Goal: Information Seeking & Learning: Learn about a topic

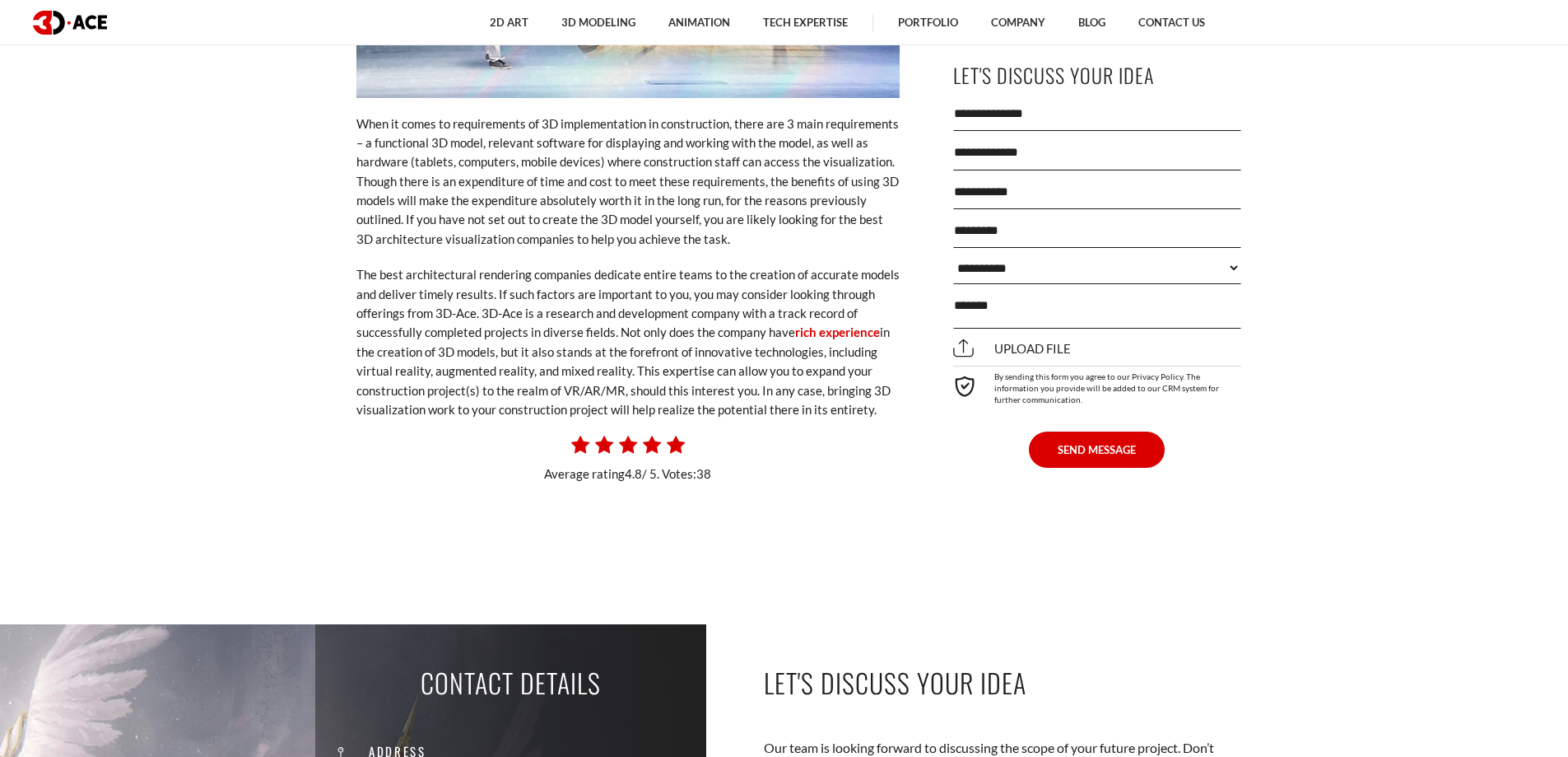
scroll to position [4973, 0]
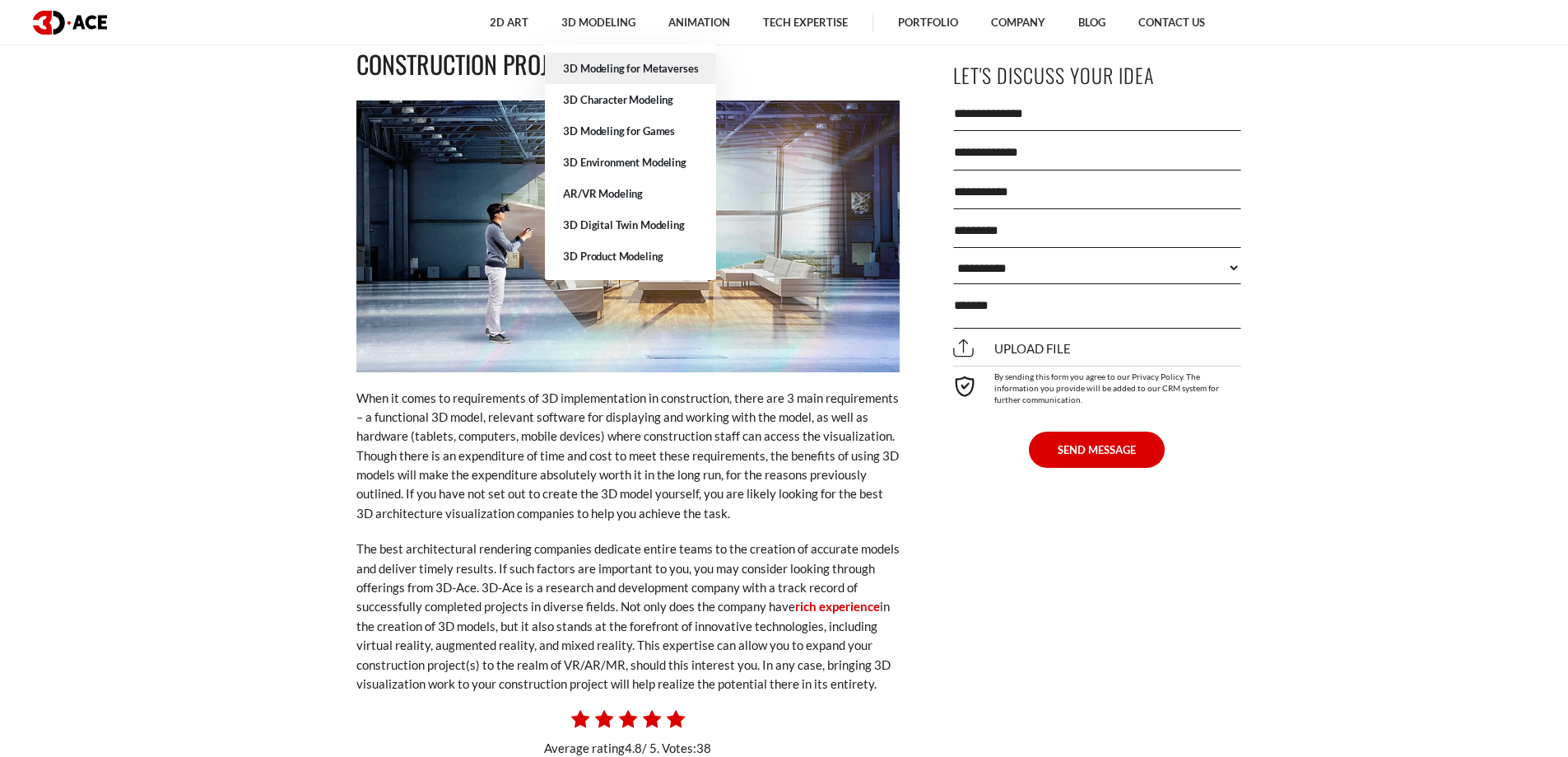
click at [610, 68] on link "3D Modeling for Metaverses" at bounding box center [631, 68] width 171 height 32
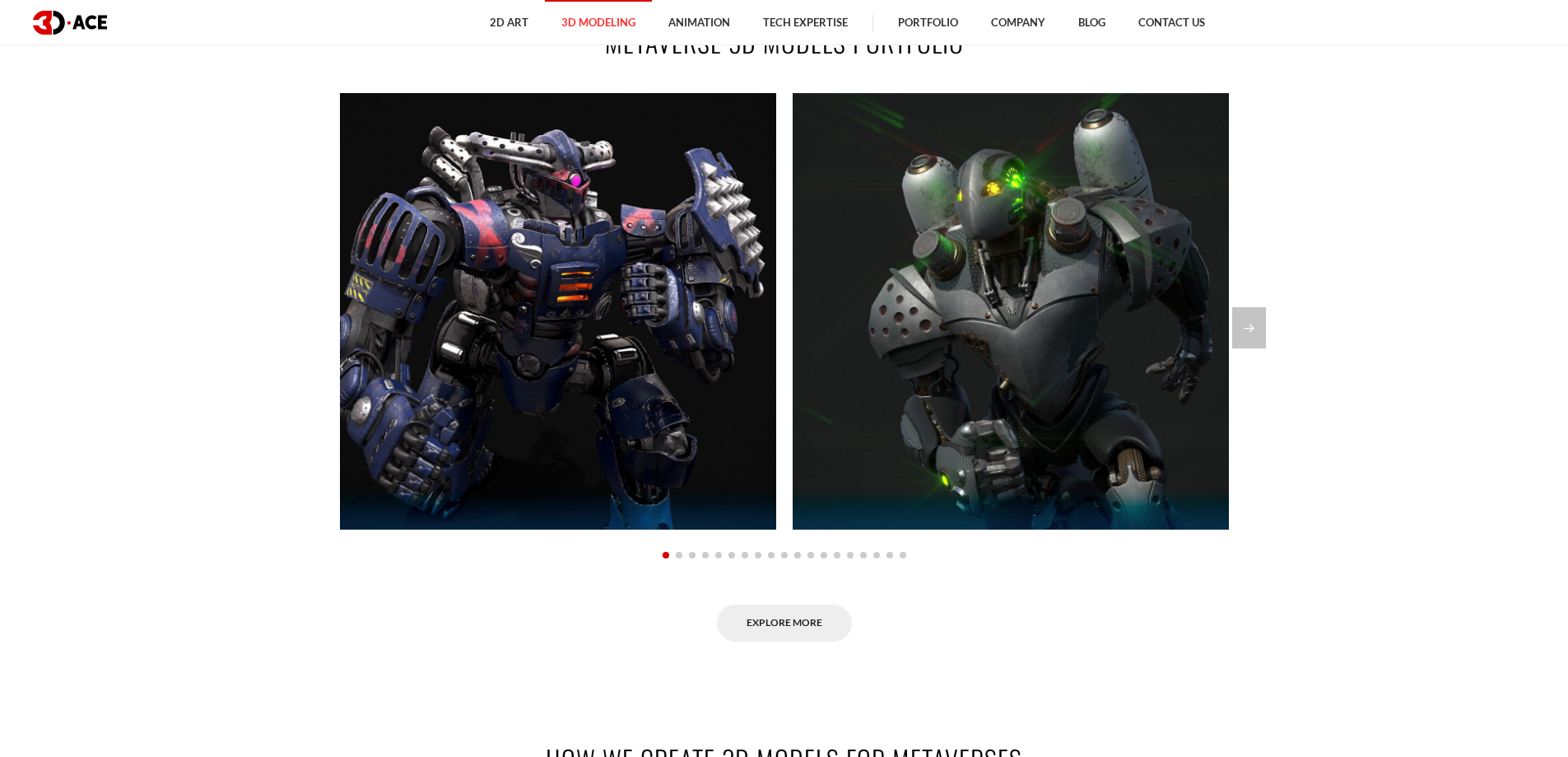
scroll to position [1318, 0]
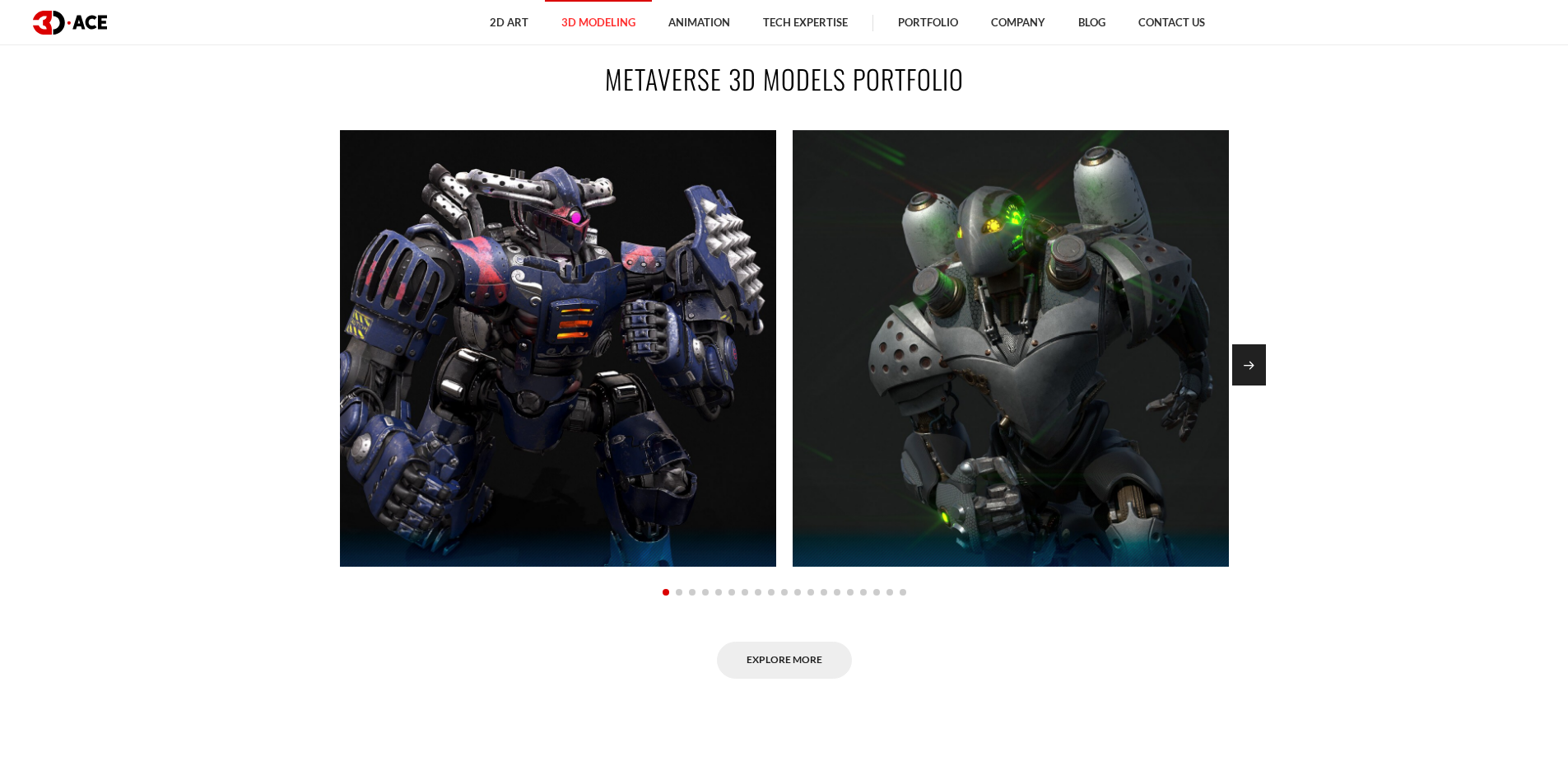
click at [1249, 362] on div "Next slide" at bounding box center [1250, 365] width 34 height 41
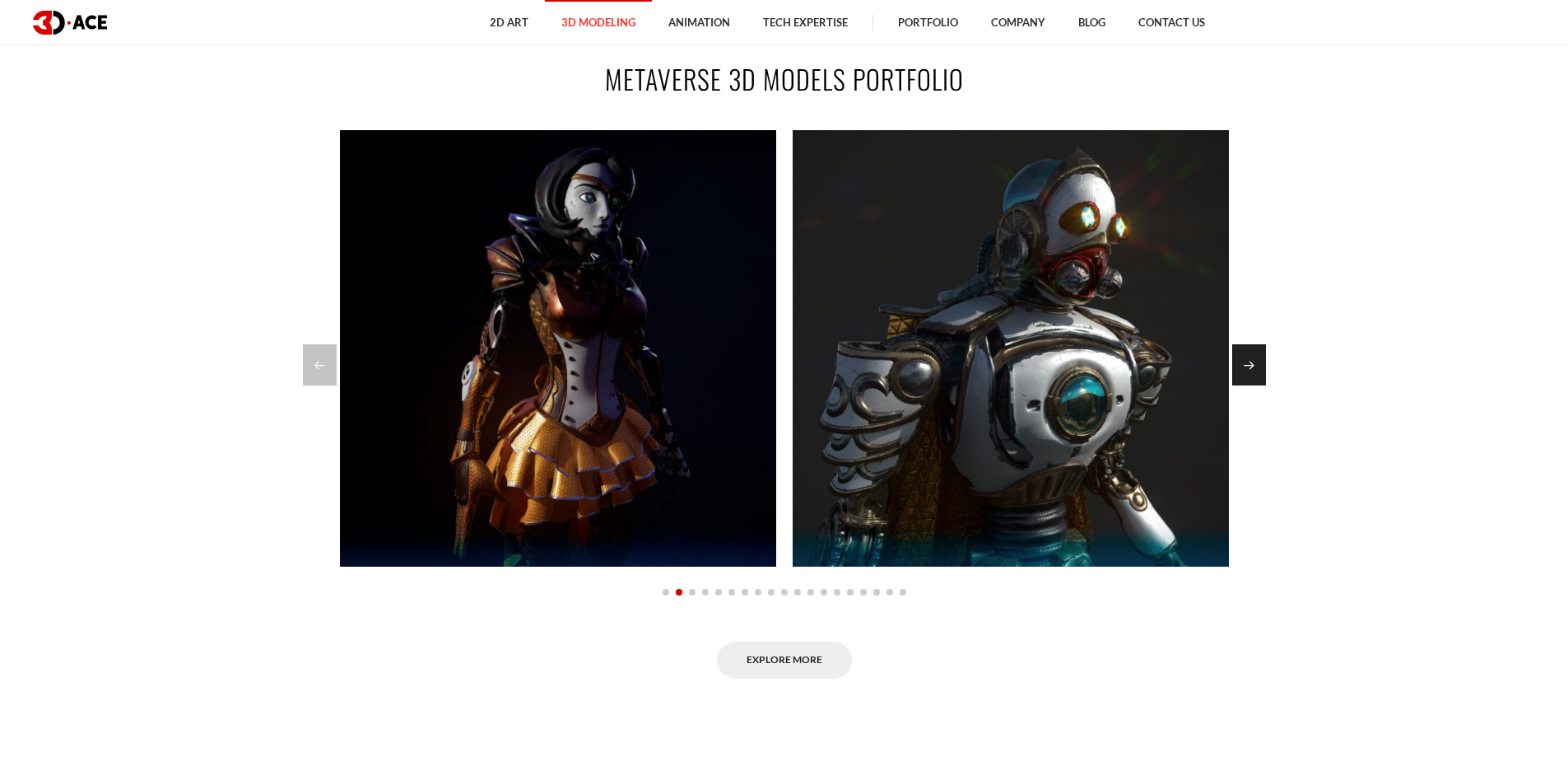
click at [1249, 362] on div "Next slide" at bounding box center [1250, 365] width 34 height 41
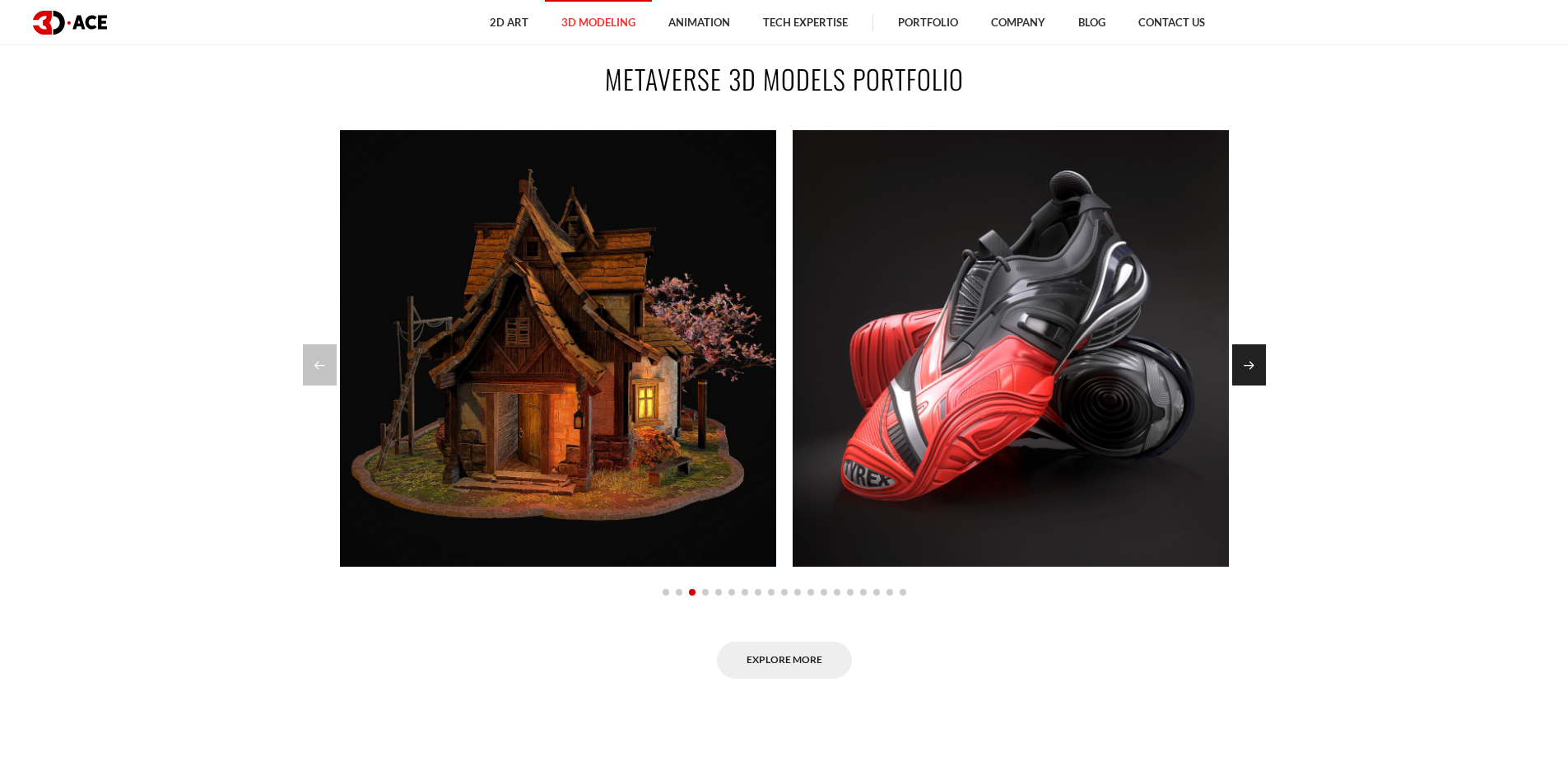
click at [1249, 362] on div "Next slide" at bounding box center [1250, 365] width 34 height 41
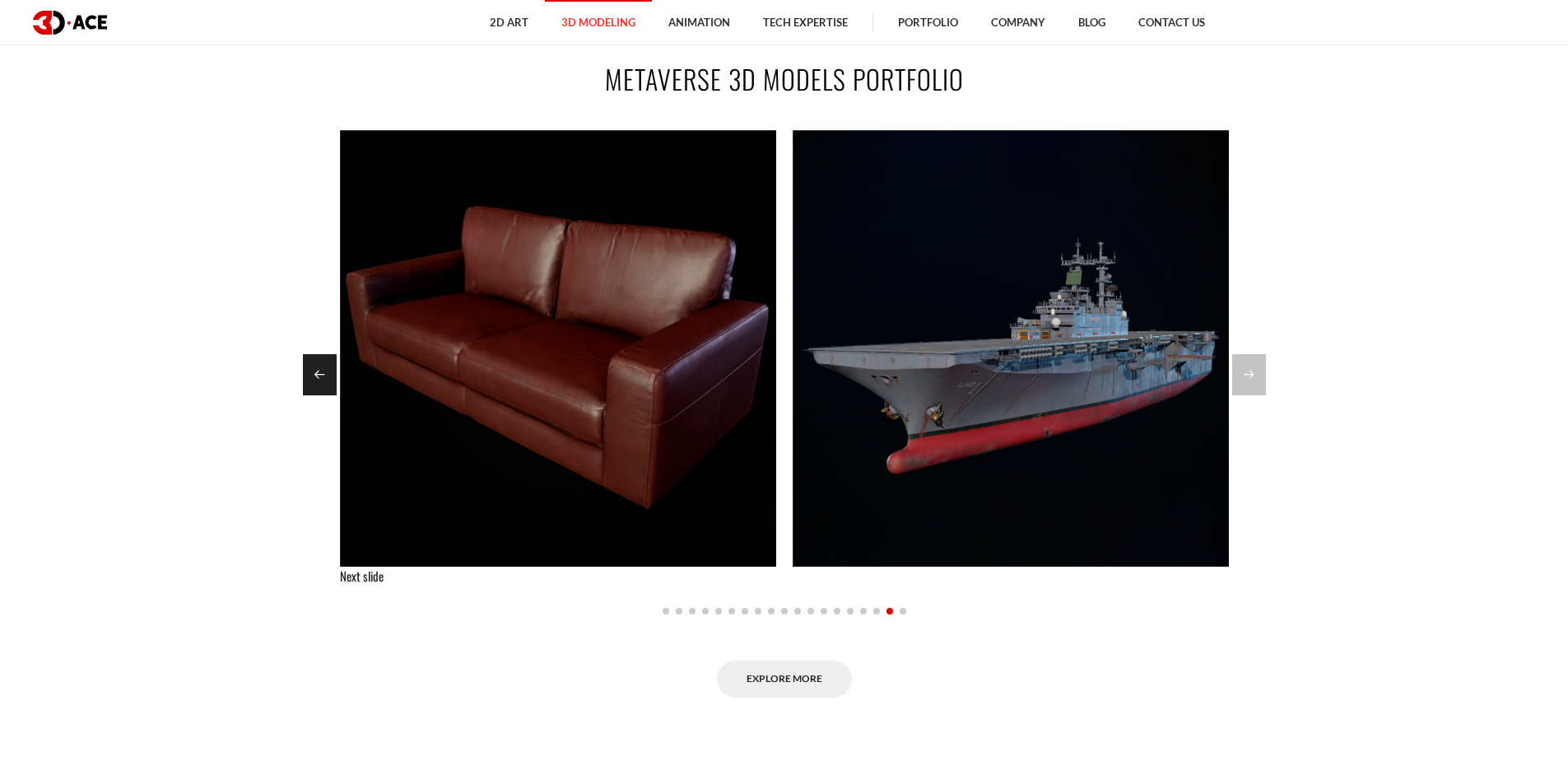
click at [307, 374] on div "Previous slide" at bounding box center [320, 375] width 34 height 41
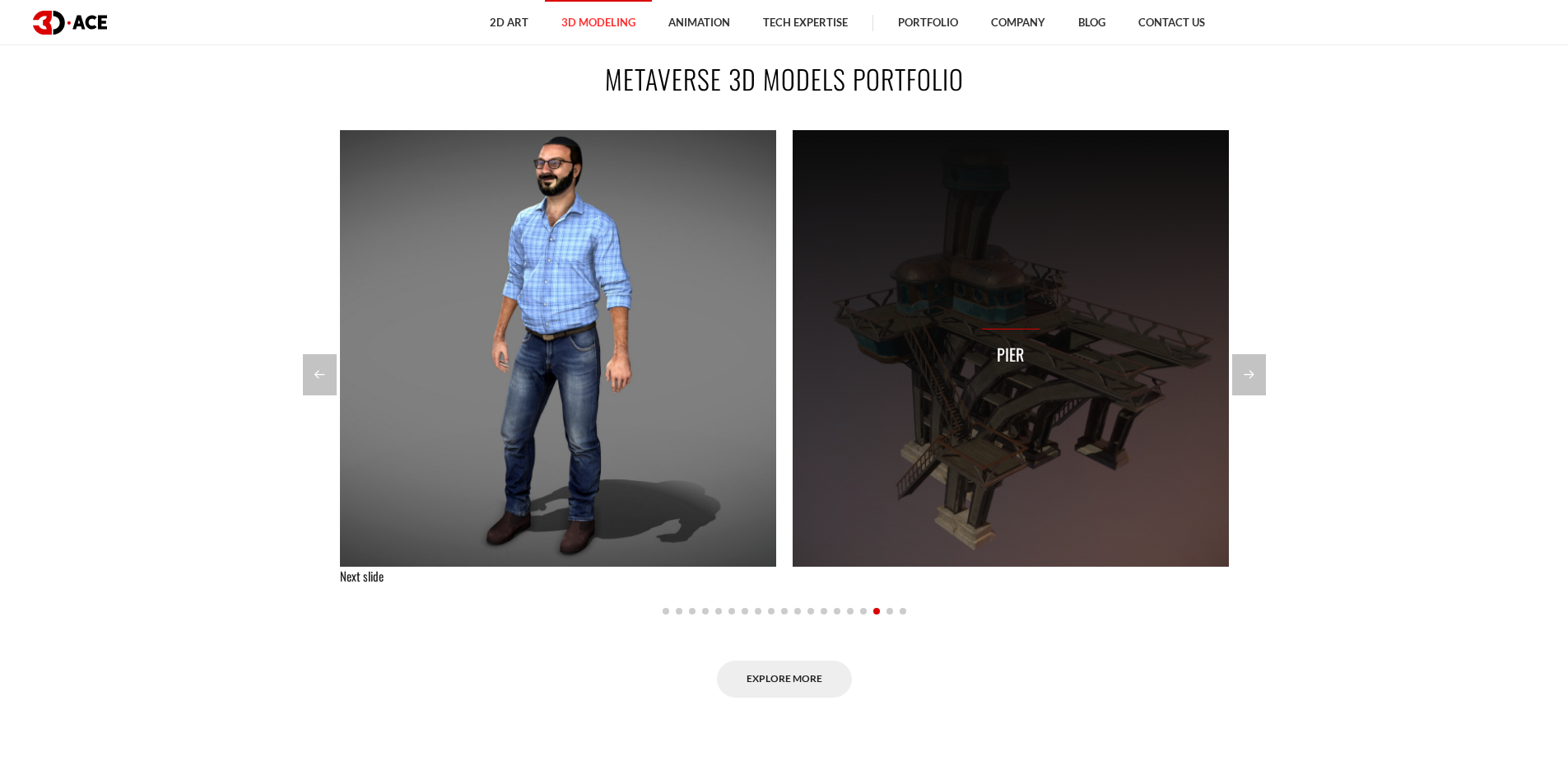
click at [1018, 373] on div "Pier" at bounding box center [1010, 348] width 436 height 437
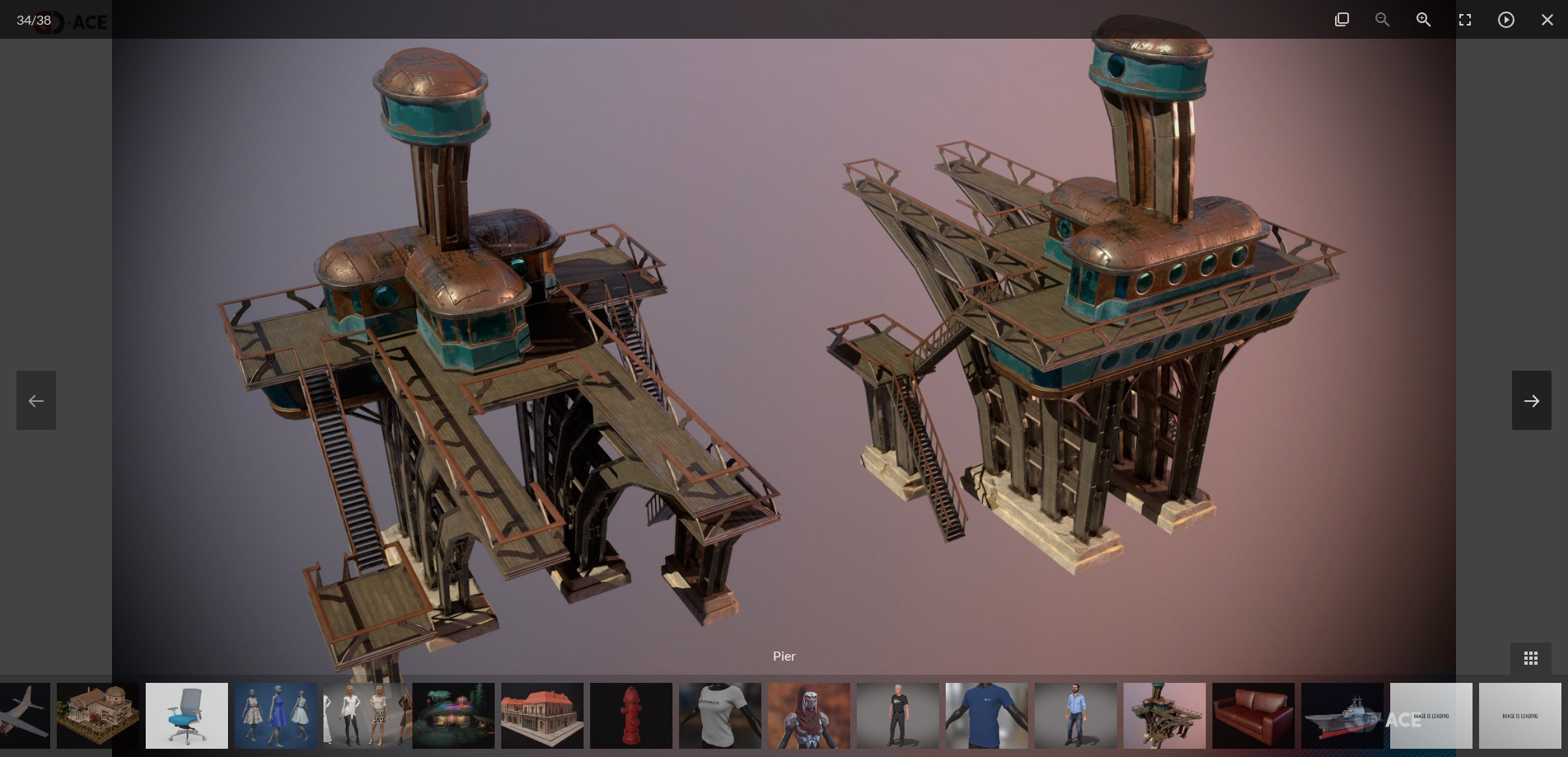
click at [1529, 397] on button at bounding box center [1532, 401] width 40 height 59
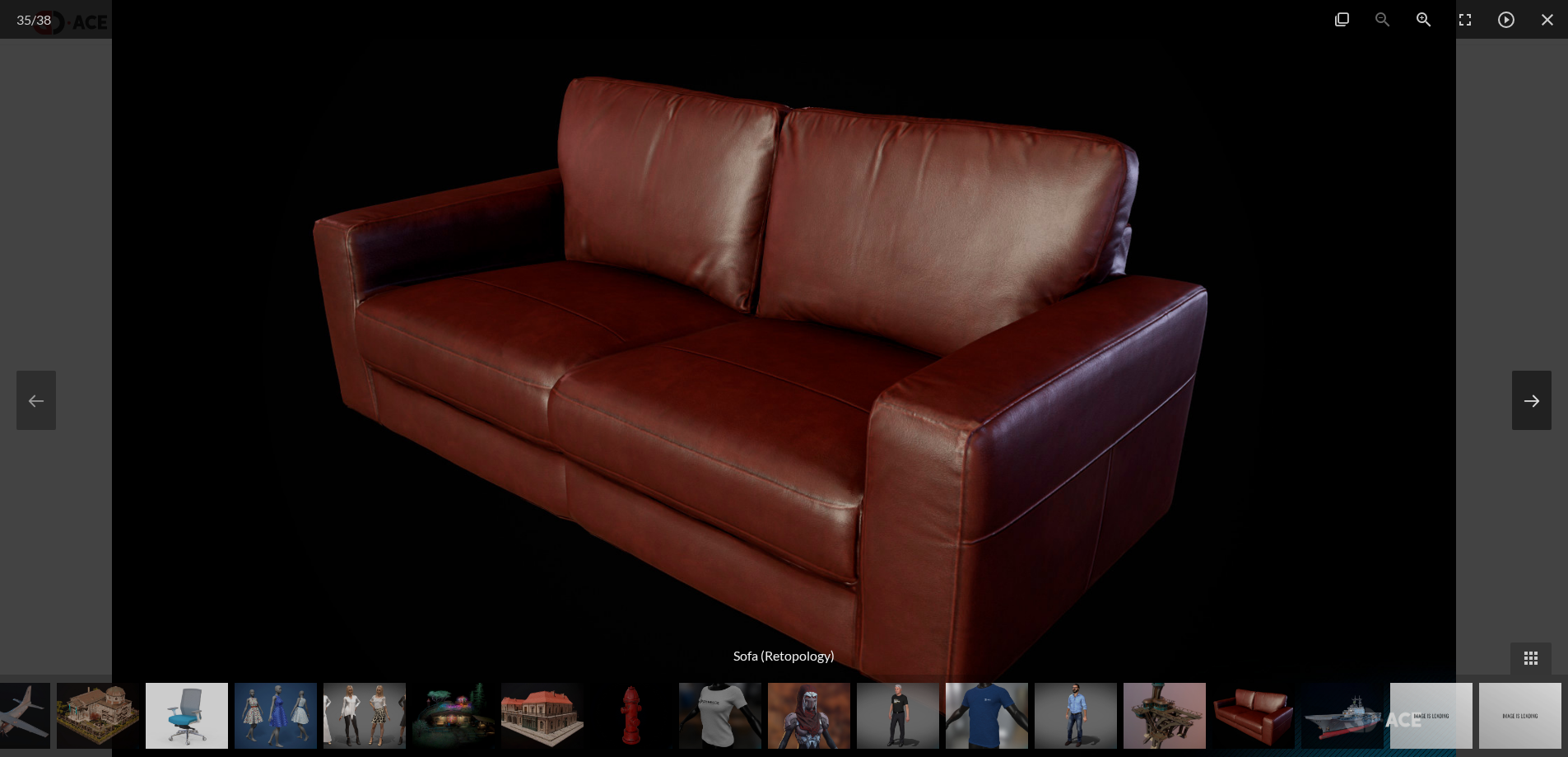
click at [1529, 397] on button at bounding box center [1532, 401] width 40 height 59
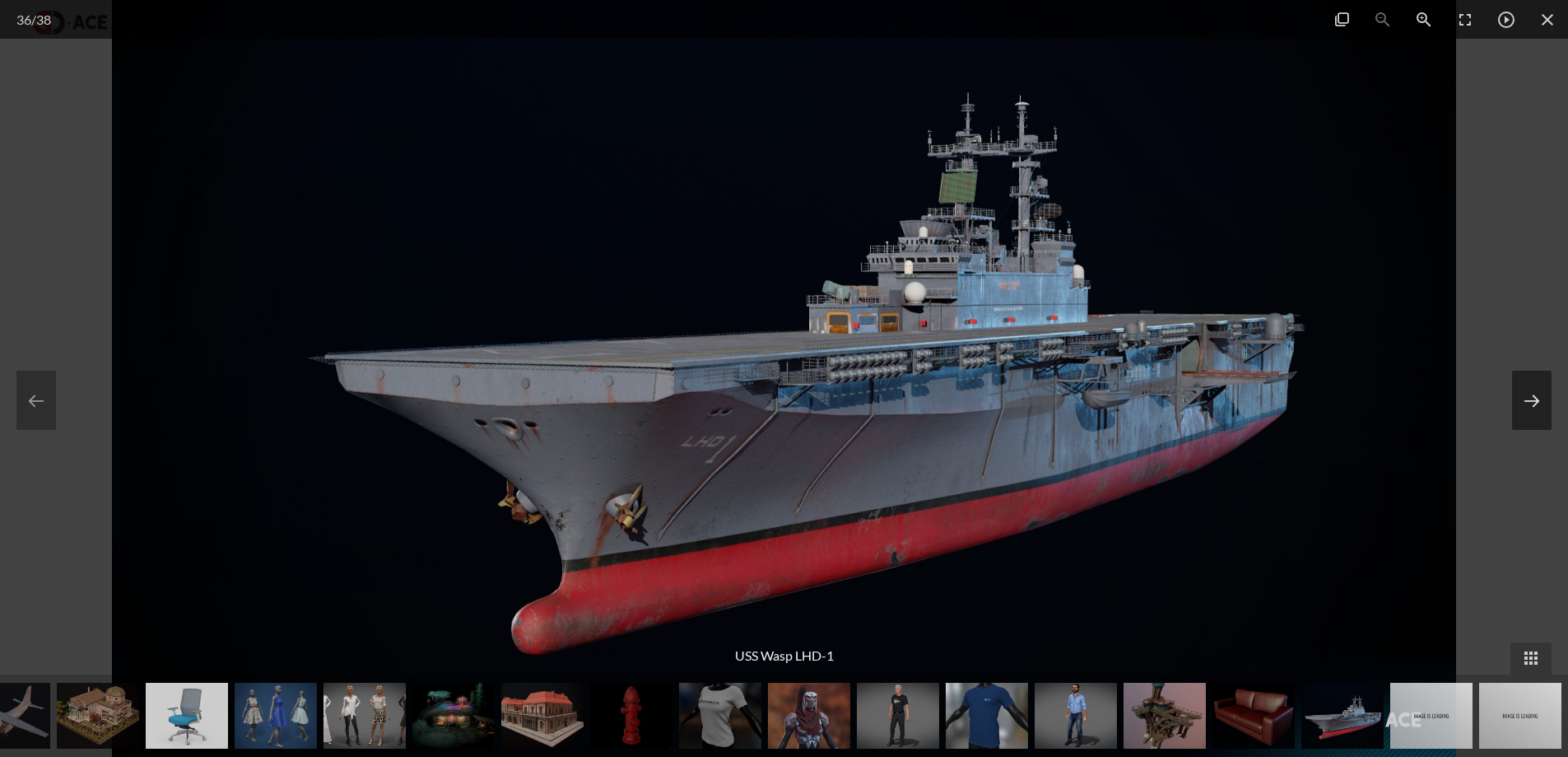
click at [1529, 397] on button at bounding box center [1532, 401] width 40 height 59
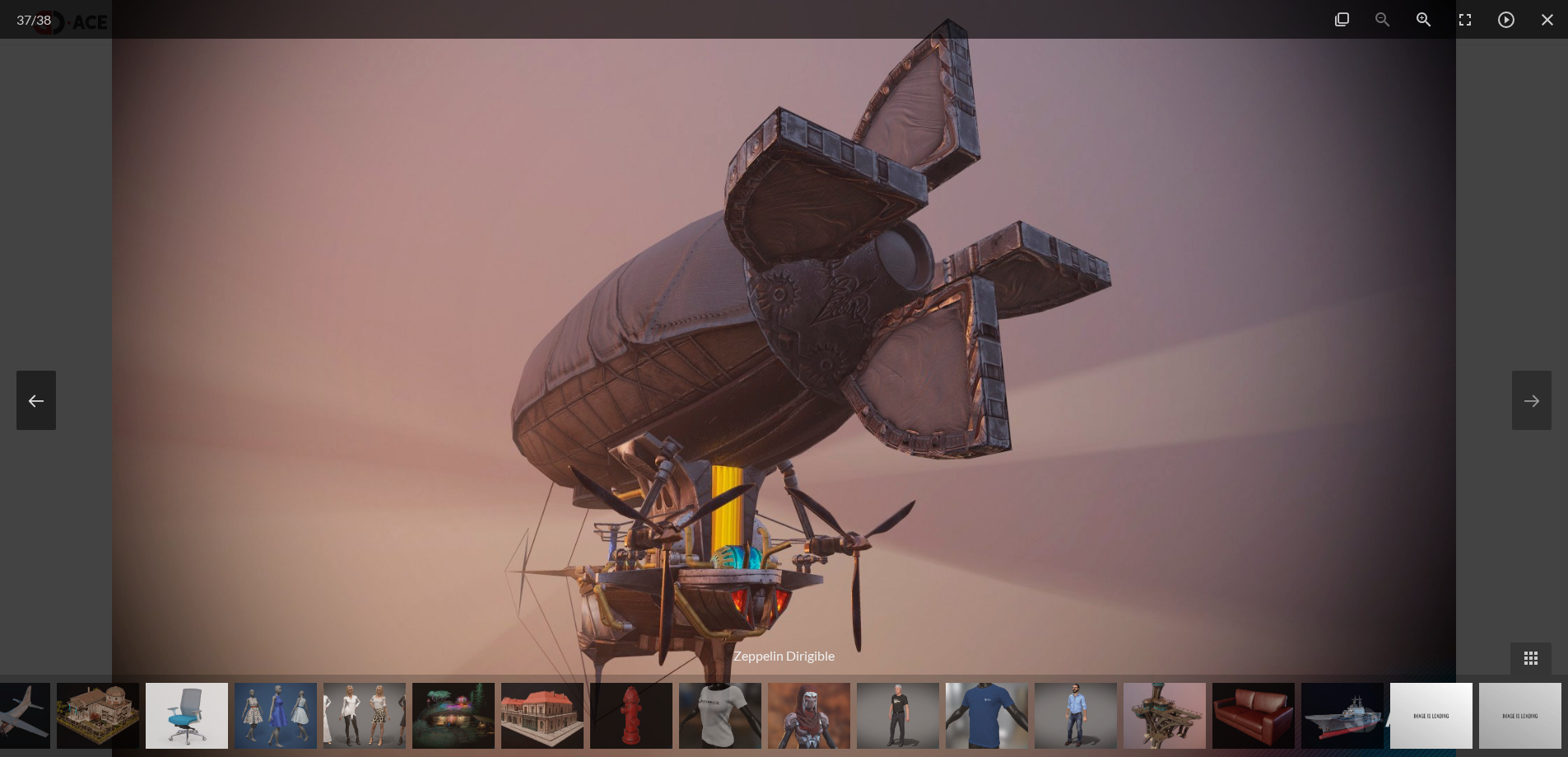
click at [24, 402] on button at bounding box center [36, 401] width 40 height 59
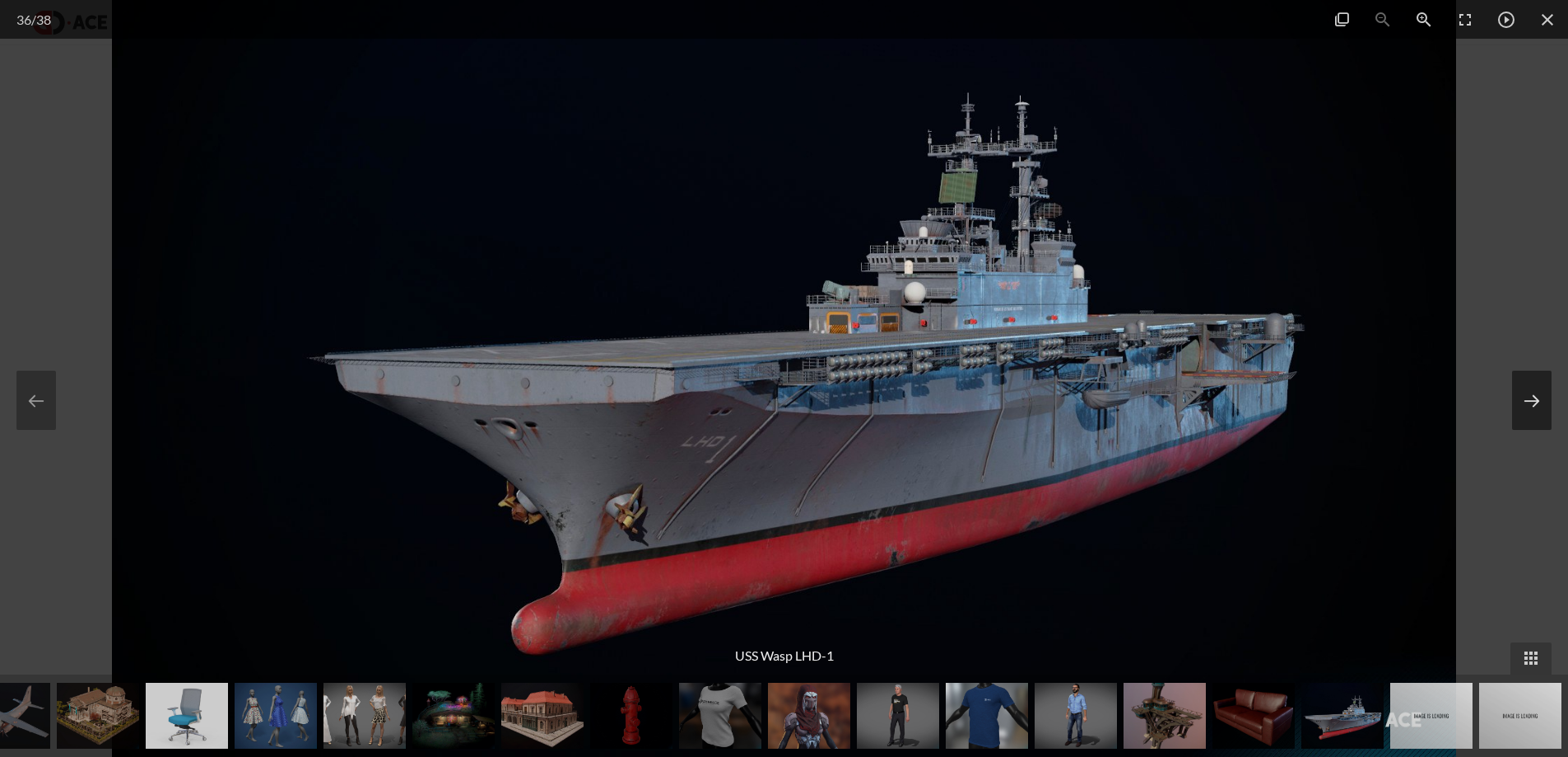
click at [1513, 401] on button at bounding box center [1532, 401] width 40 height 59
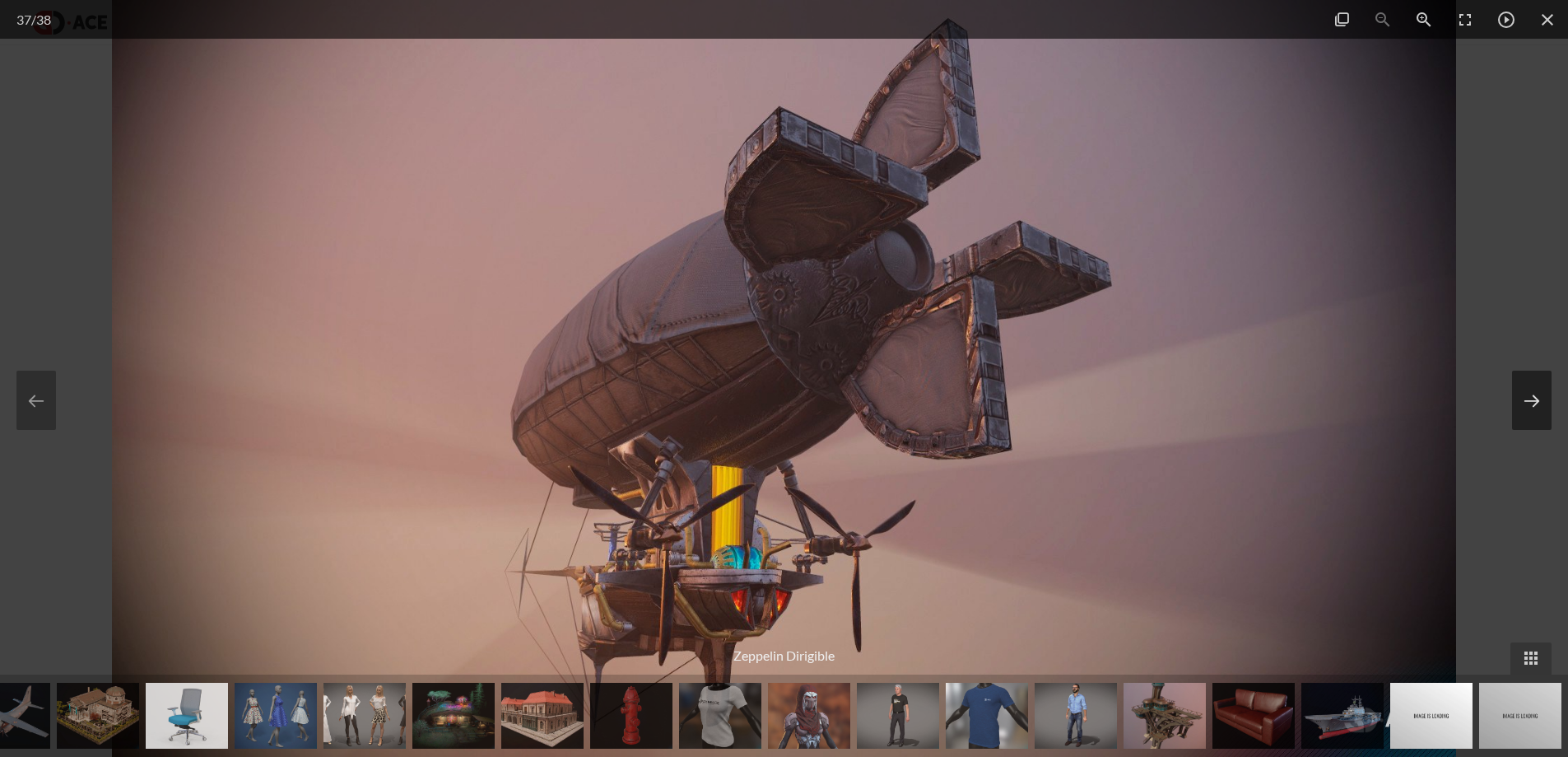
click at [1513, 401] on button at bounding box center [1532, 401] width 40 height 59
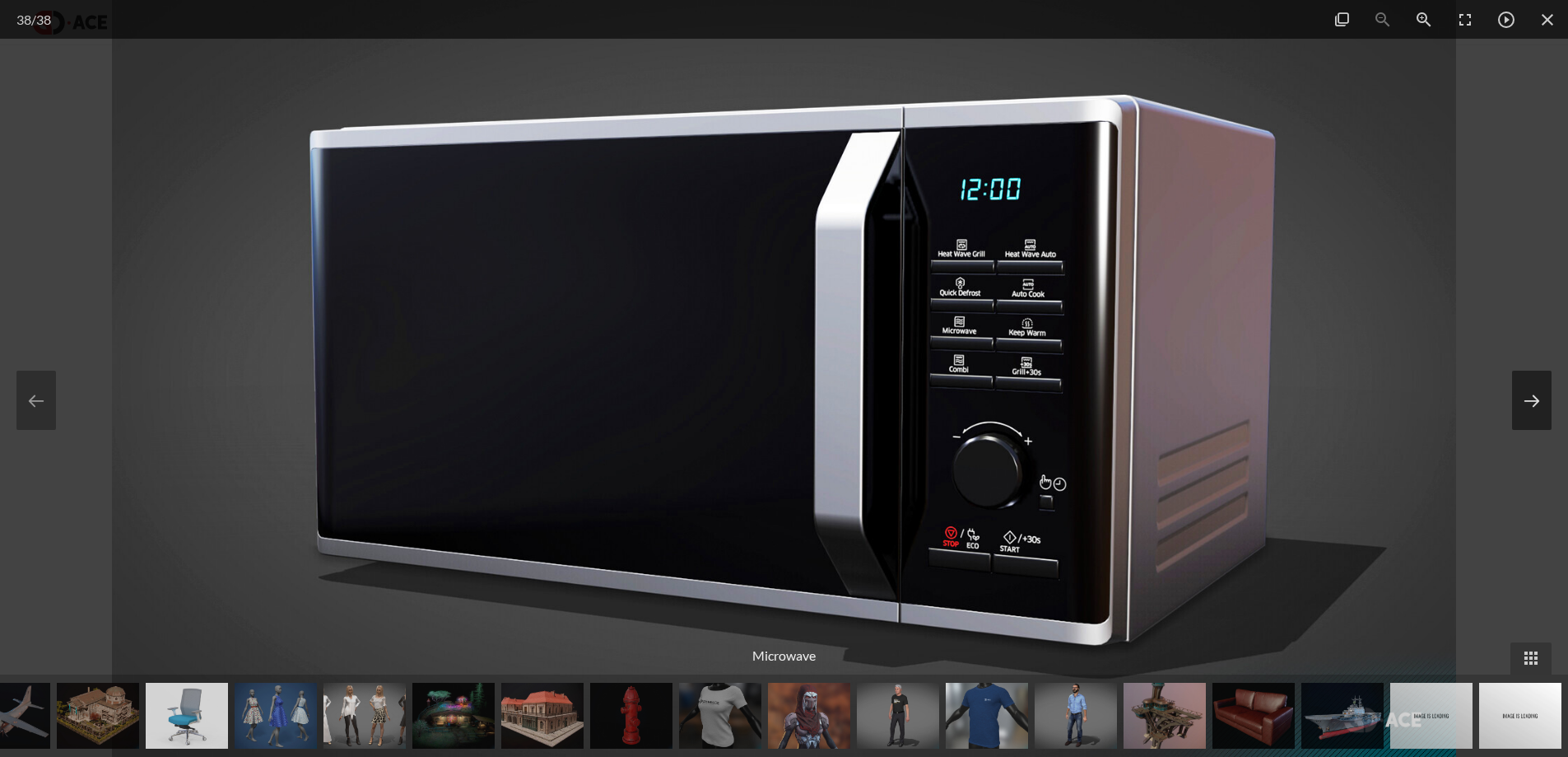
click at [1513, 401] on div "38 / 38 Microwave" at bounding box center [784, 378] width 1568 height 757
click at [1529, 393] on button at bounding box center [1532, 401] width 40 height 59
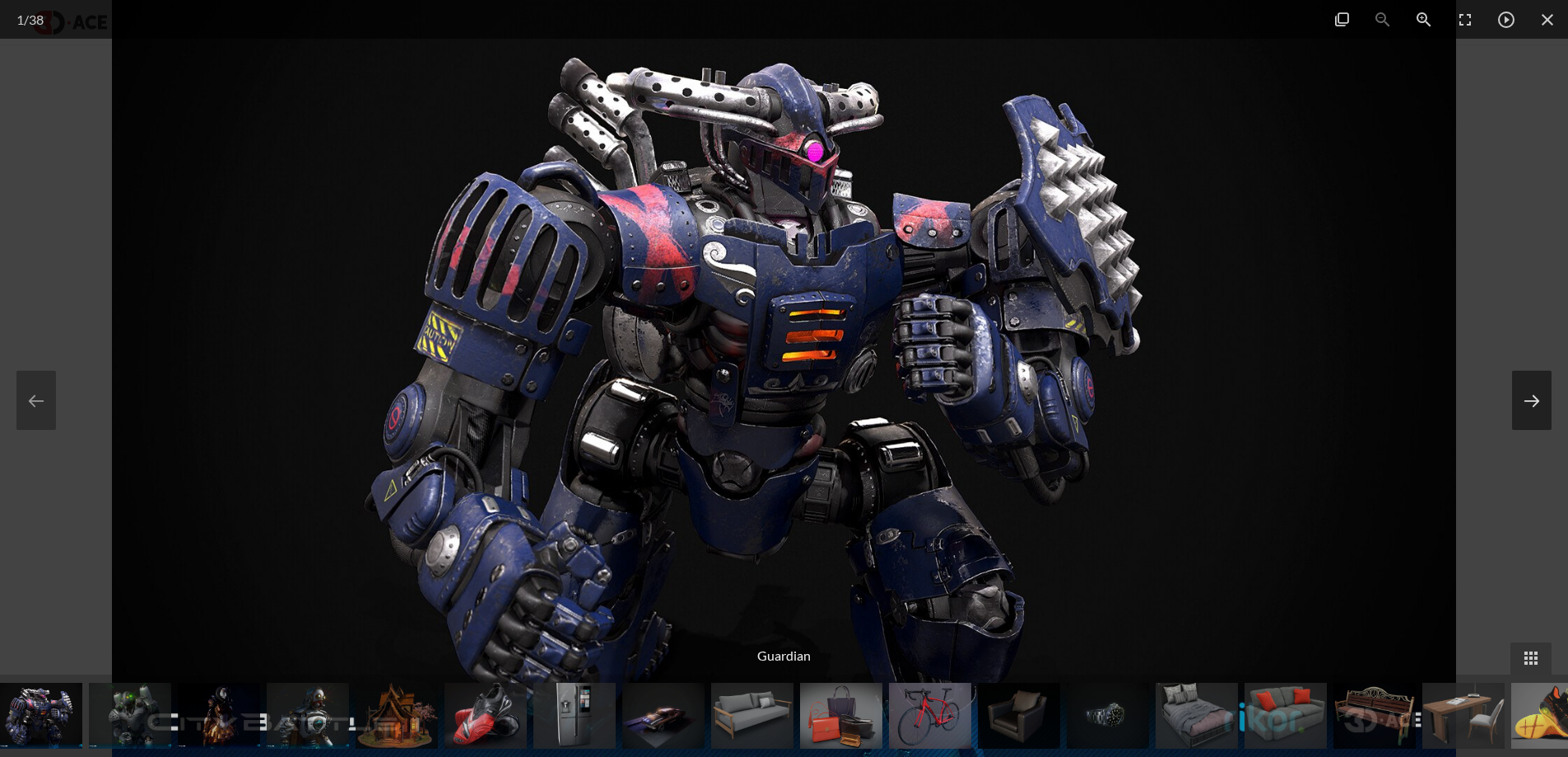
click at [1529, 393] on button at bounding box center [1532, 401] width 40 height 59
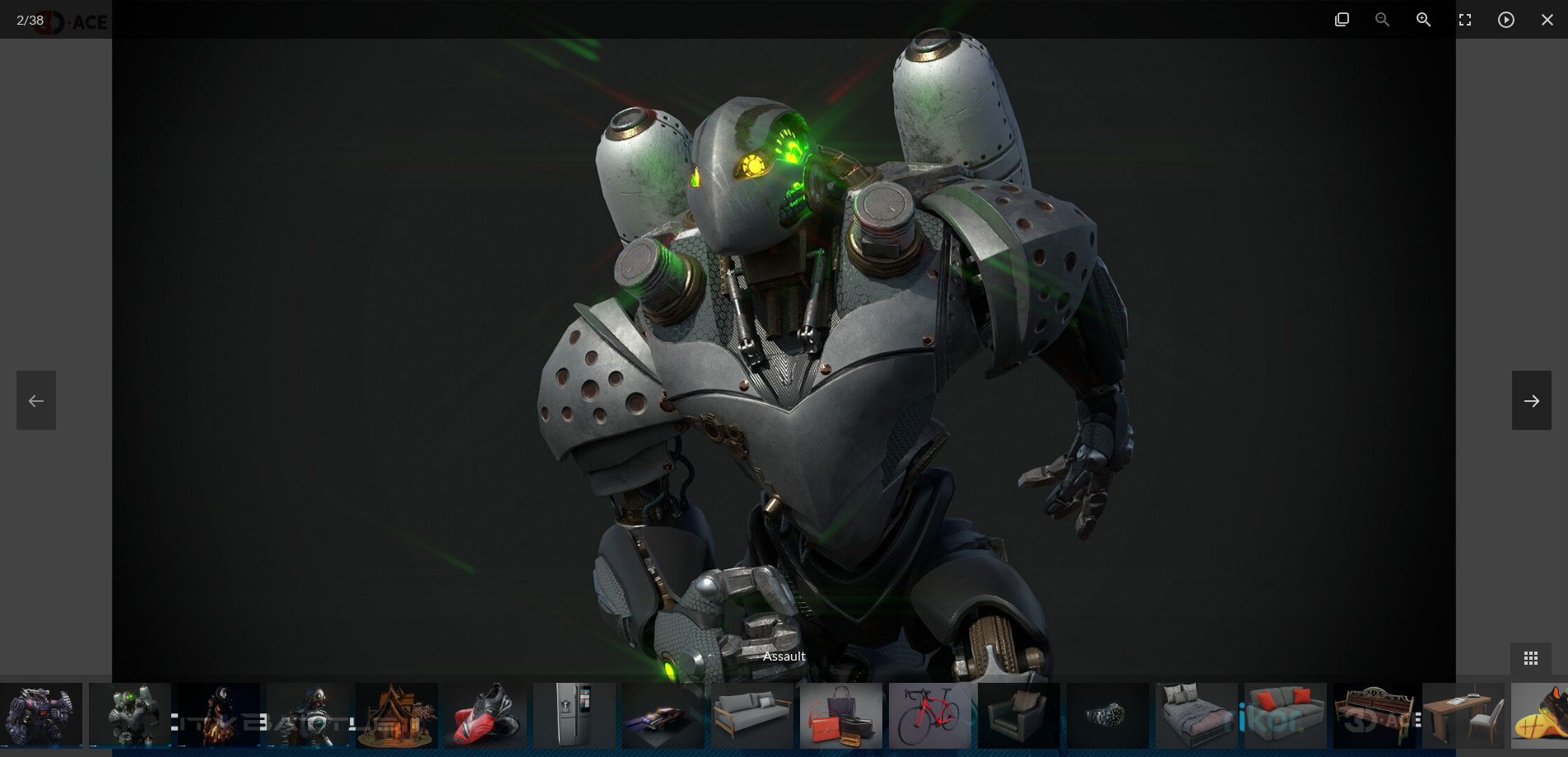
click at [1530, 393] on button at bounding box center [1532, 401] width 40 height 59
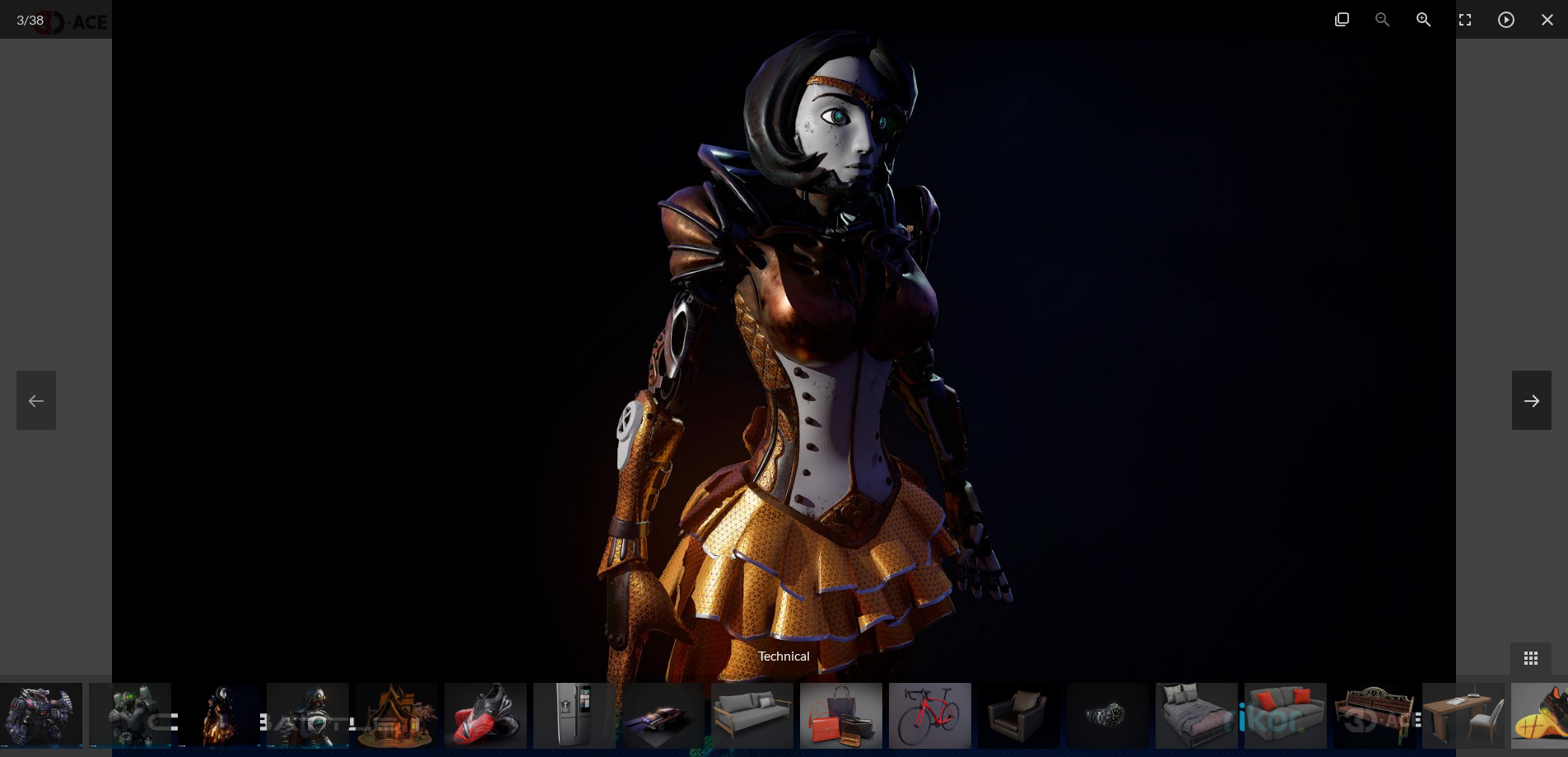
click at [1530, 393] on button at bounding box center [1532, 401] width 40 height 59
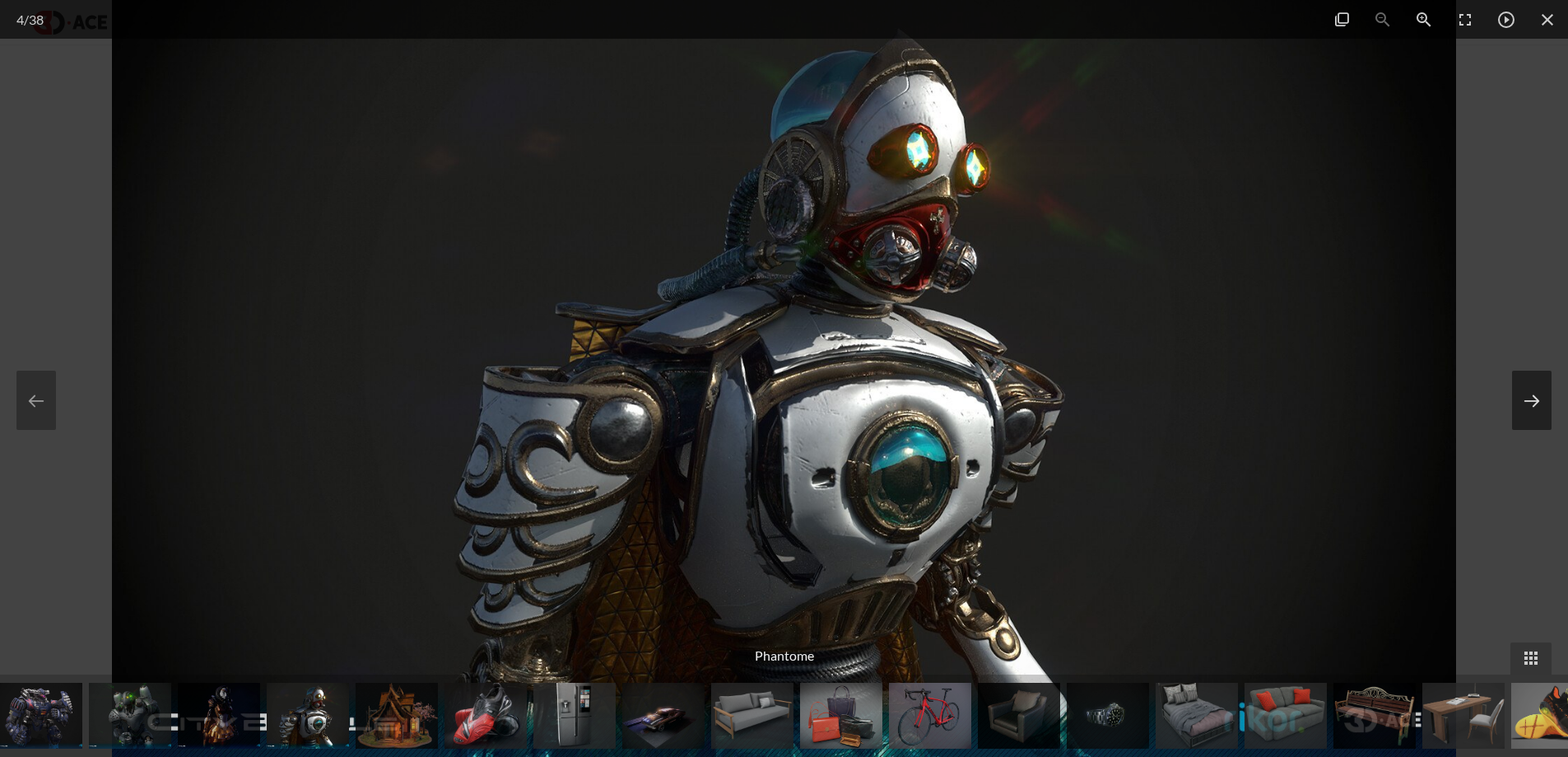
click at [1512, 371] on button at bounding box center [1532, 401] width 40 height 59
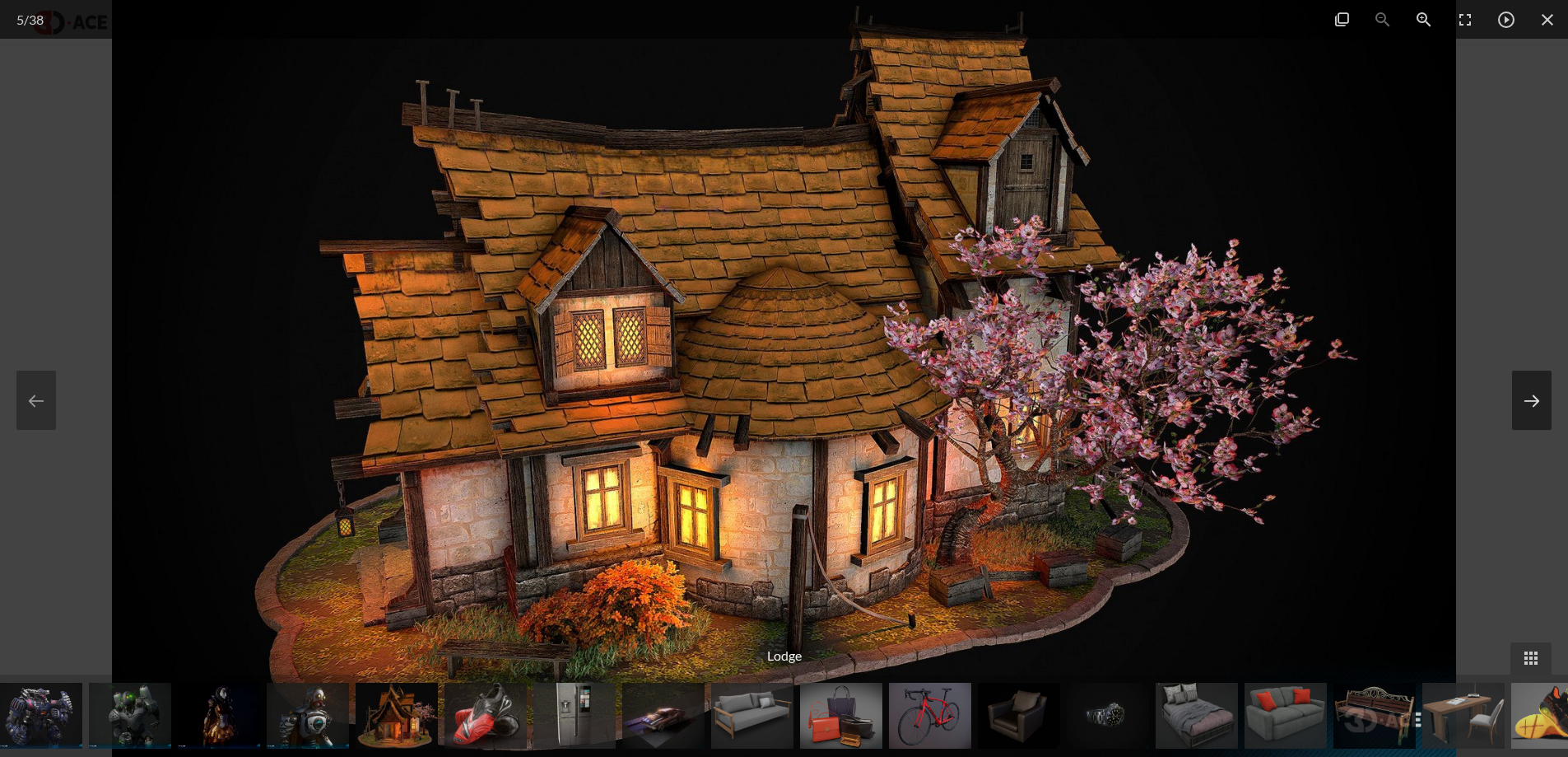
click at [1512, 371] on button at bounding box center [1532, 401] width 40 height 59
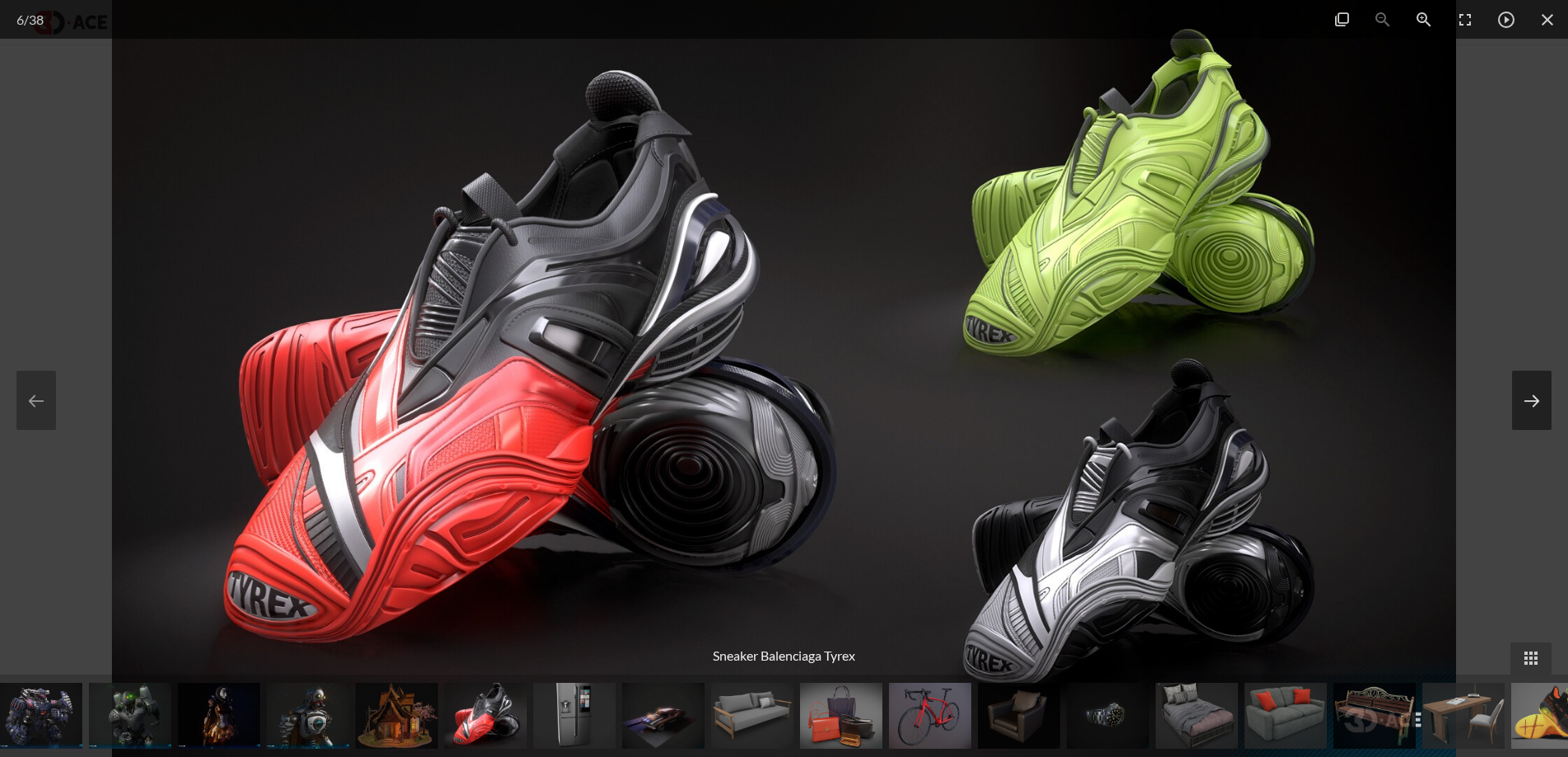
click at [1512, 371] on button at bounding box center [1532, 401] width 40 height 59
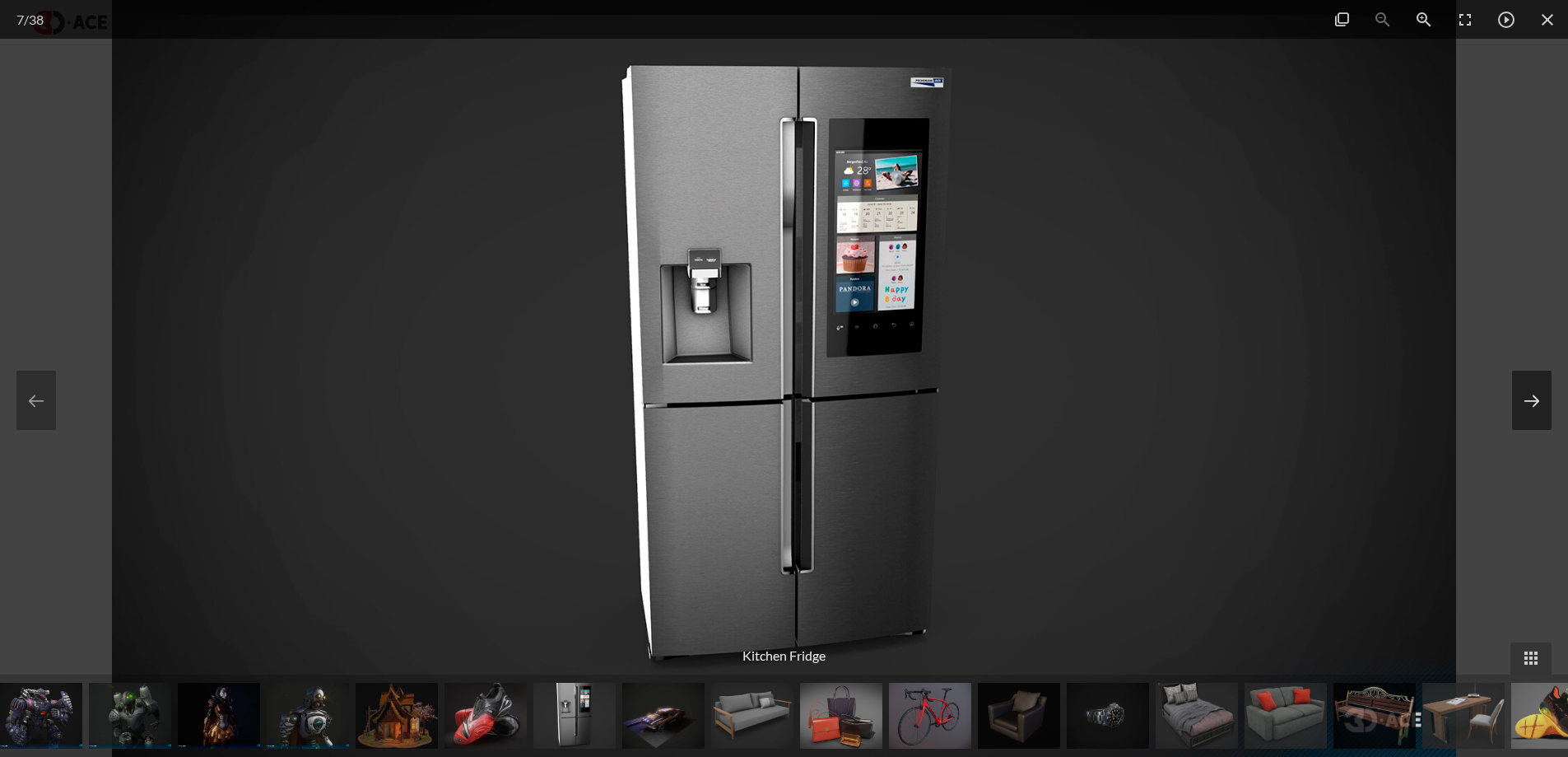
click at [1512, 371] on button at bounding box center [1532, 401] width 40 height 59
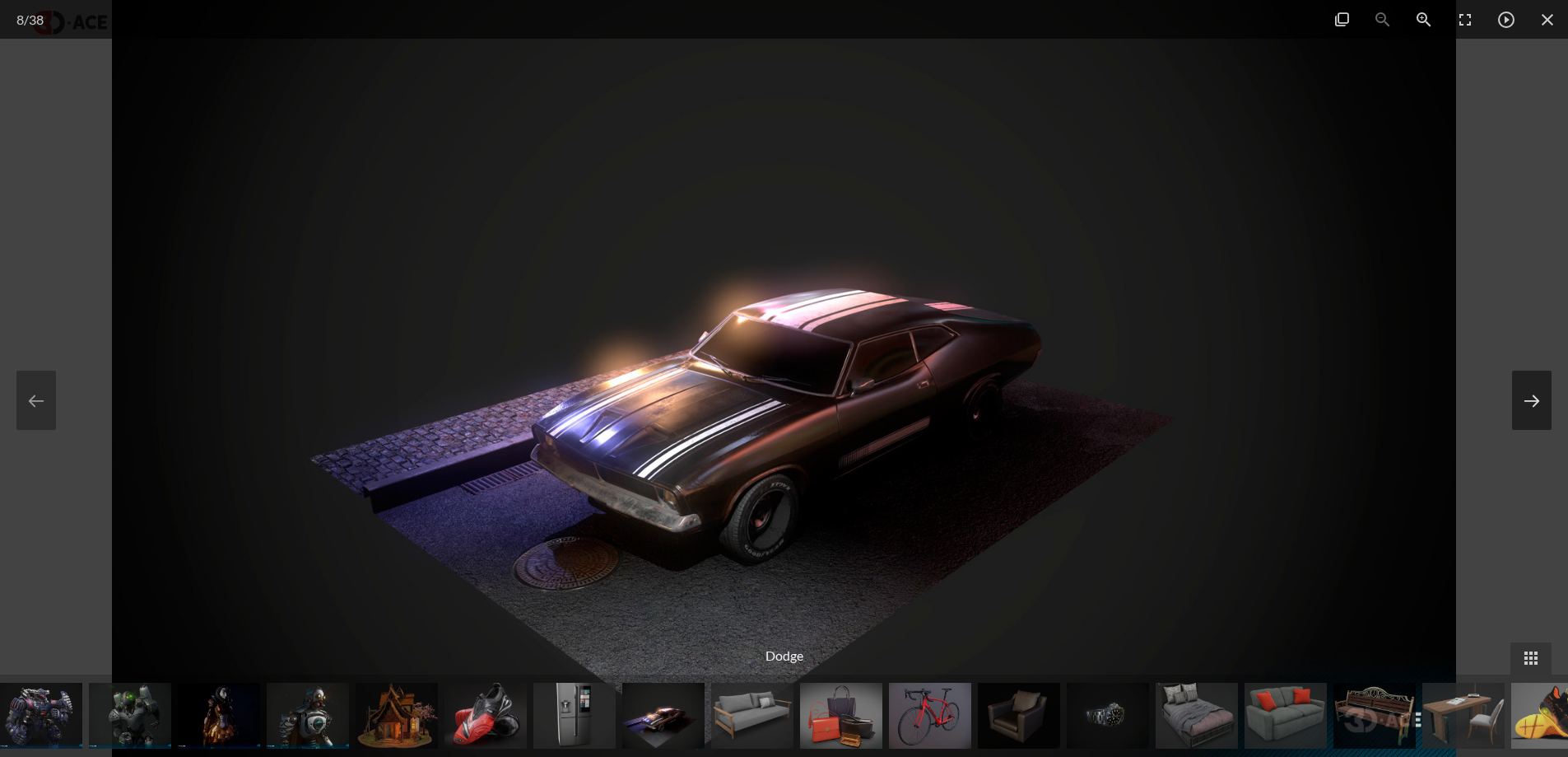
click at [1512, 371] on button at bounding box center [1532, 401] width 40 height 59
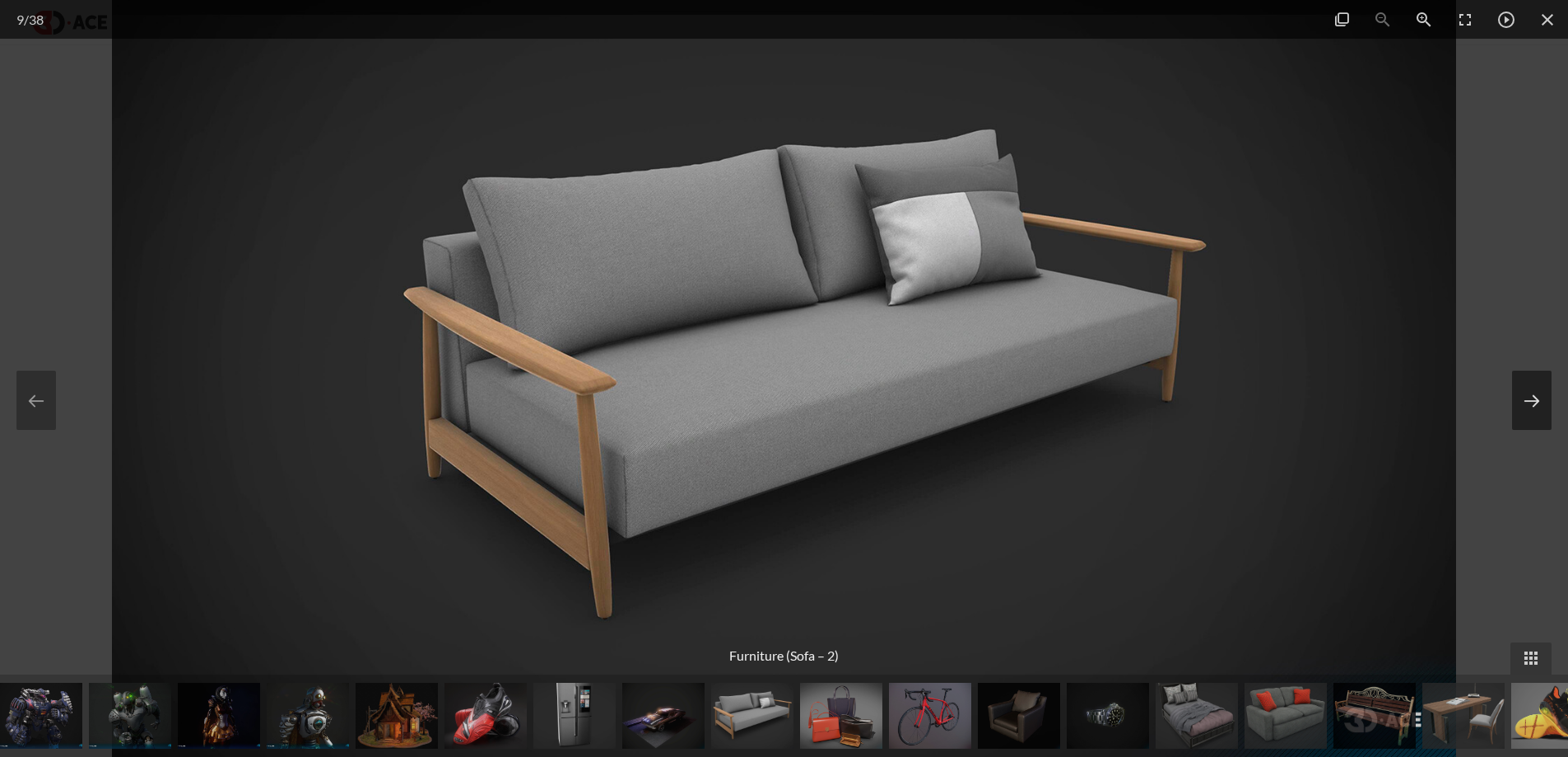
click at [1512, 371] on button at bounding box center [1532, 401] width 40 height 59
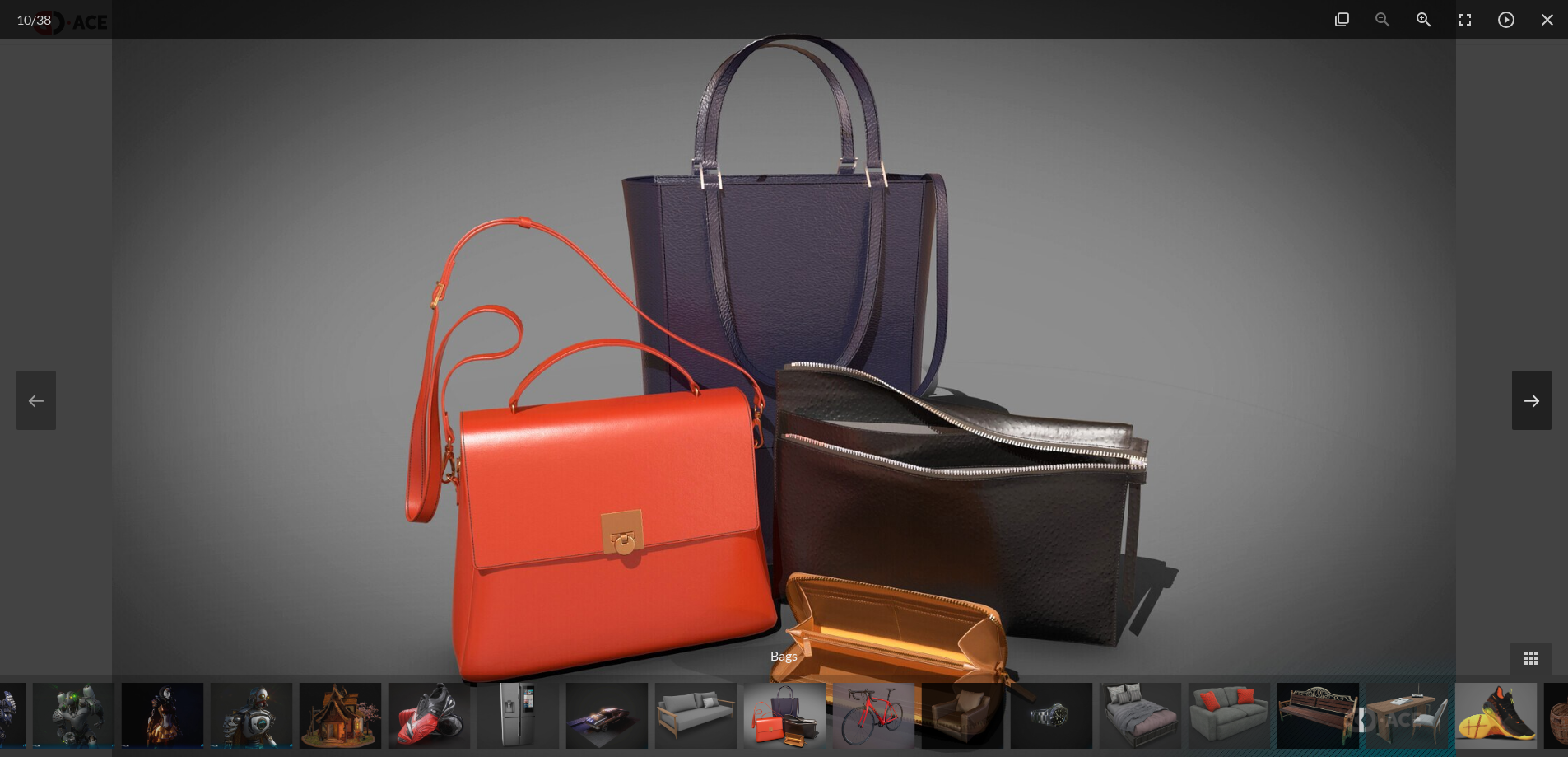
click at [1512, 371] on button at bounding box center [1532, 401] width 40 height 59
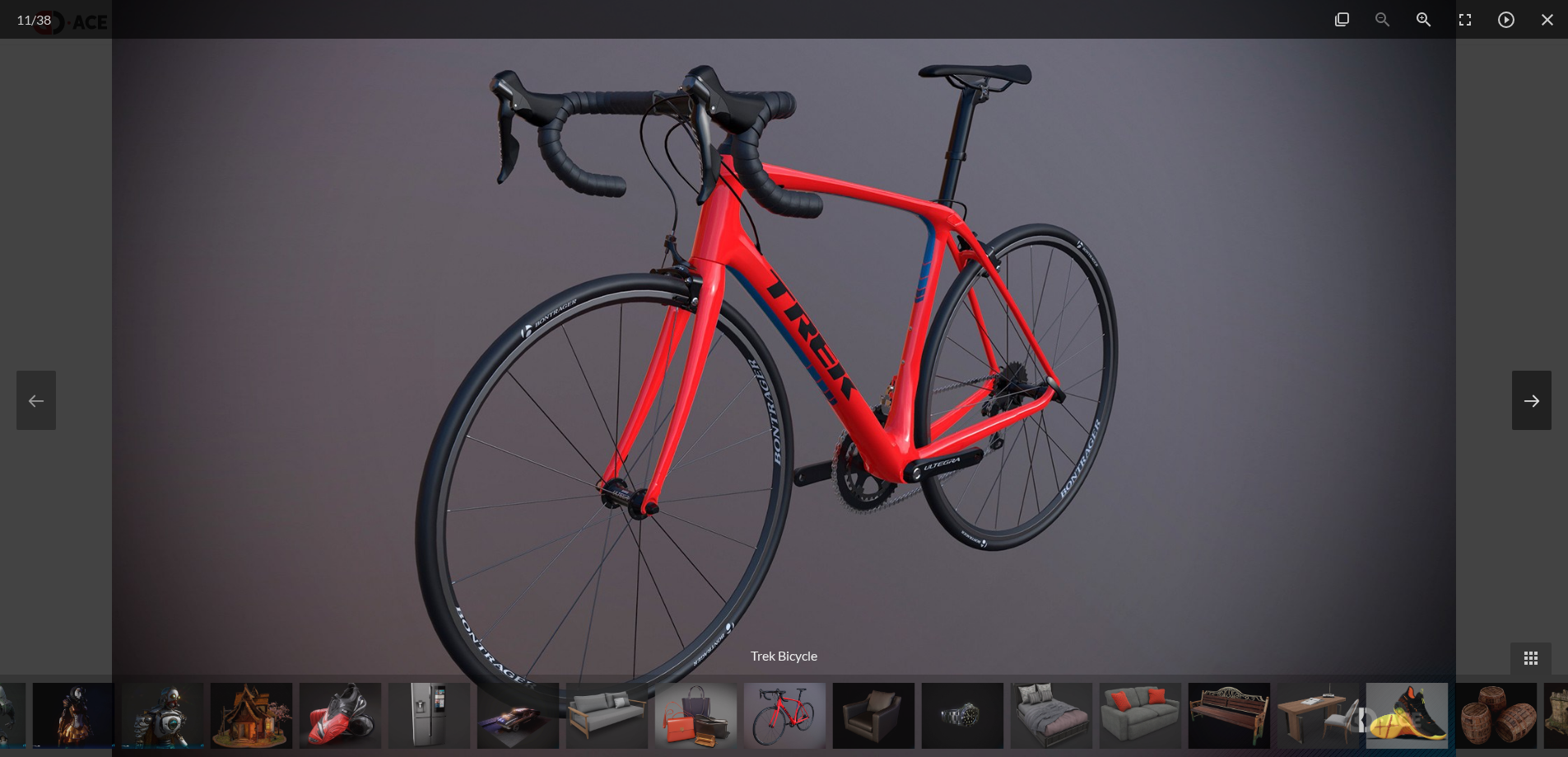
click at [1512, 371] on button at bounding box center [1532, 401] width 40 height 59
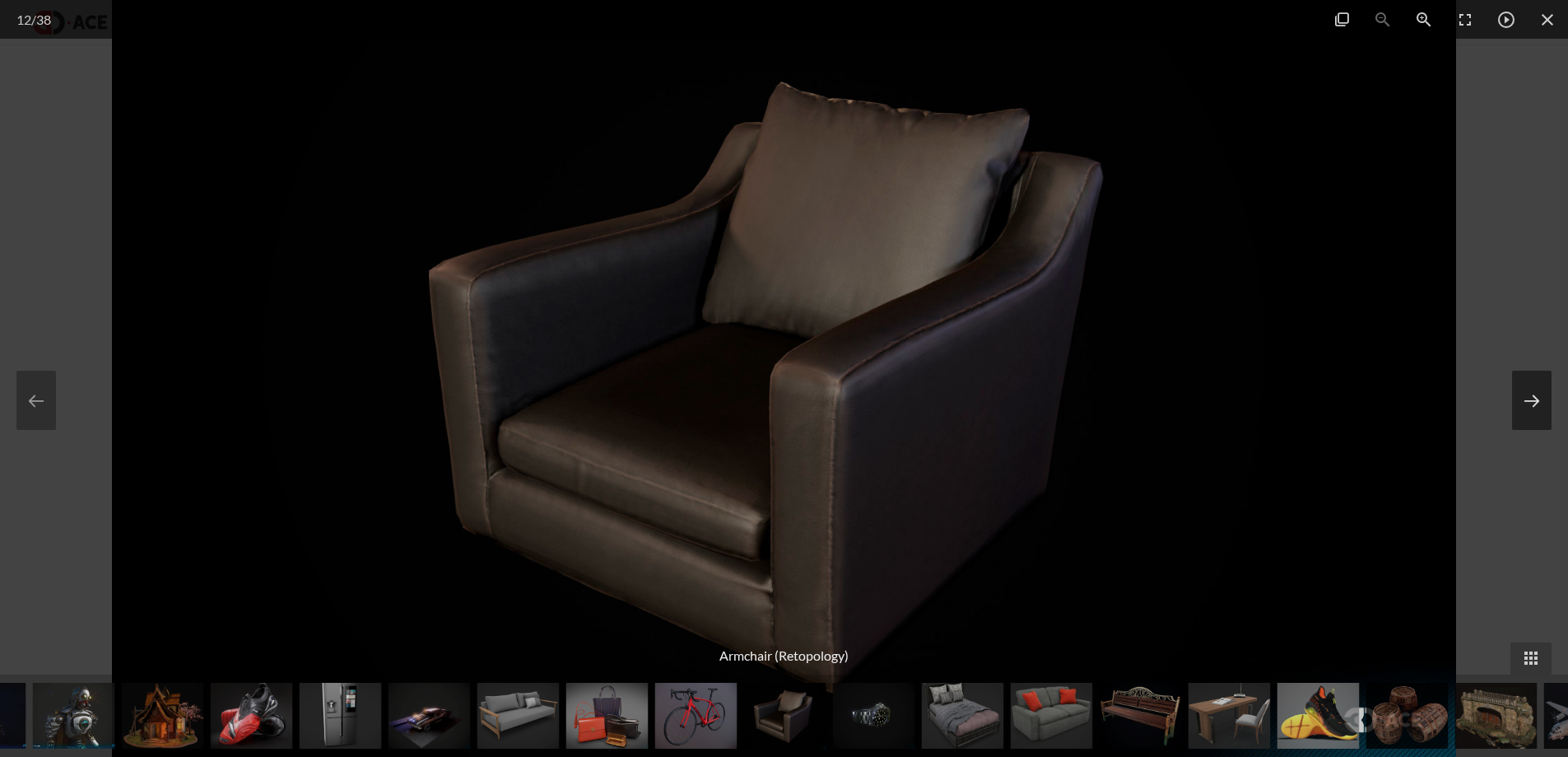
click at [1512, 371] on button at bounding box center [1532, 401] width 40 height 59
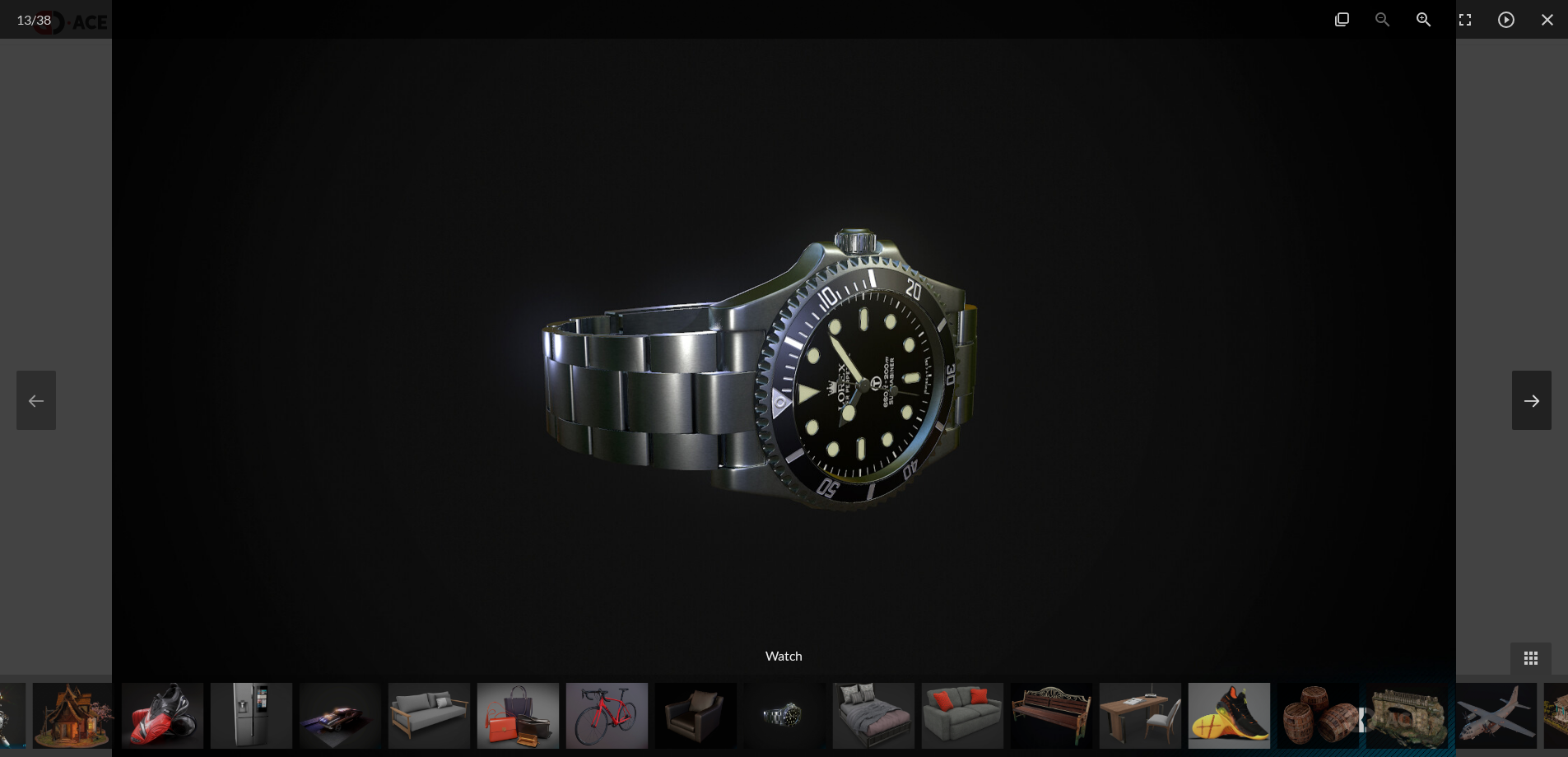
click at [1512, 371] on button at bounding box center [1532, 401] width 40 height 59
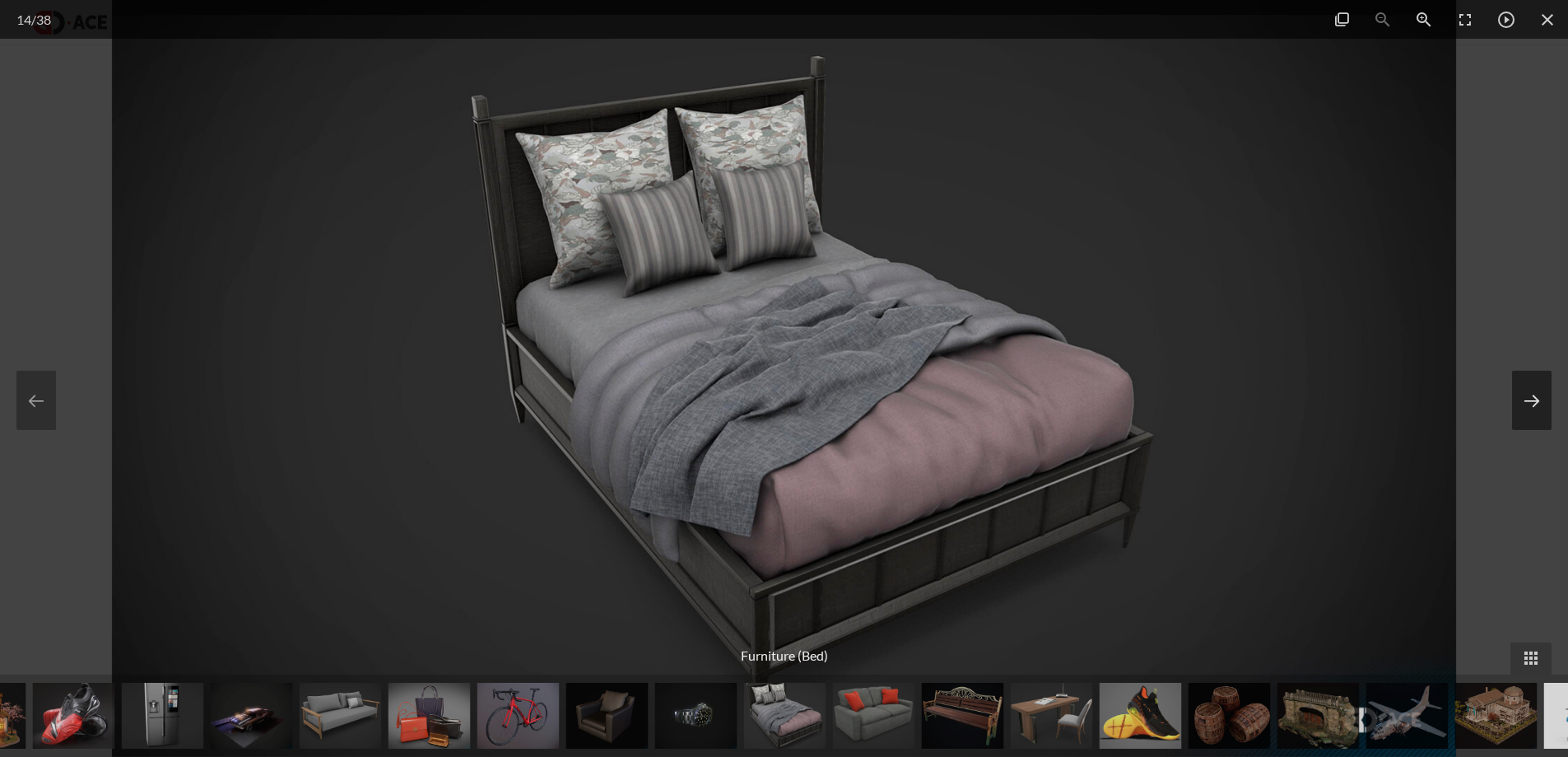
click at [1512, 371] on button at bounding box center [1532, 401] width 40 height 59
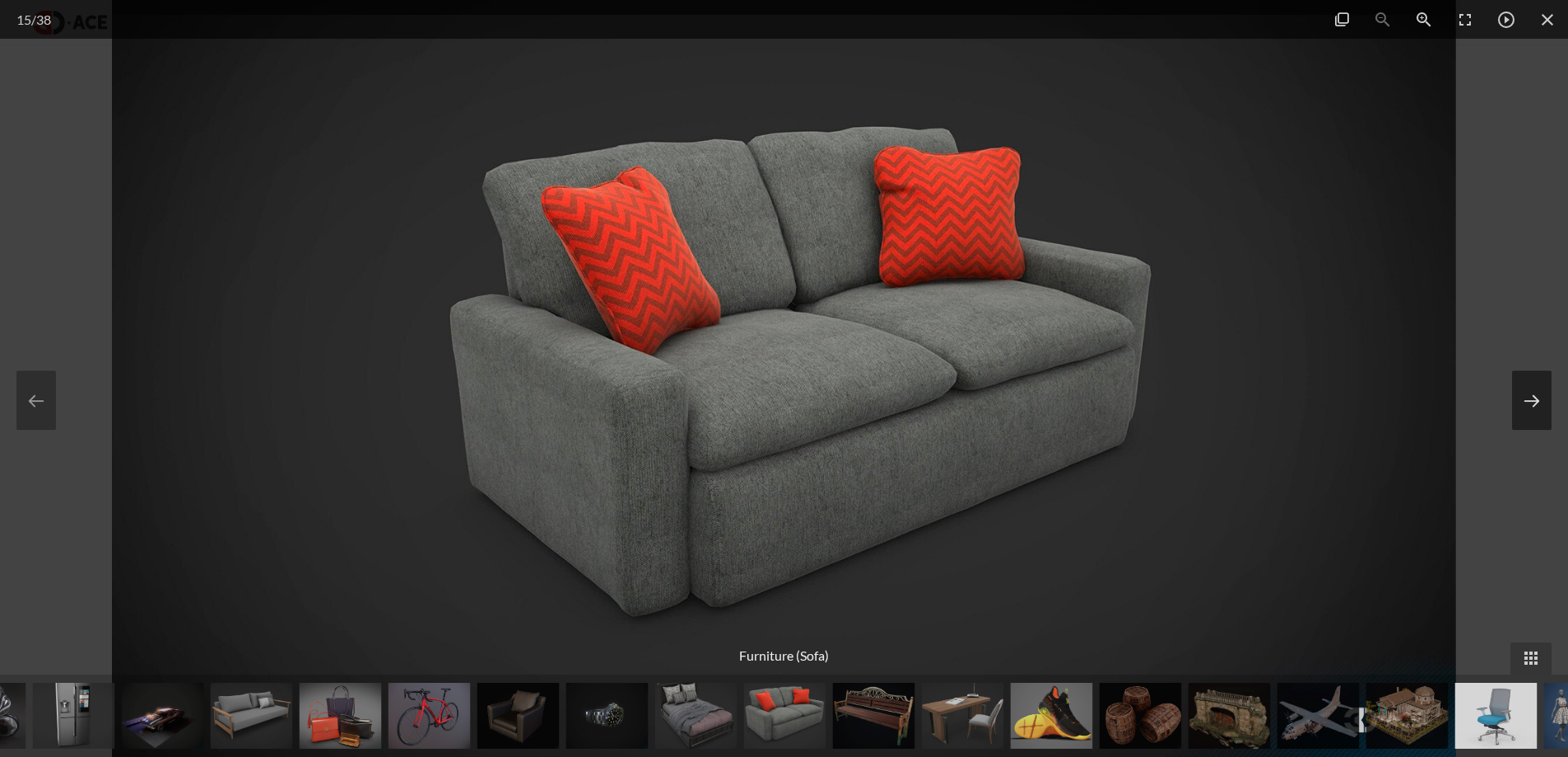
click at [1512, 371] on button at bounding box center [1532, 401] width 40 height 59
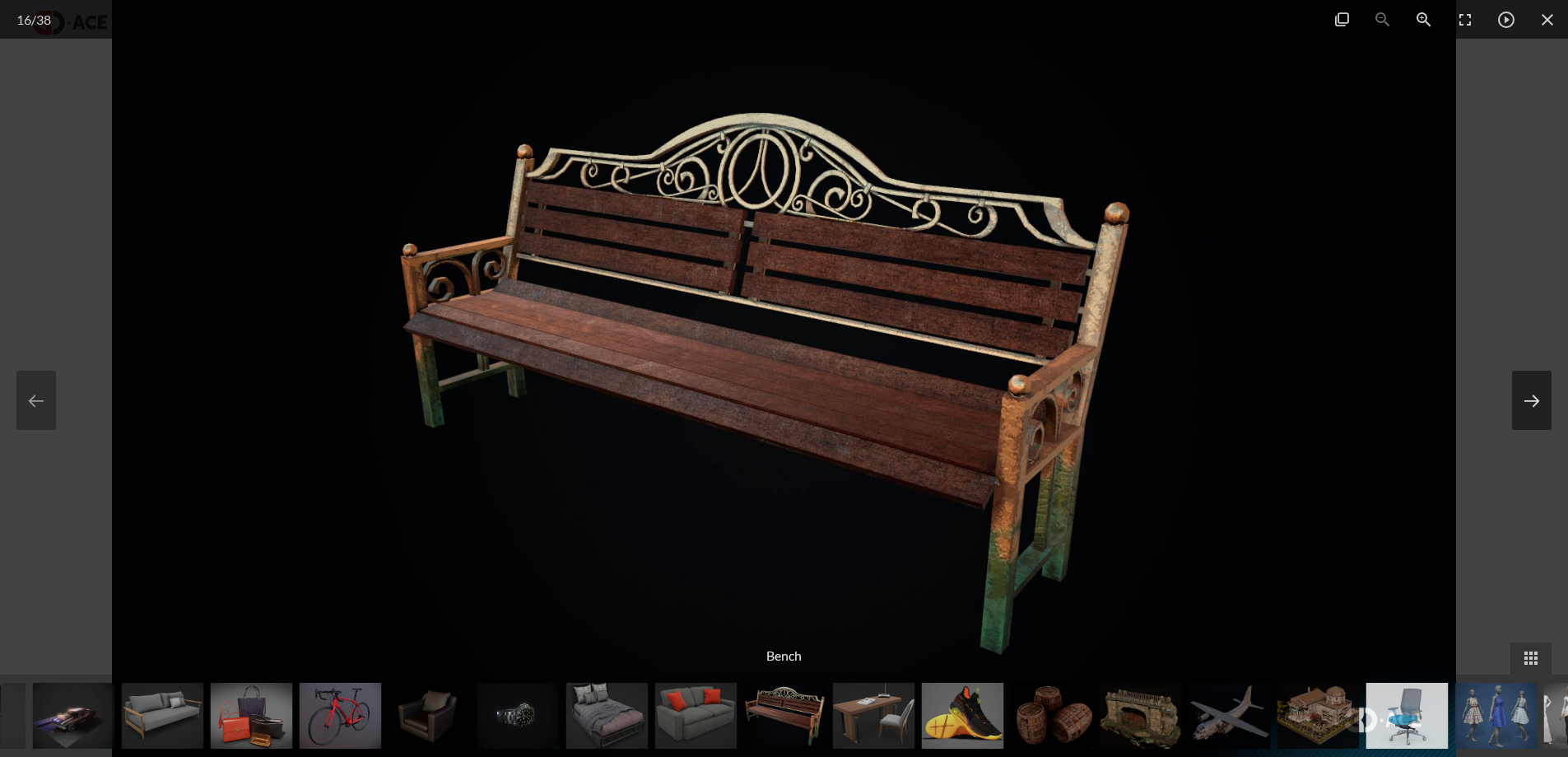
click at [1512, 371] on button at bounding box center [1532, 401] width 40 height 59
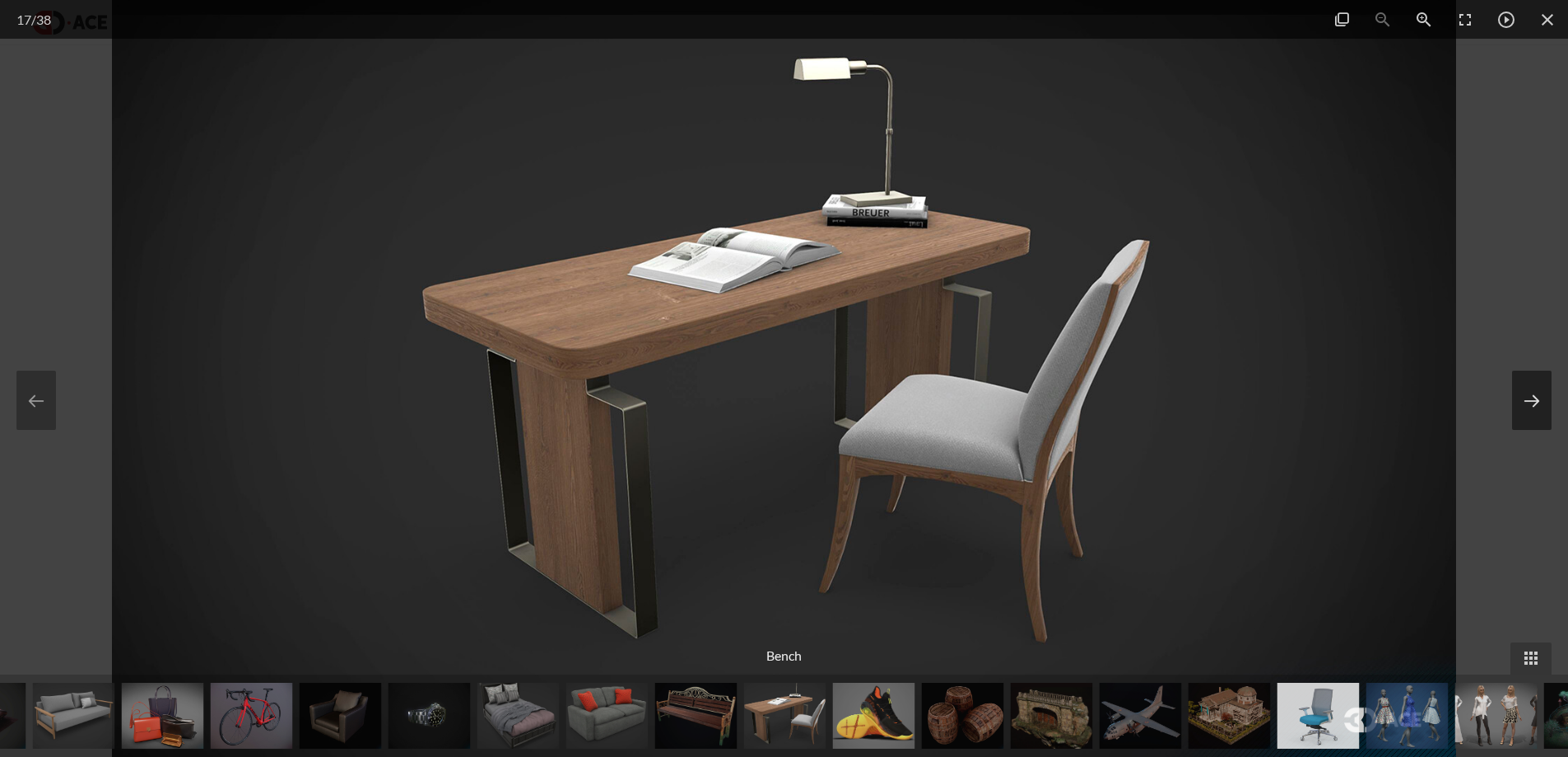
click at [1512, 371] on button at bounding box center [1532, 401] width 40 height 59
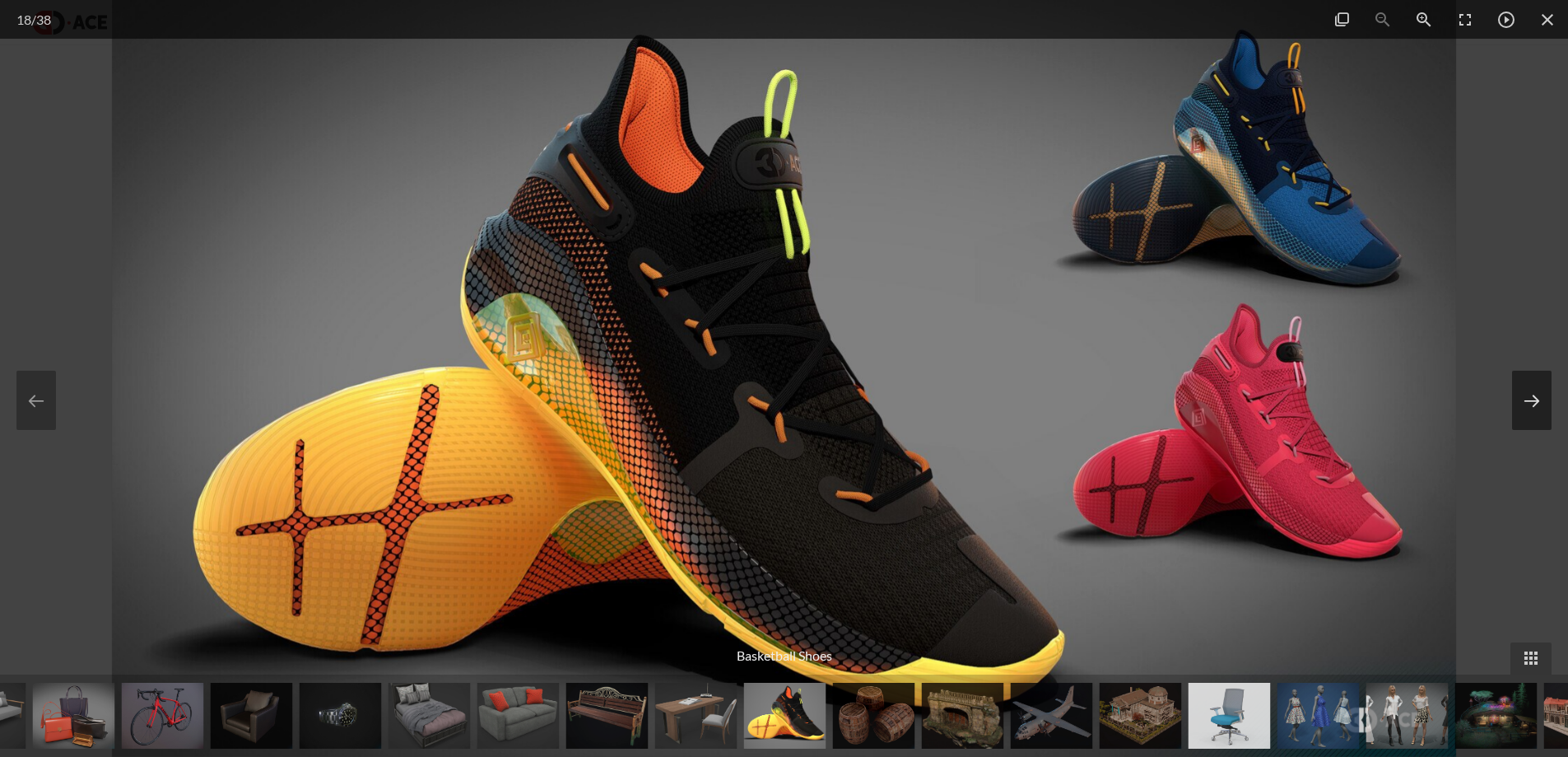
click at [1512, 371] on button at bounding box center [1532, 401] width 40 height 59
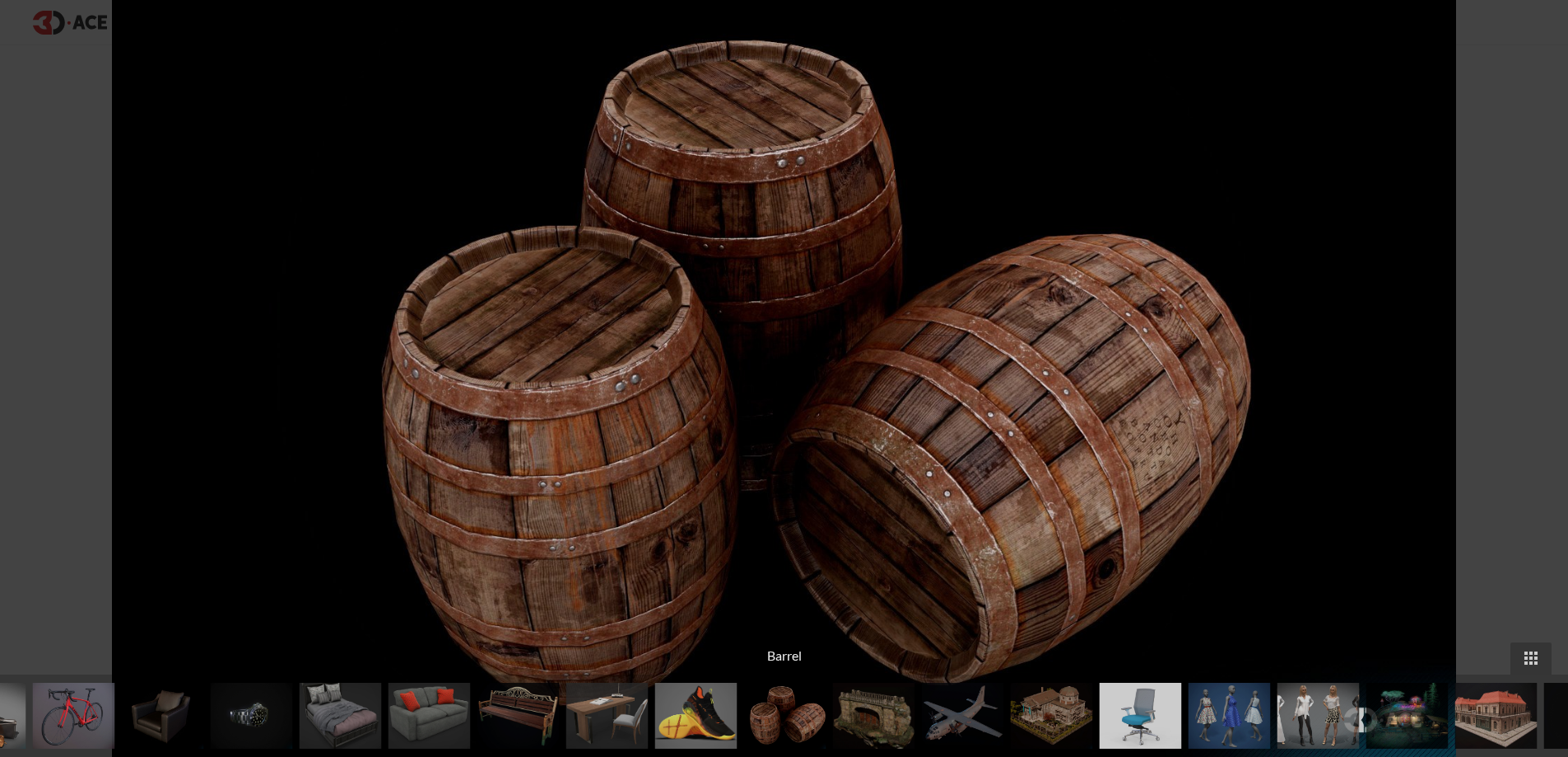
click at [1520, 371] on button at bounding box center [1540, 401] width 40 height 59
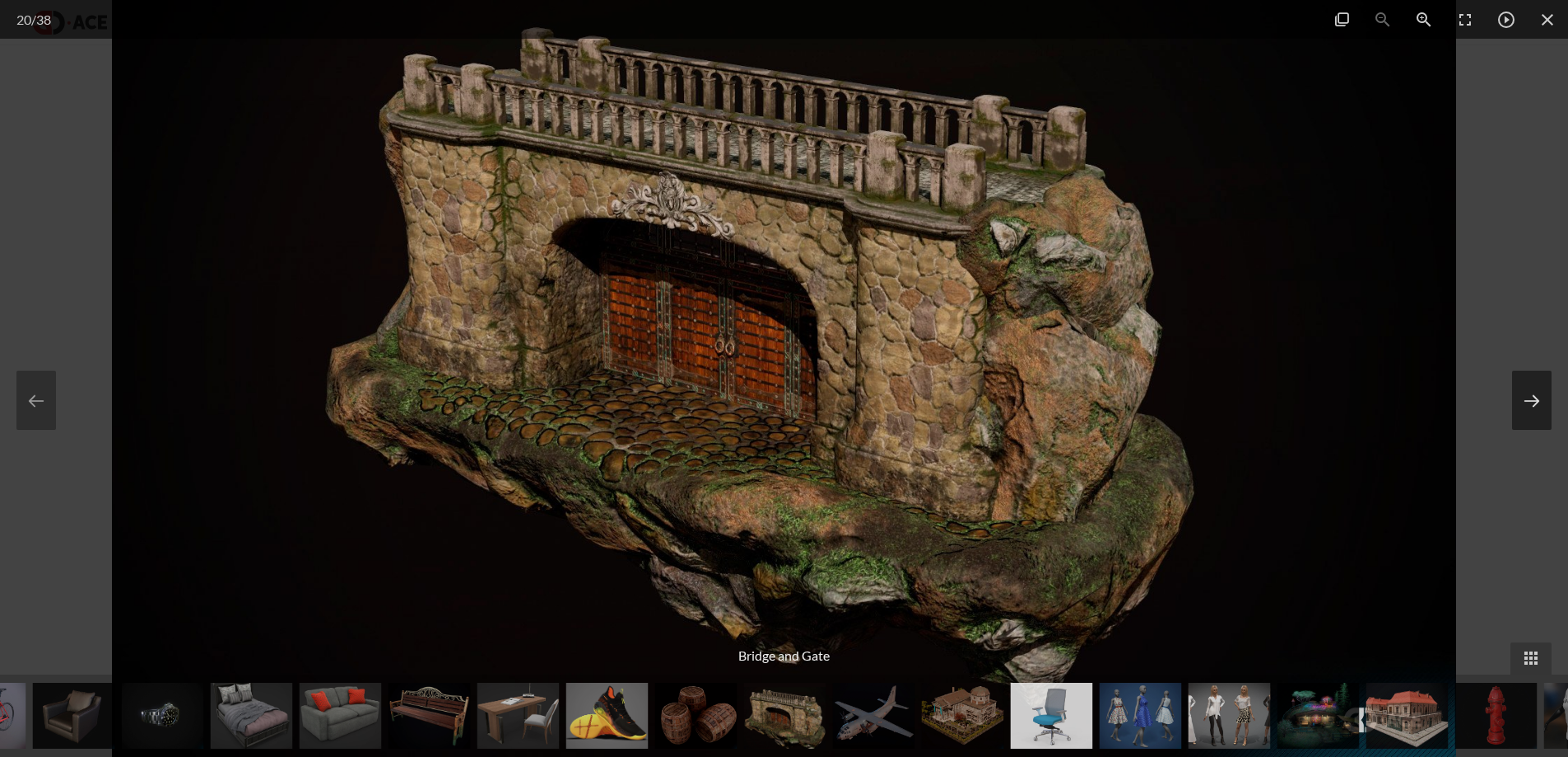
click at [1512, 371] on button at bounding box center [1532, 401] width 40 height 59
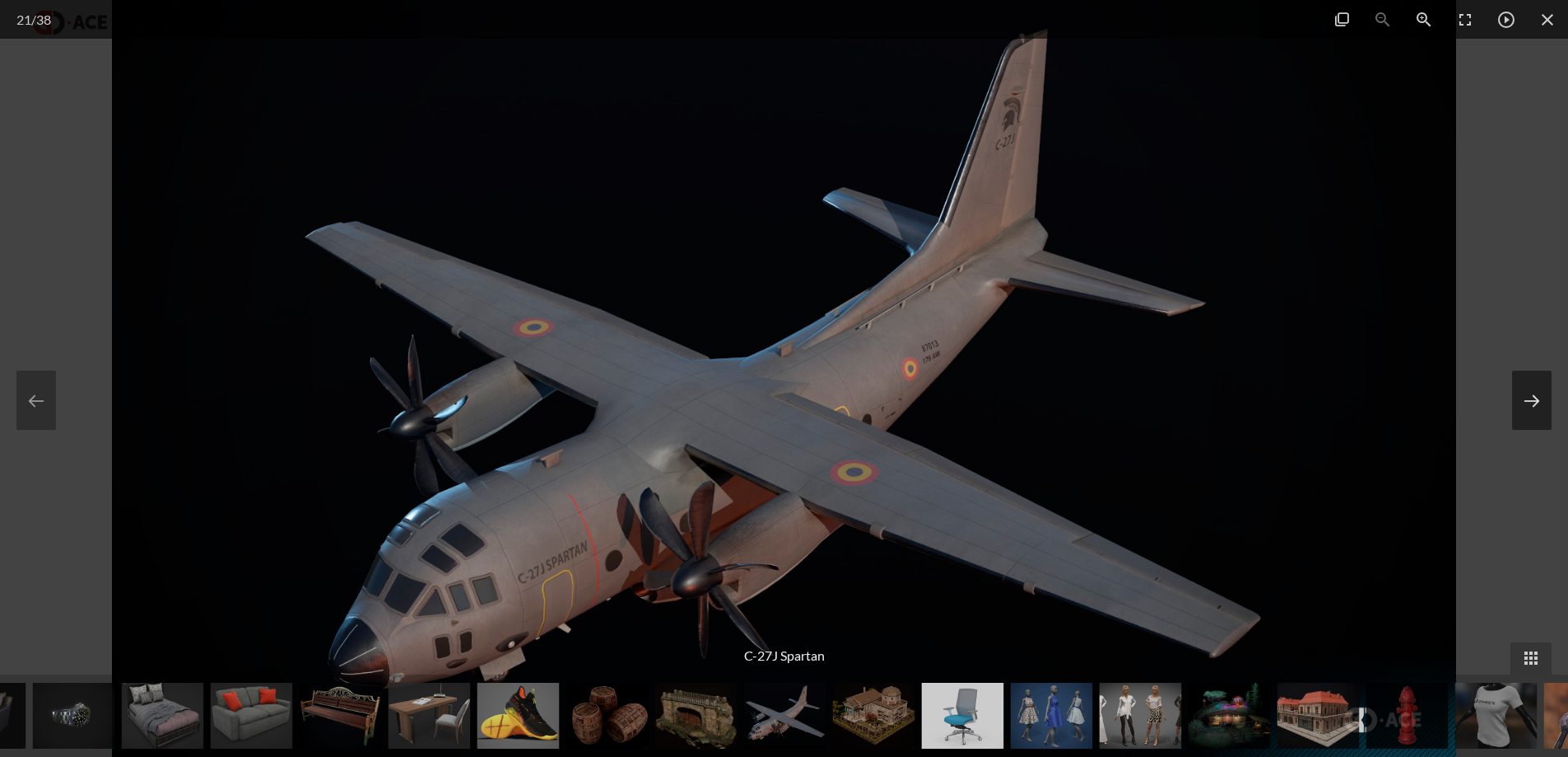
click at [1512, 371] on button at bounding box center [1532, 401] width 40 height 59
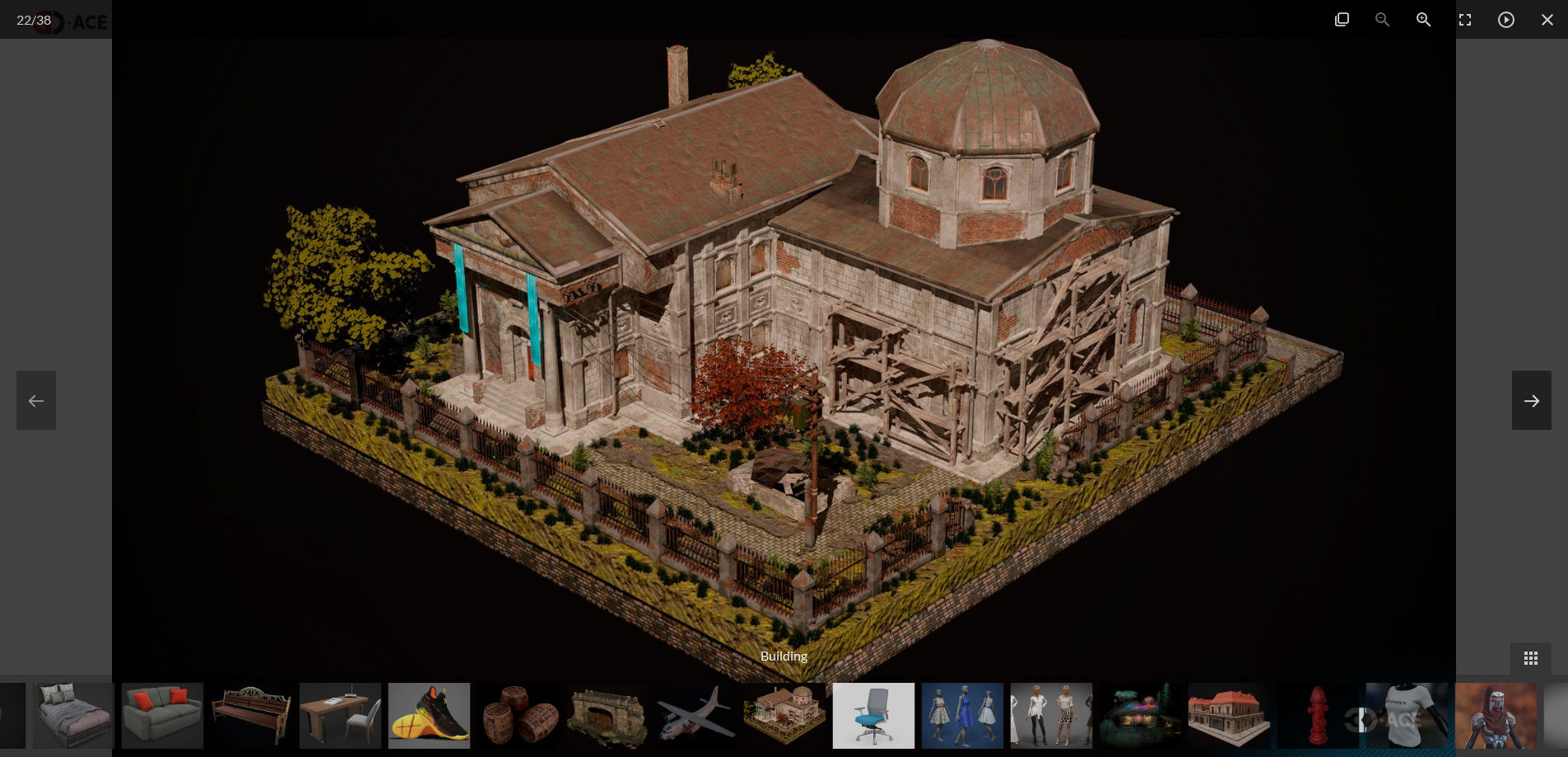
click at [1512, 371] on button at bounding box center [1532, 401] width 40 height 59
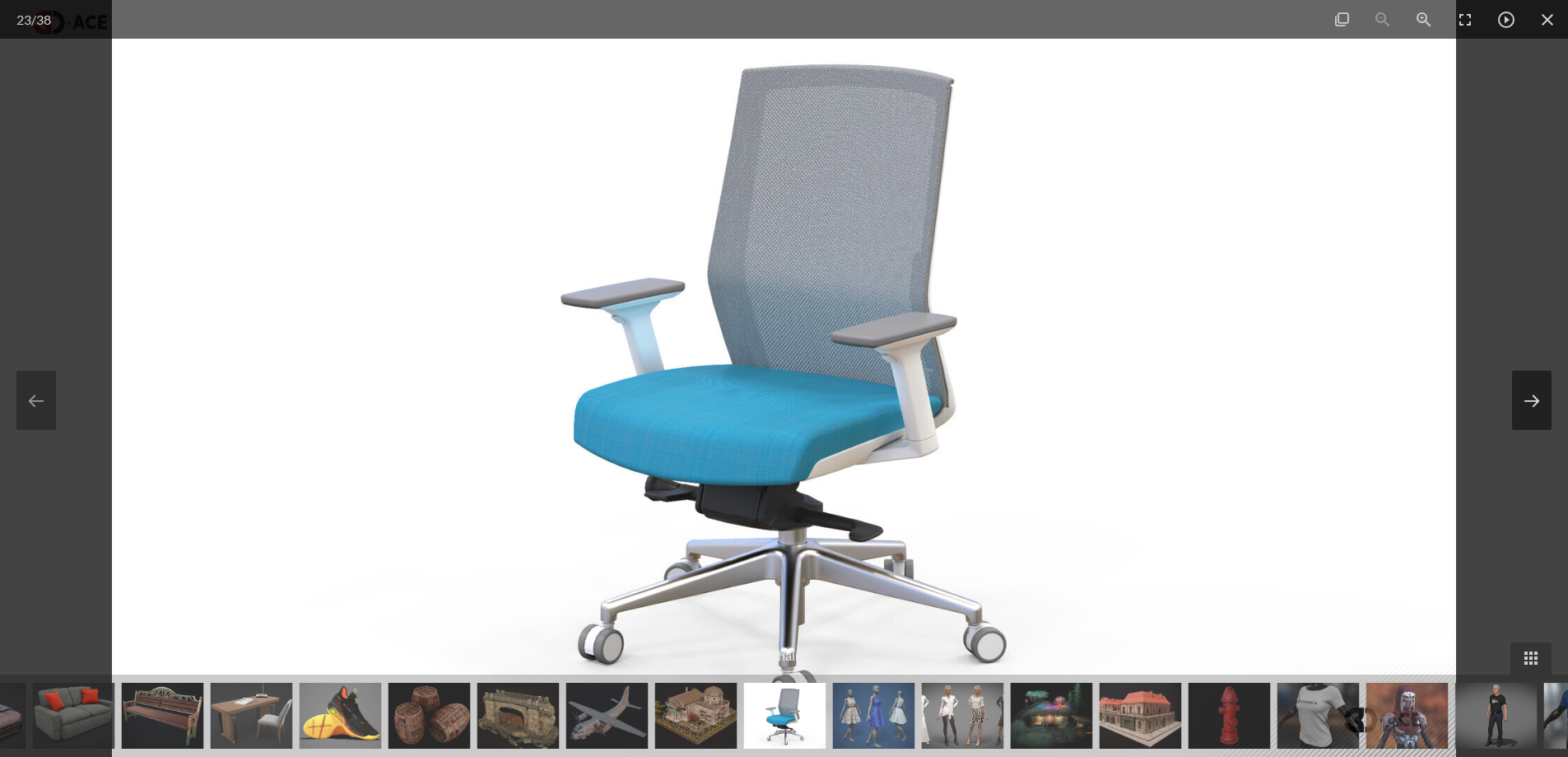
click at [1512, 371] on button at bounding box center [1532, 401] width 40 height 59
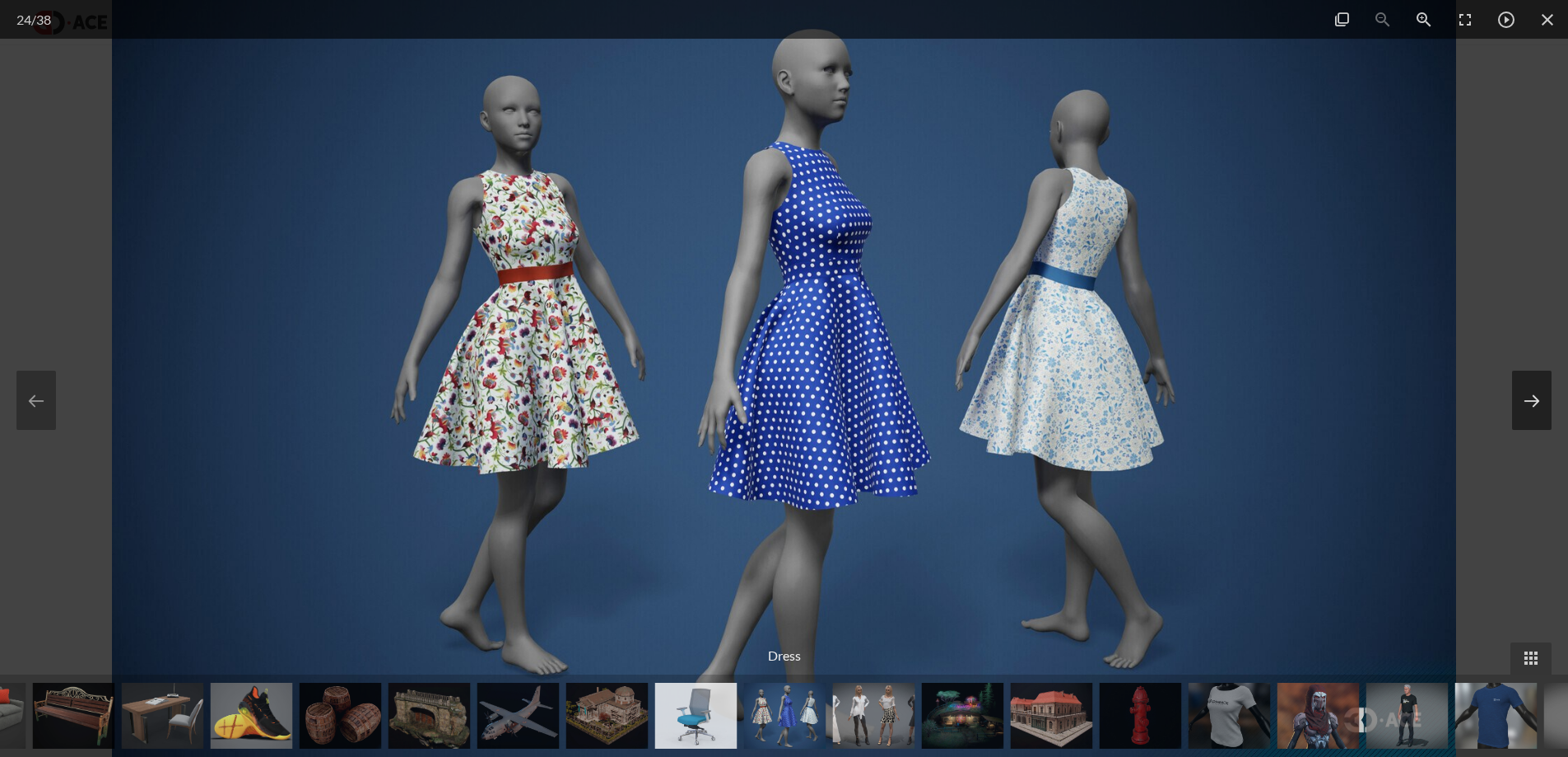
click at [1512, 371] on button at bounding box center [1532, 401] width 40 height 59
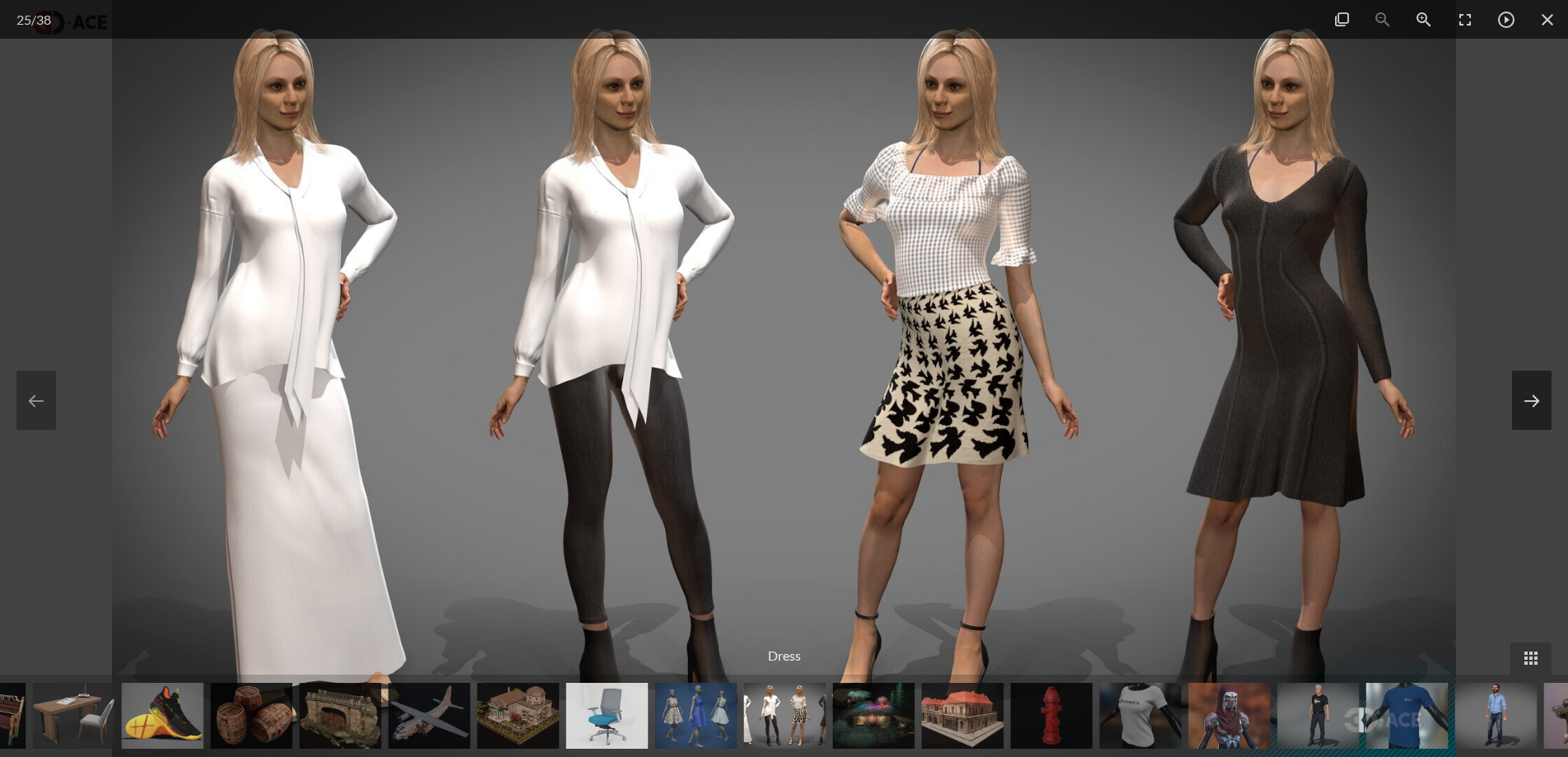
click at [1512, 371] on button at bounding box center [1532, 401] width 40 height 59
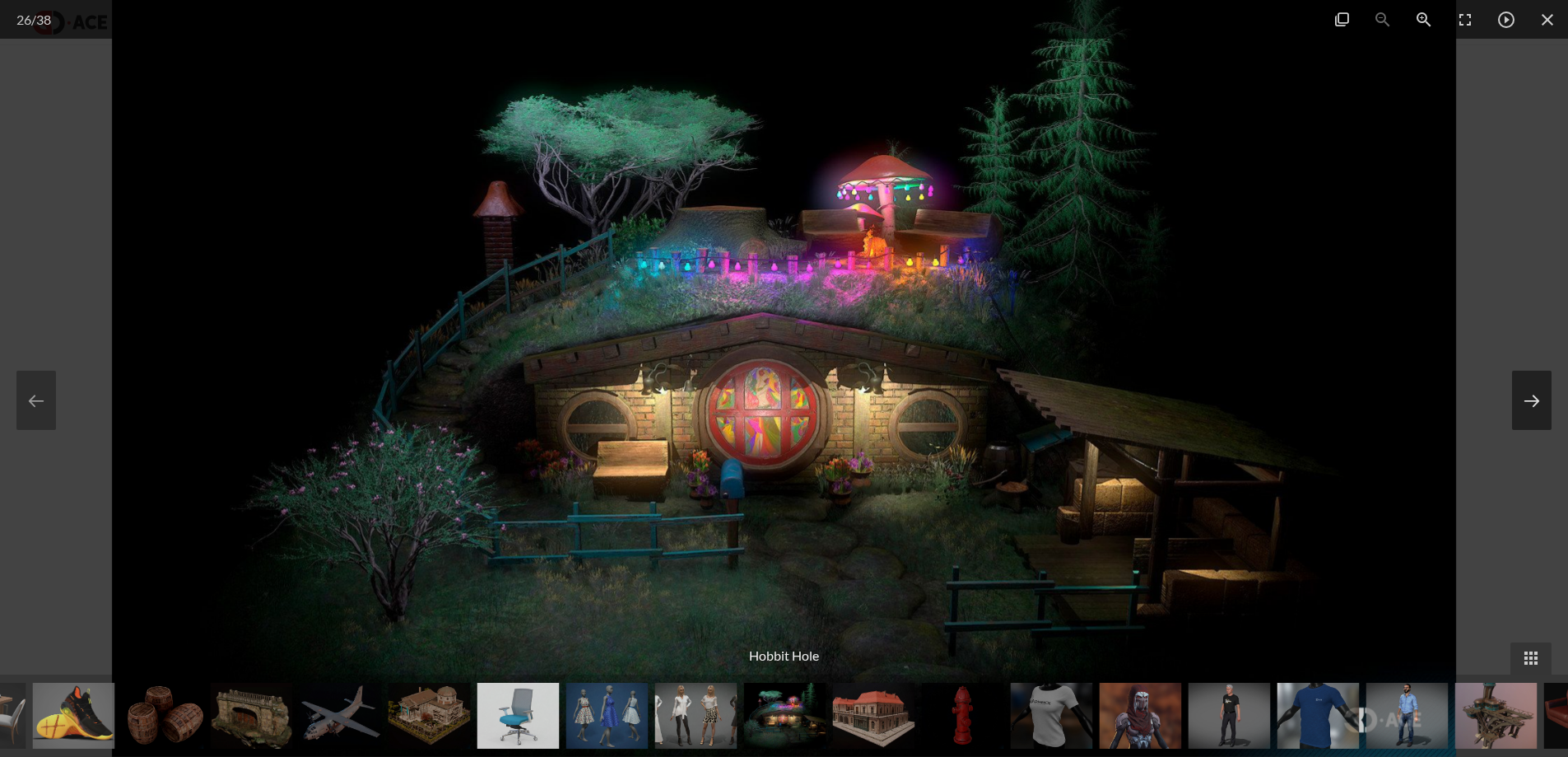
click at [1512, 371] on button at bounding box center [1532, 401] width 40 height 59
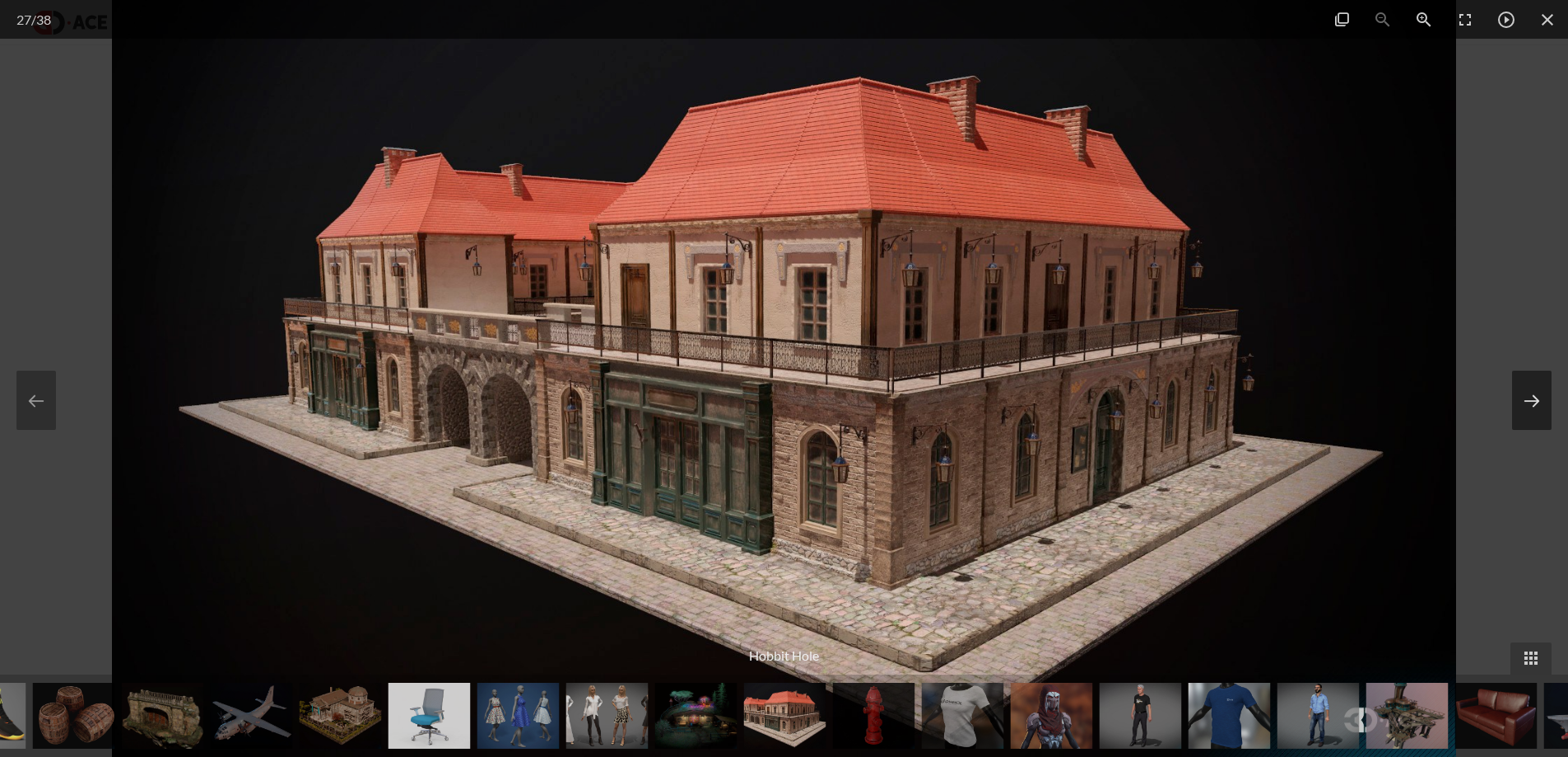
click at [1512, 371] on button at bounding box center [1532, 401] width 40 height 59
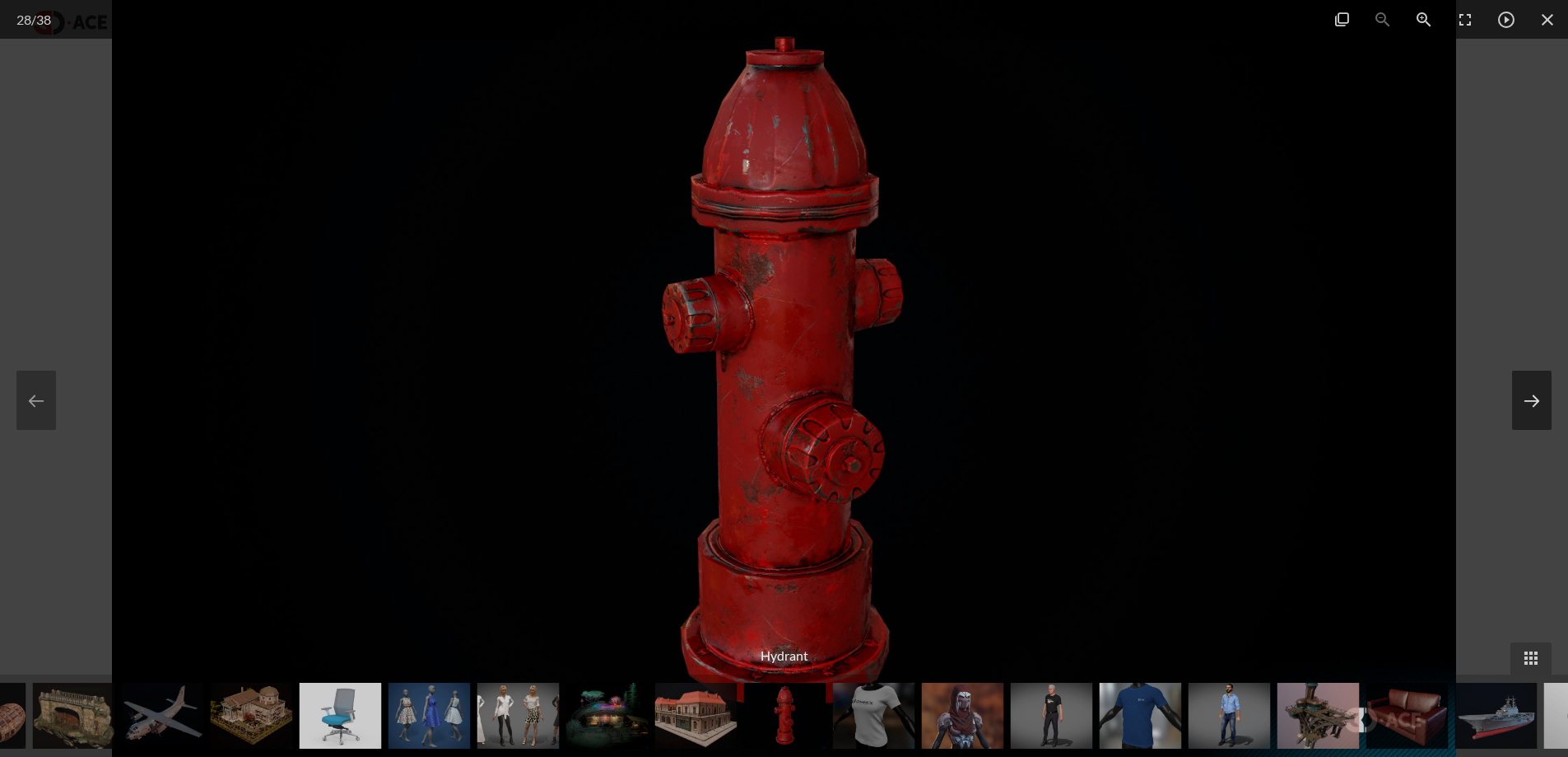
click at [1512, 371] on button at bounding box center [1532, 401] width 40 height 59
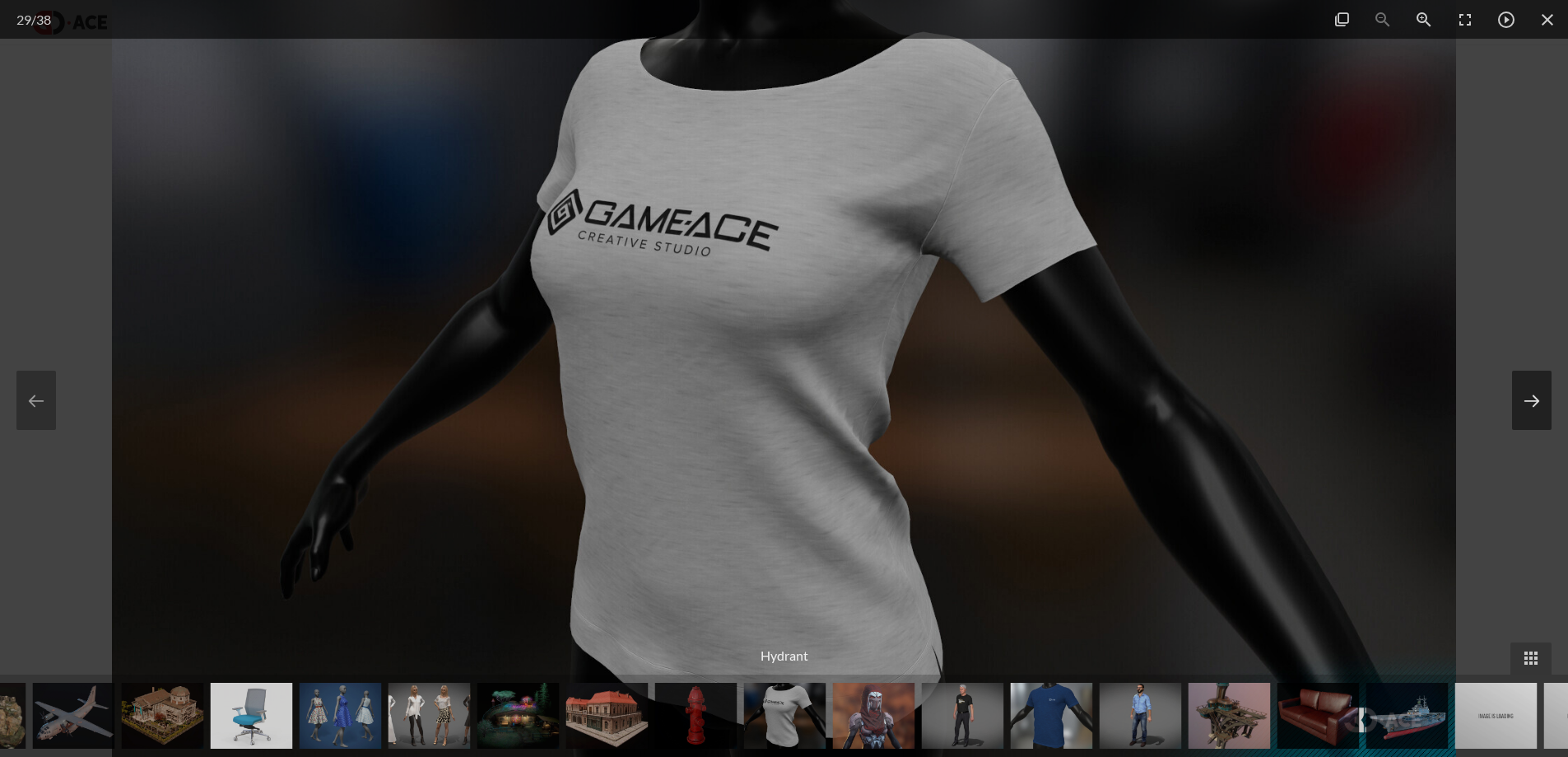
click at [1512, 371] on button at bounding box center [1532, 401] width 40 height 59
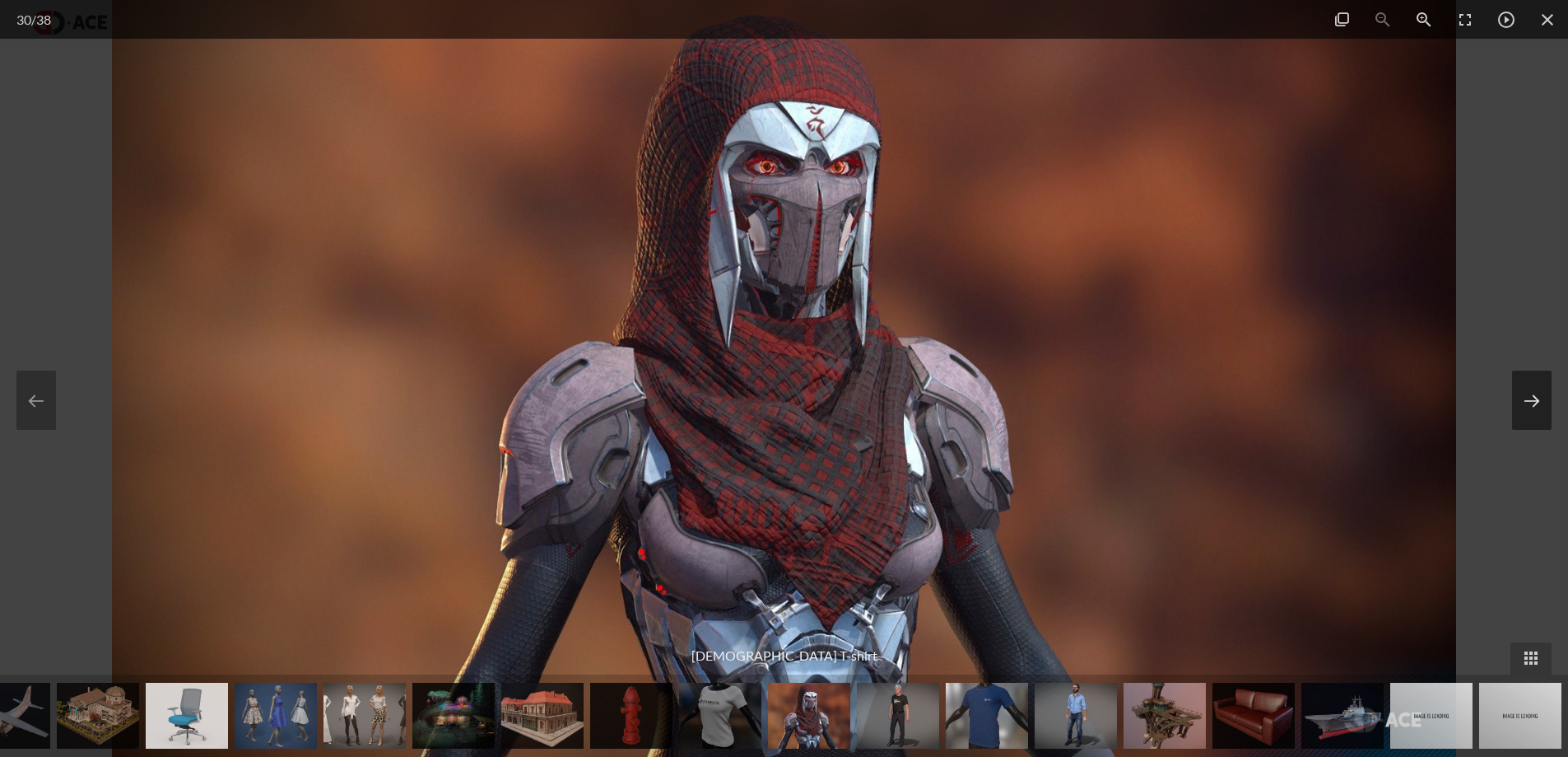
click at [1512, 371] on button at bounding box center [1532, 401] width 40 height 59
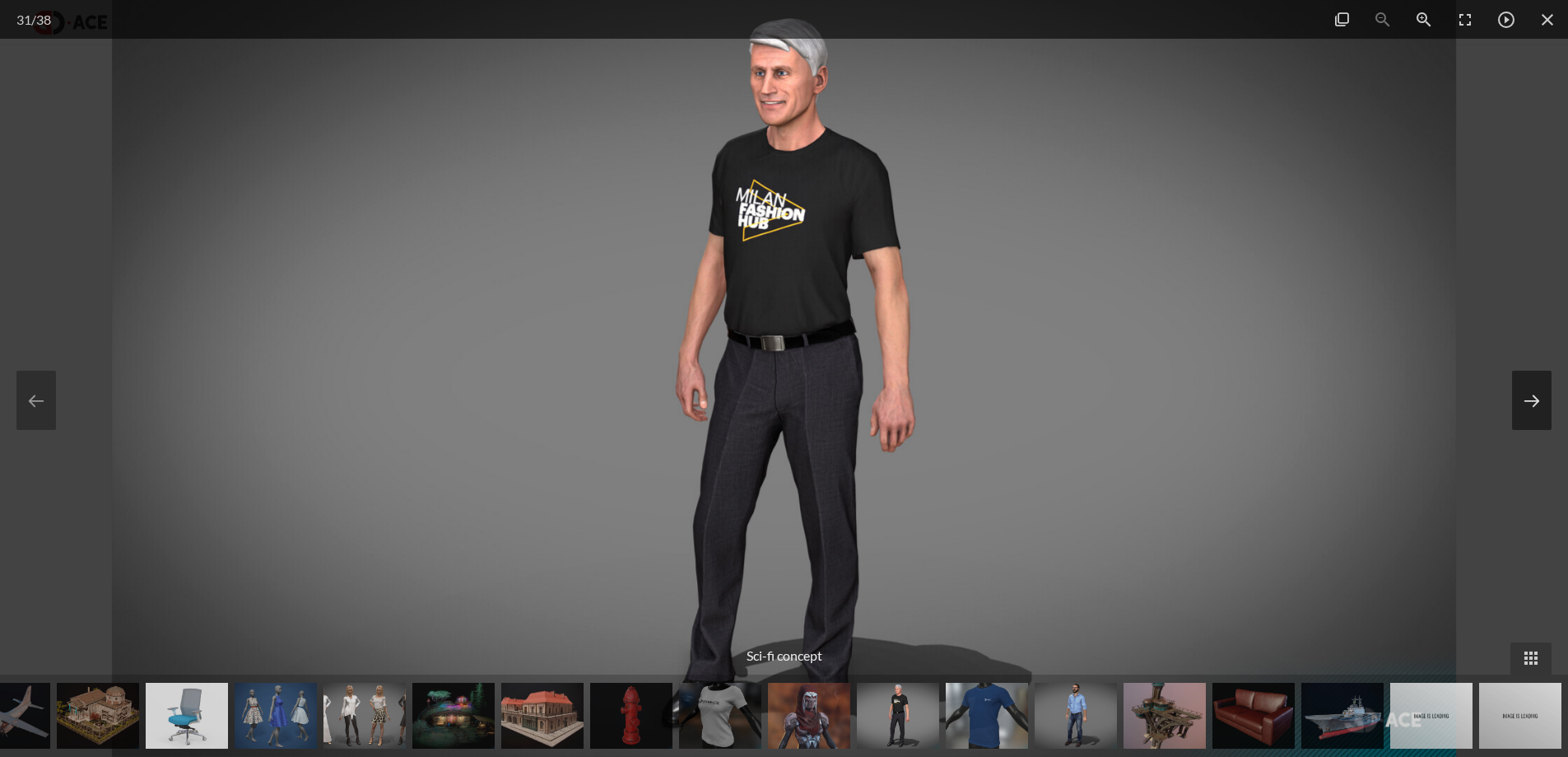
click at [1512, 371] on button at bounding box center [1532, 401] width 40 height 59
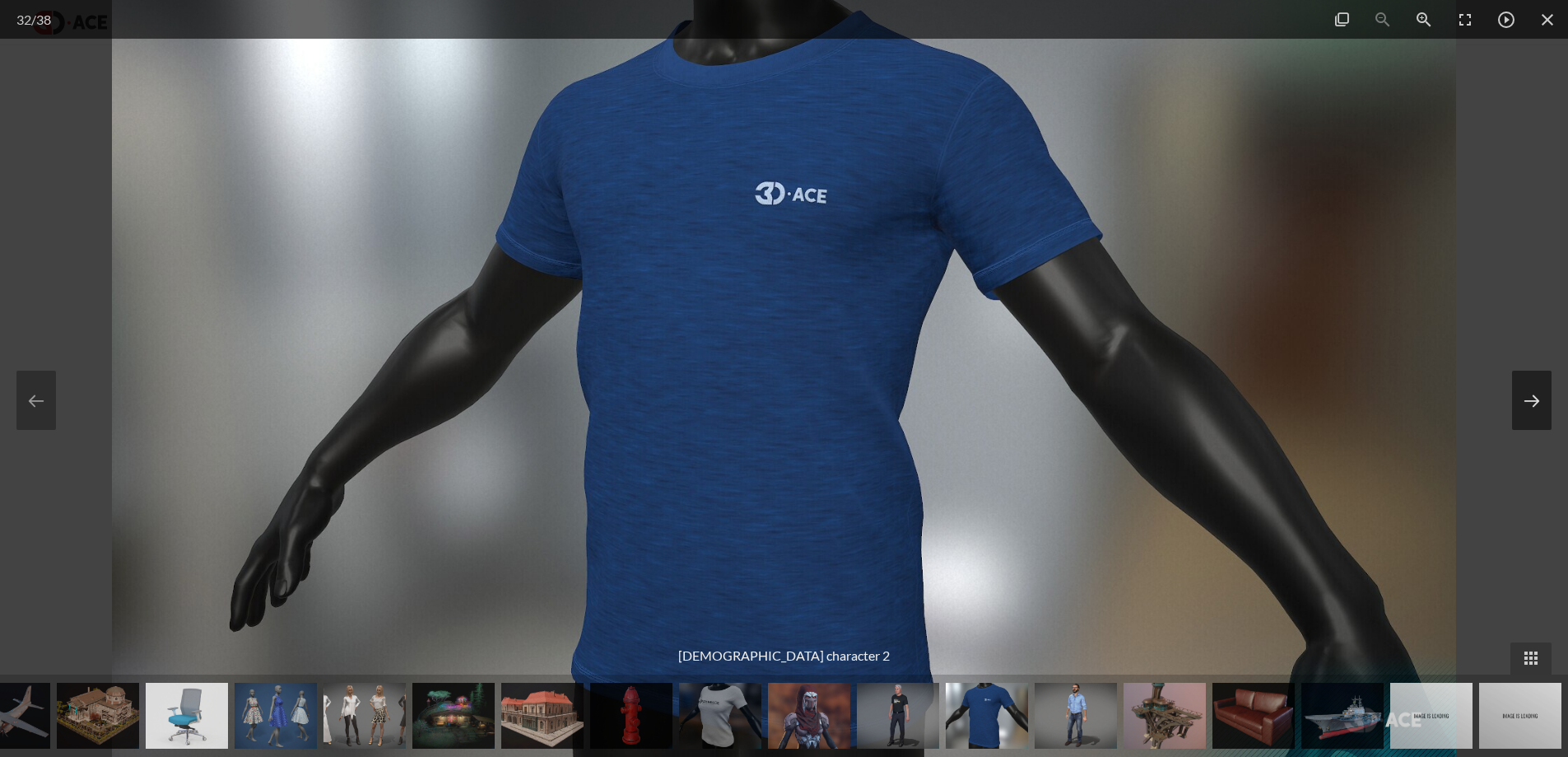
click at [1512, 371] on button at bounding box center [1532, 401] width 40 height 59
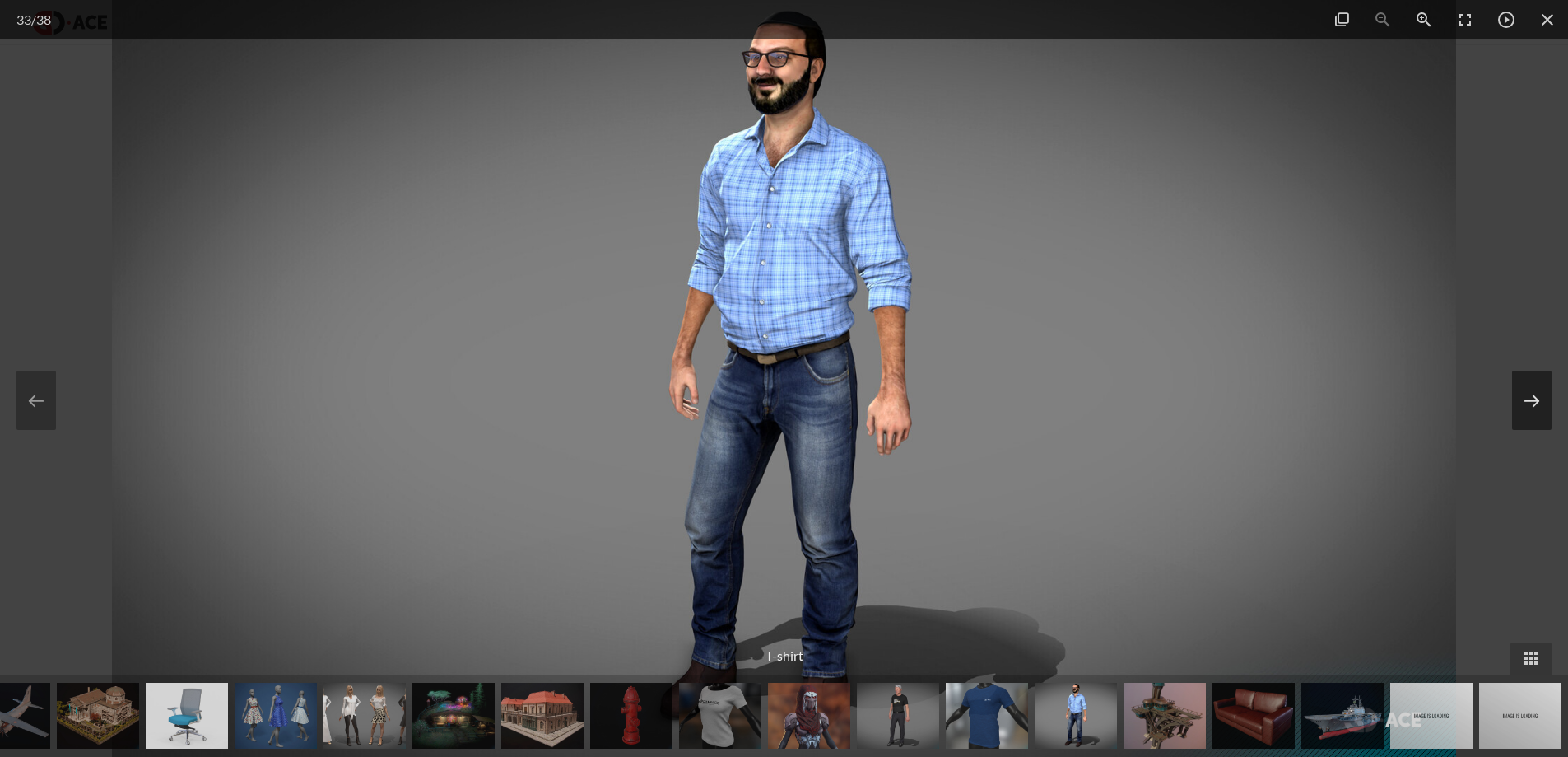
click at [1512, 371] on button at bounding box center [1532, 401] width 40 height 59
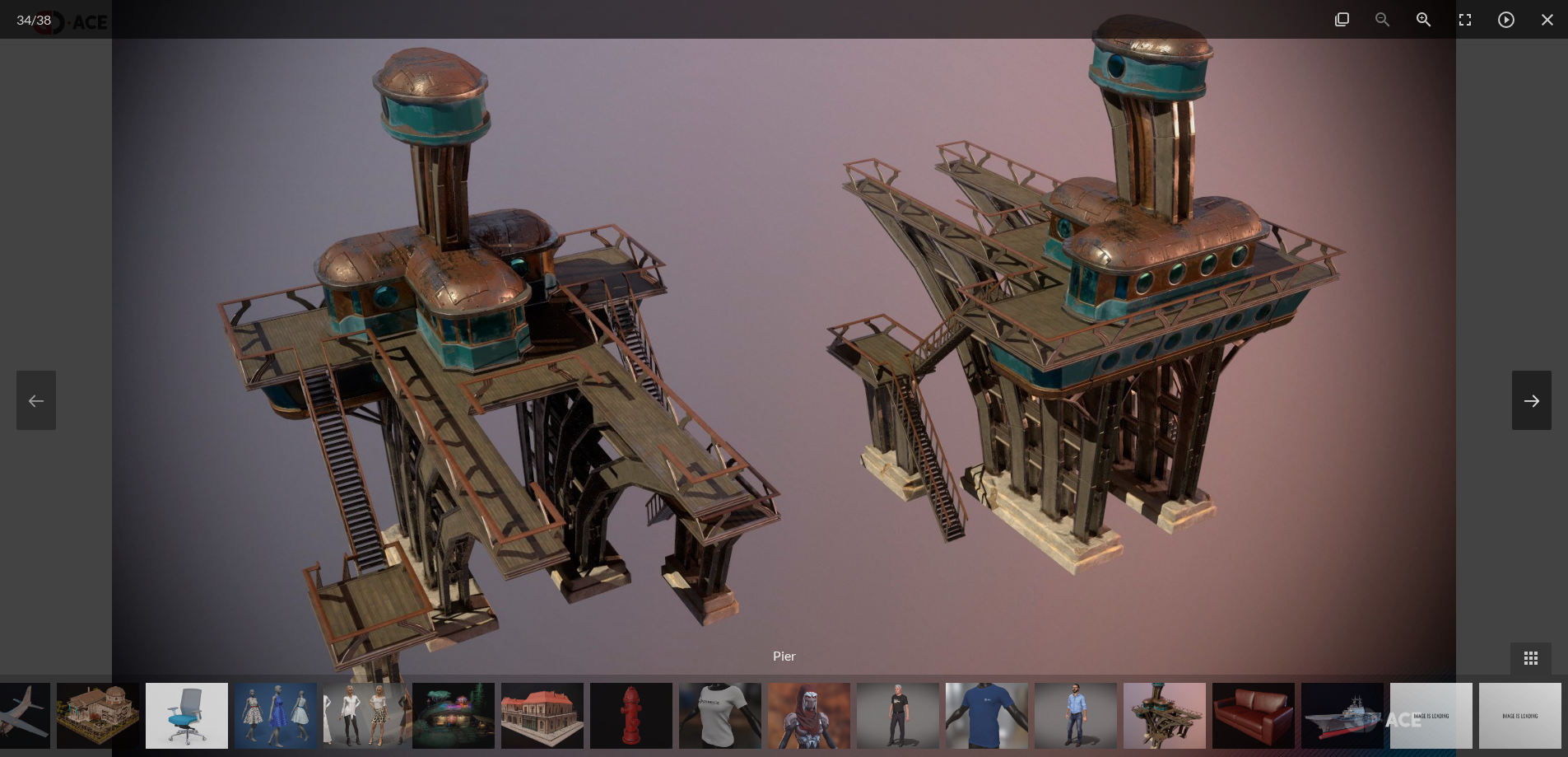
click at [1512, 371] on button at bounding box center [1532, 401] width 40 height 59
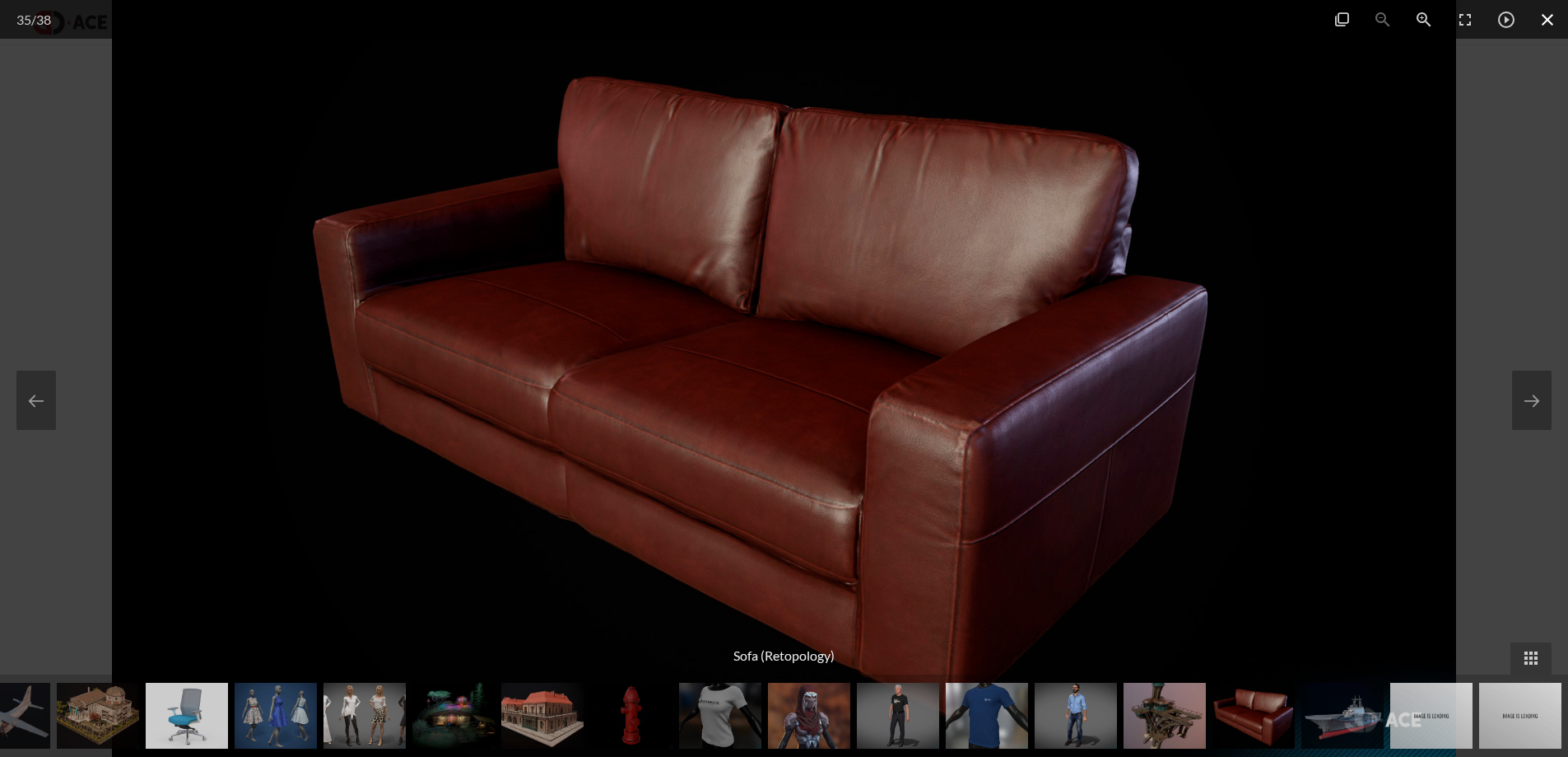
click at [1561, 6] on span at bounding box center [1548, 19] width 41 height 39
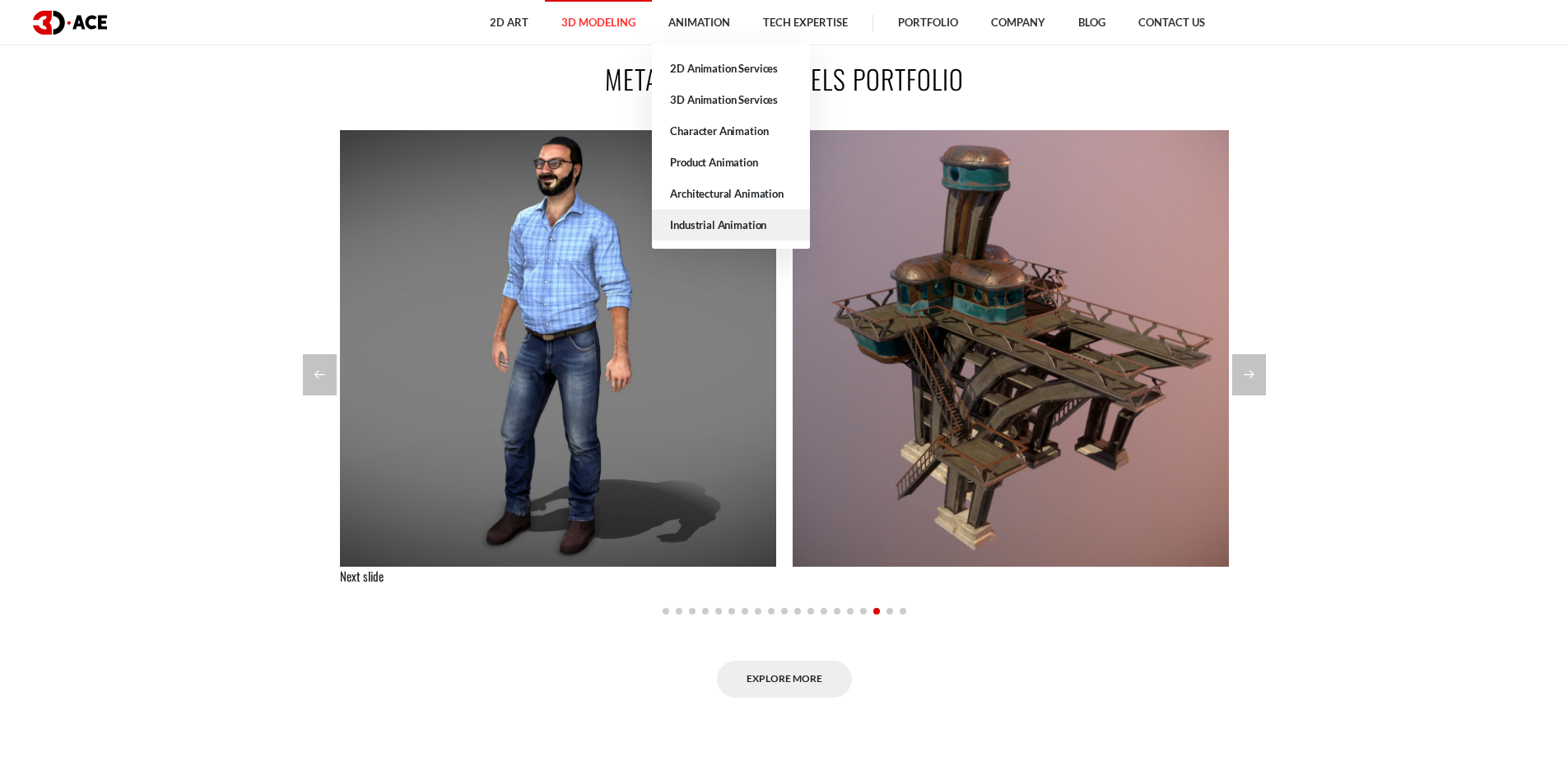
click at [699, 231] on link "Industrial Animation" at bounding box center [731, 224] width 158 height 32
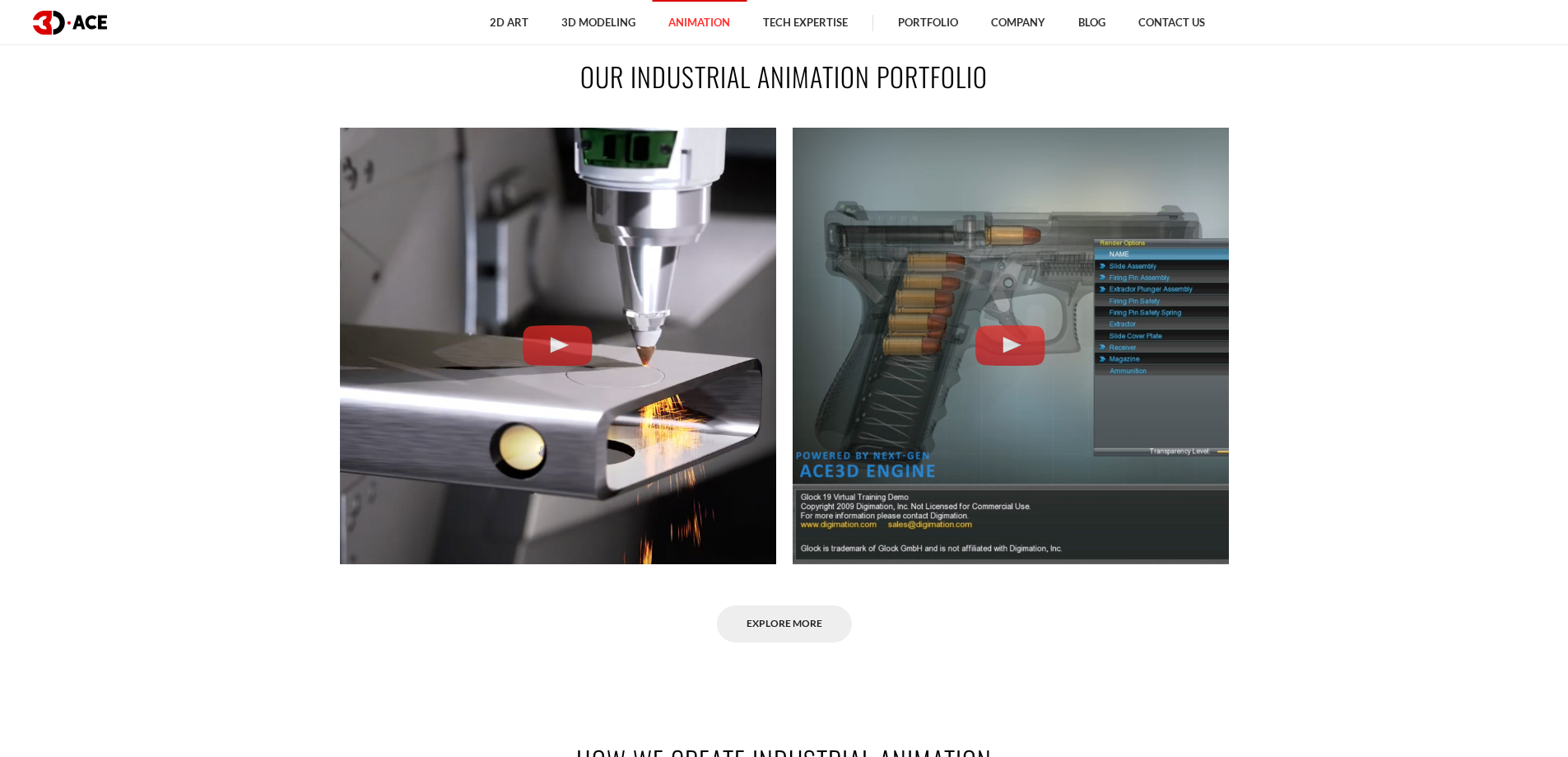
scroll to position [1318, 0]
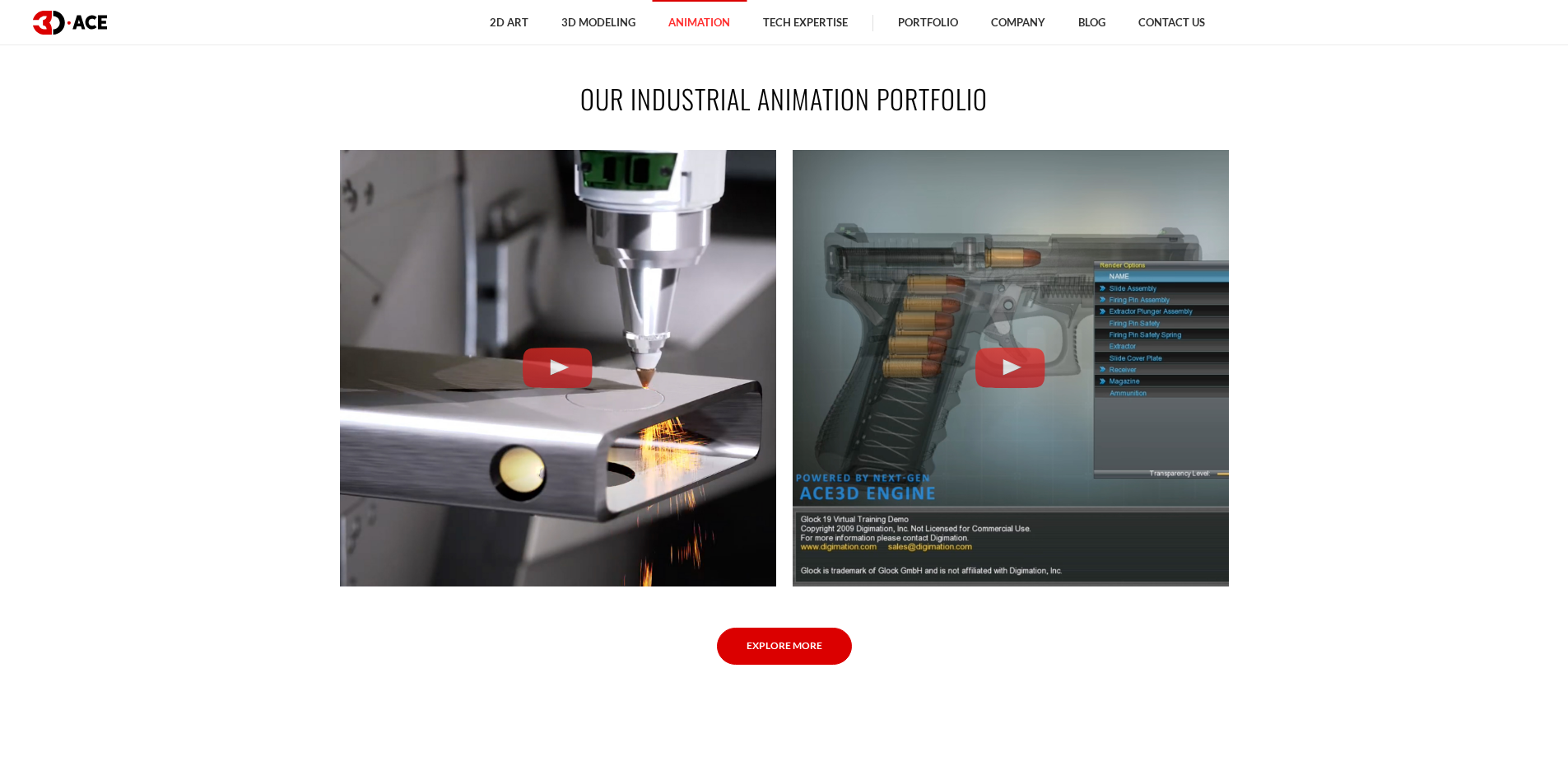
click at [764, 659] on link "Explore More" at bounding box center [784, 645] width 135 height 37
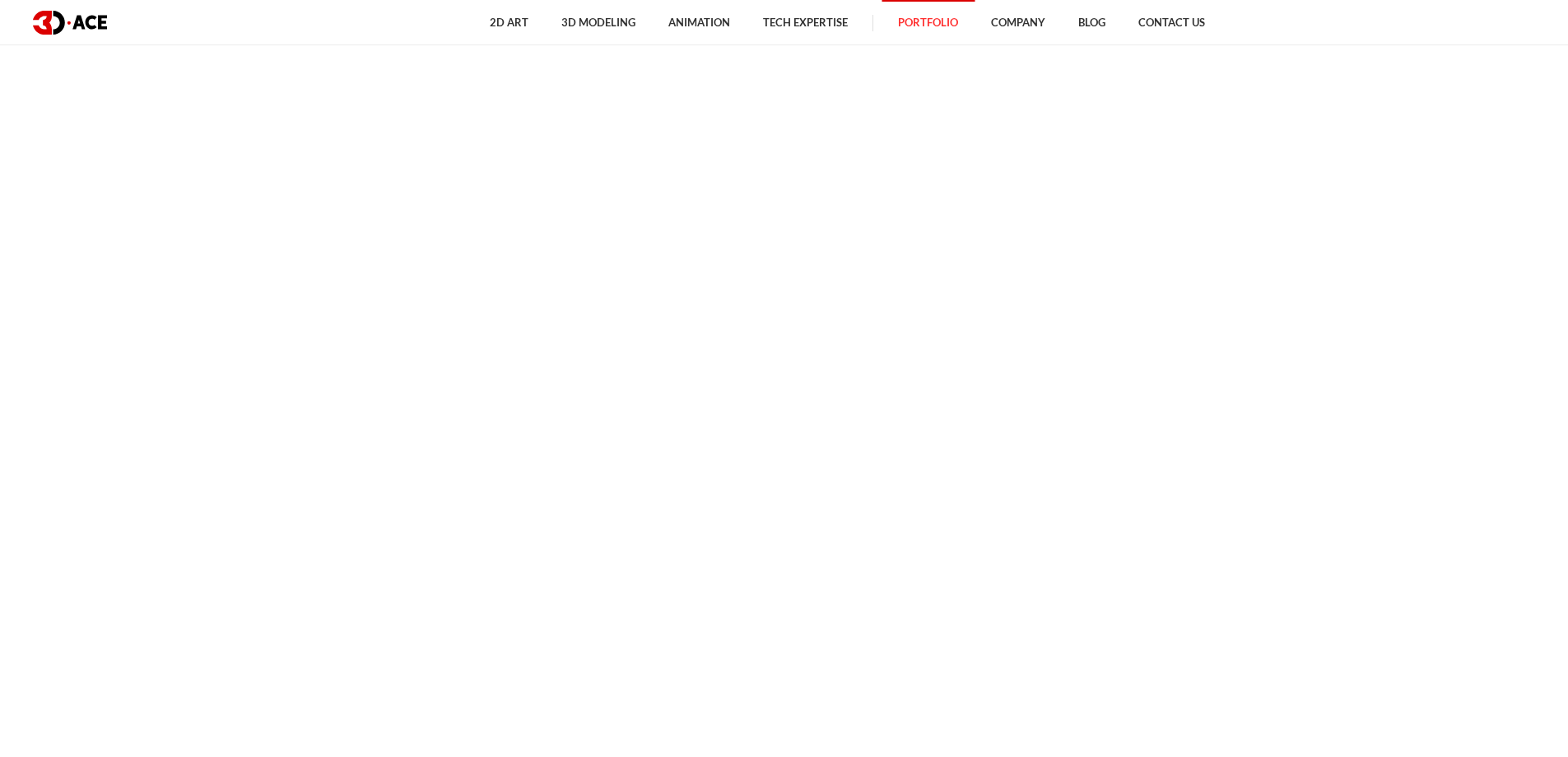
scroll to position [6096, 0]
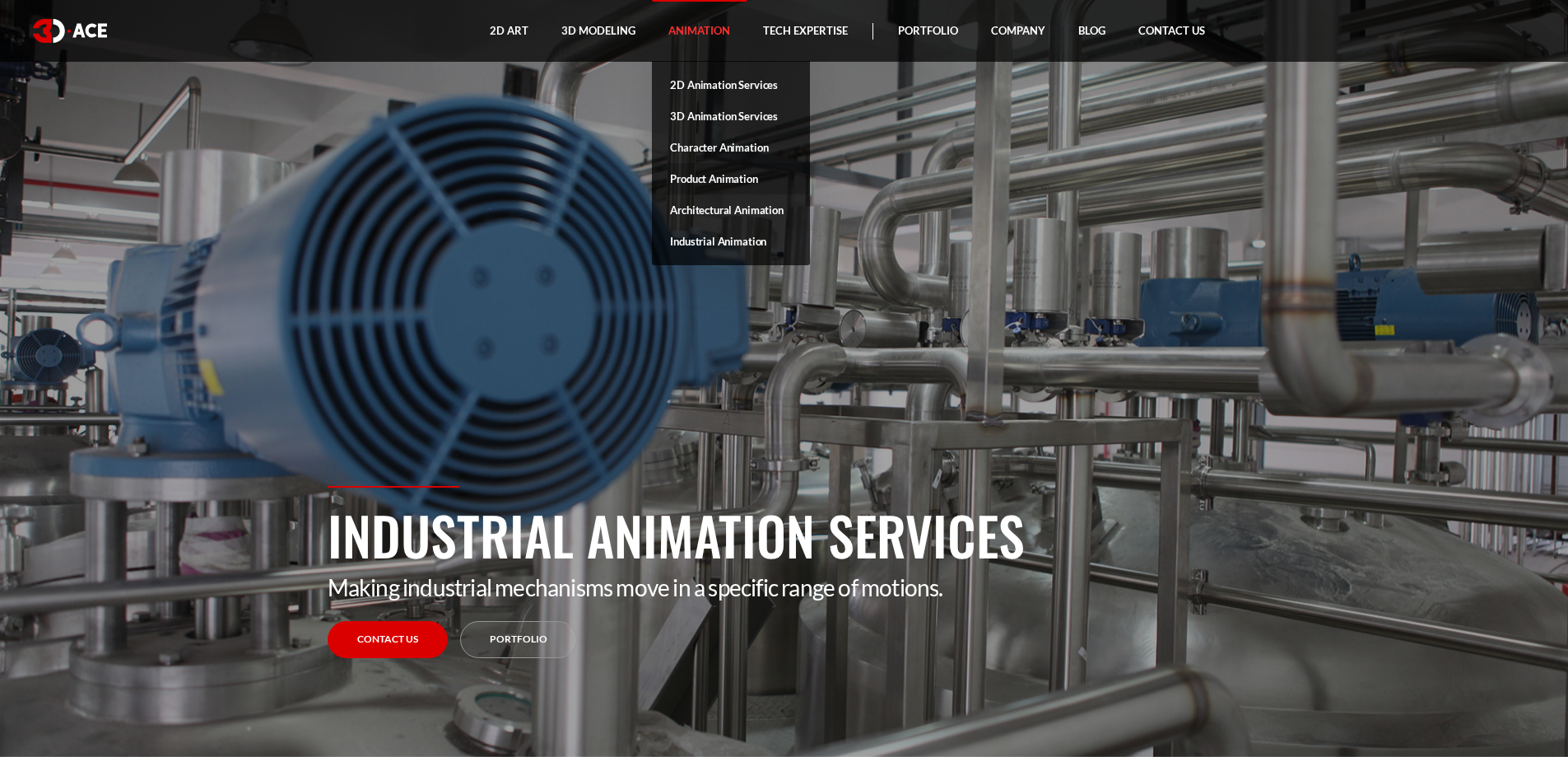
click at [686, 170] on link "Product Animation" at bounding box center [731, 178] width 158 height 32
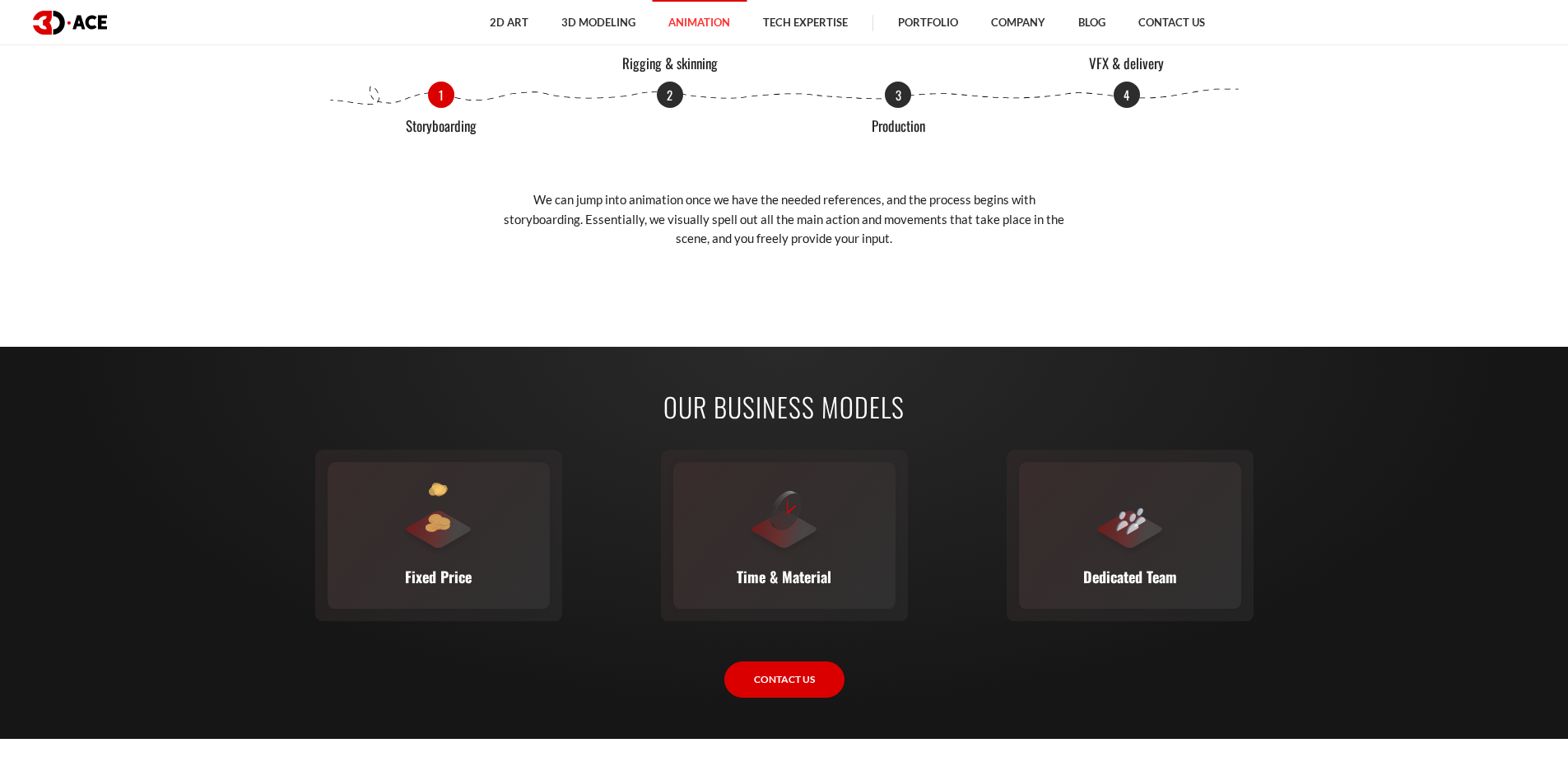
scroll to position [2472, 0]
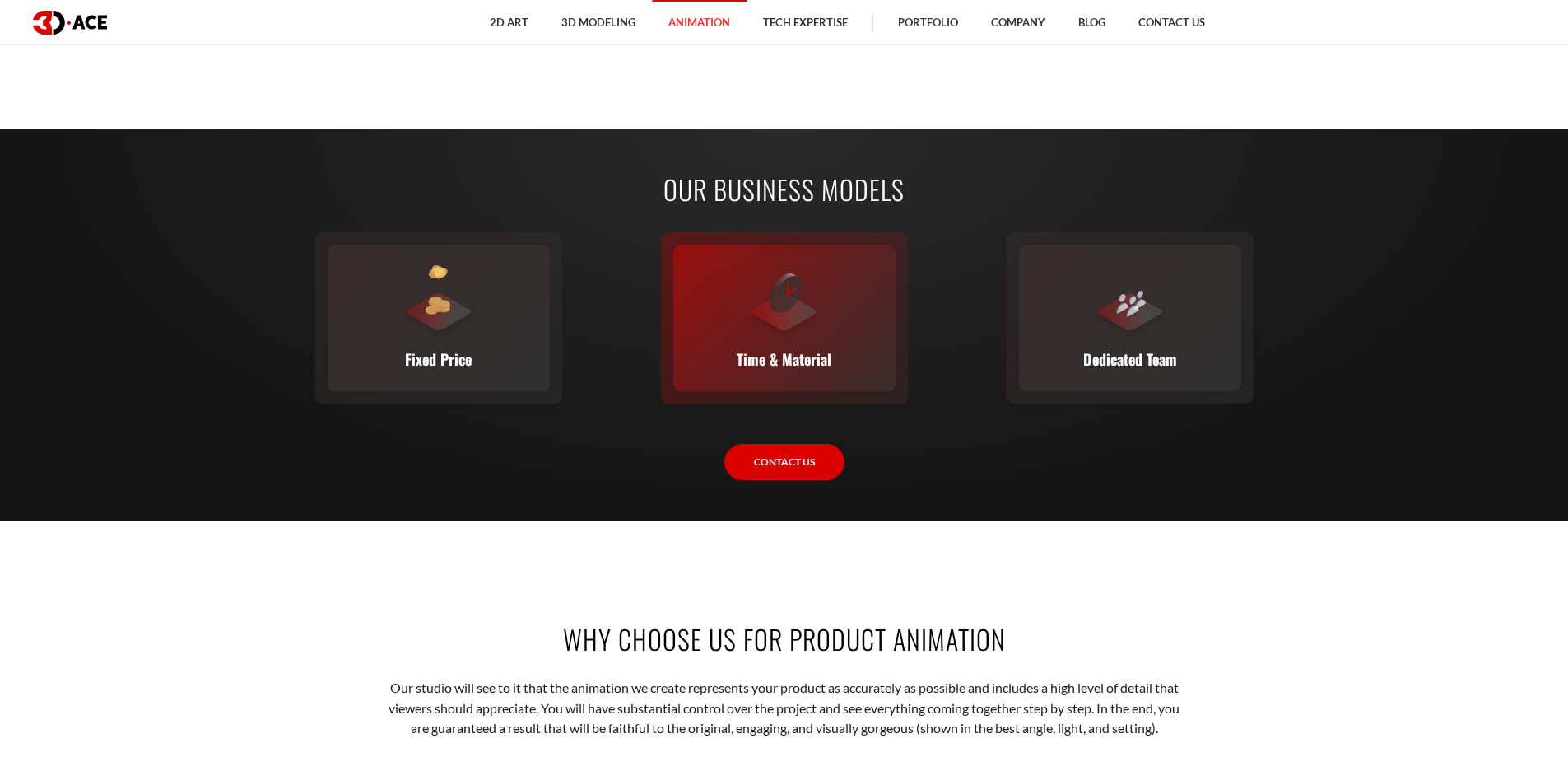
click at [790, 339] on div at bounding box center [784, 302] width 74 height 74
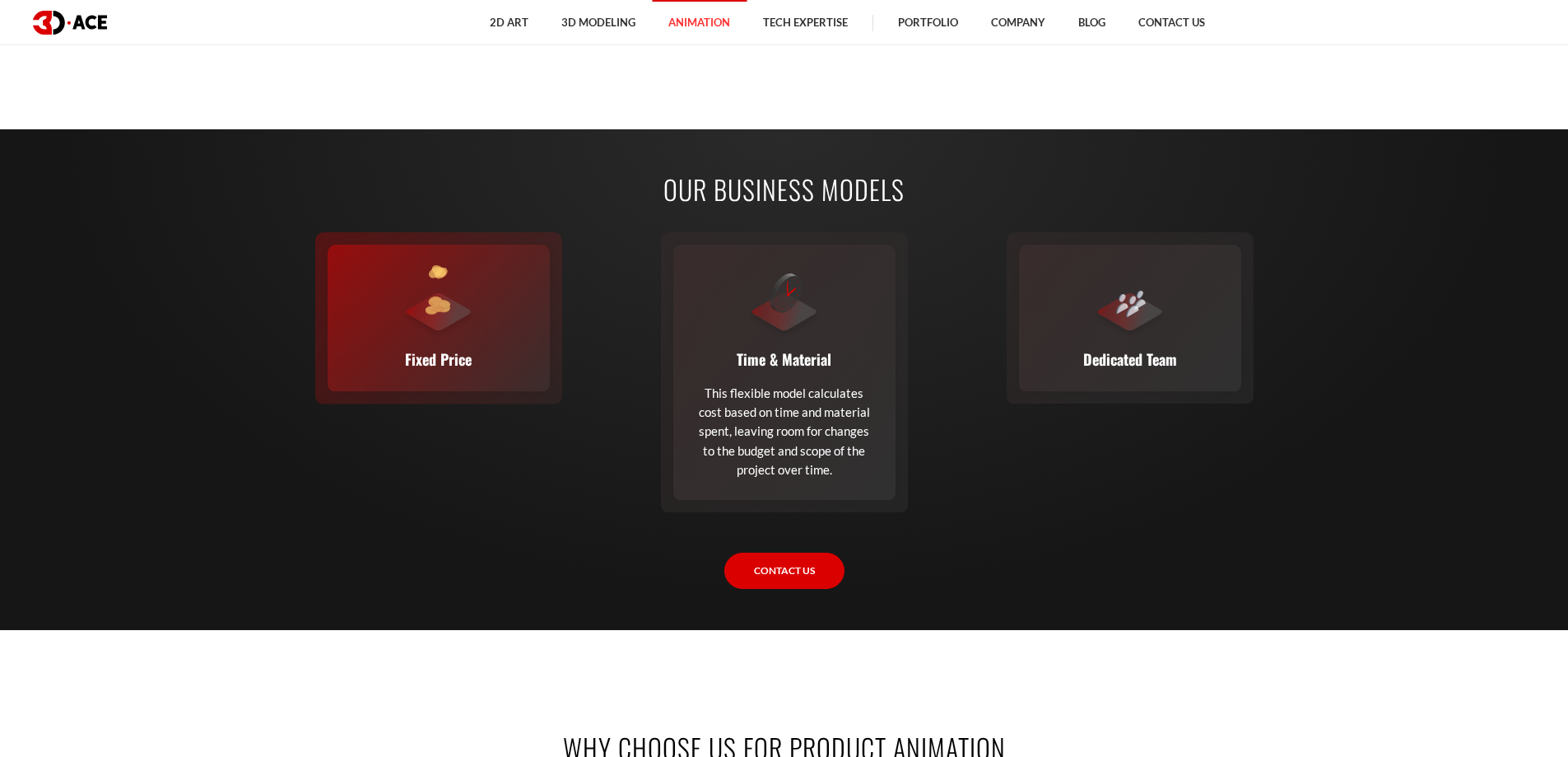
click at [483, 320] on div "Fixed Price You set the budget, we stick to it. The full scope, requirements, t…" at bounding box center [438, 318] width 222 height 147
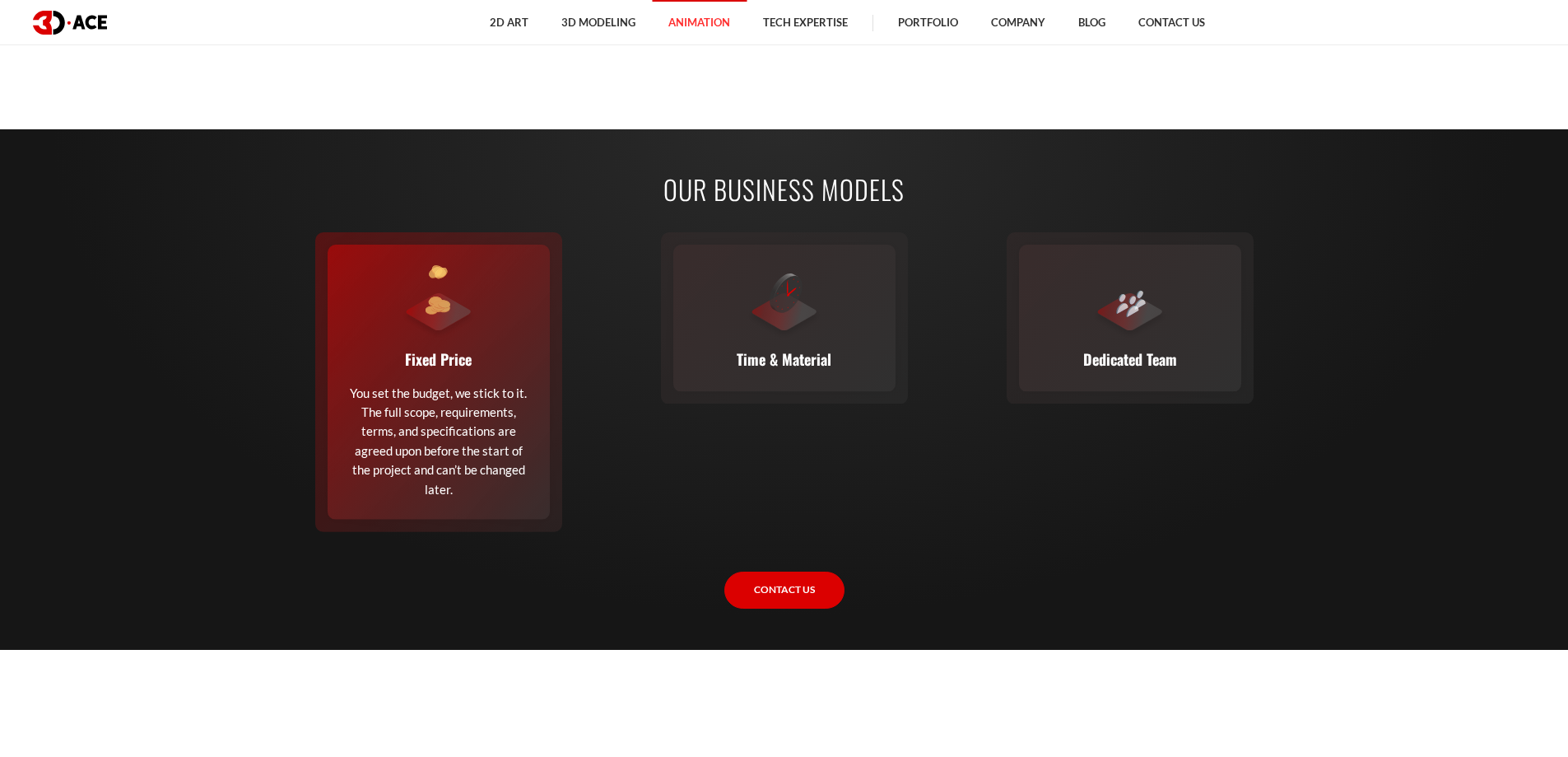
click at [442, 350] on p "Fixed Price" at bounding box center [438, 359] width 67 height 23
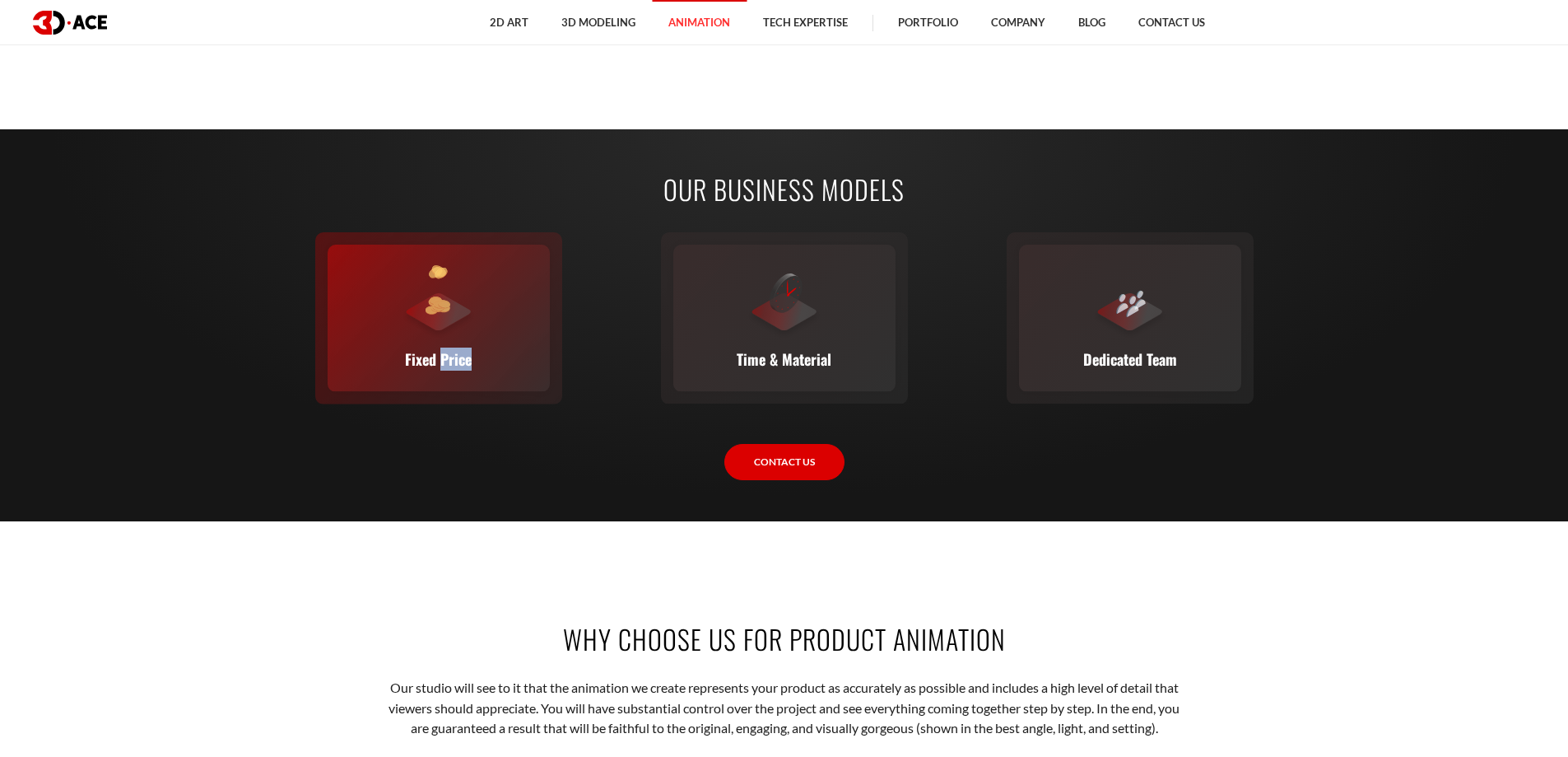
click at [442, 350] on p "Fixed Price" at bounding box center [438, 359] width 67 height 23
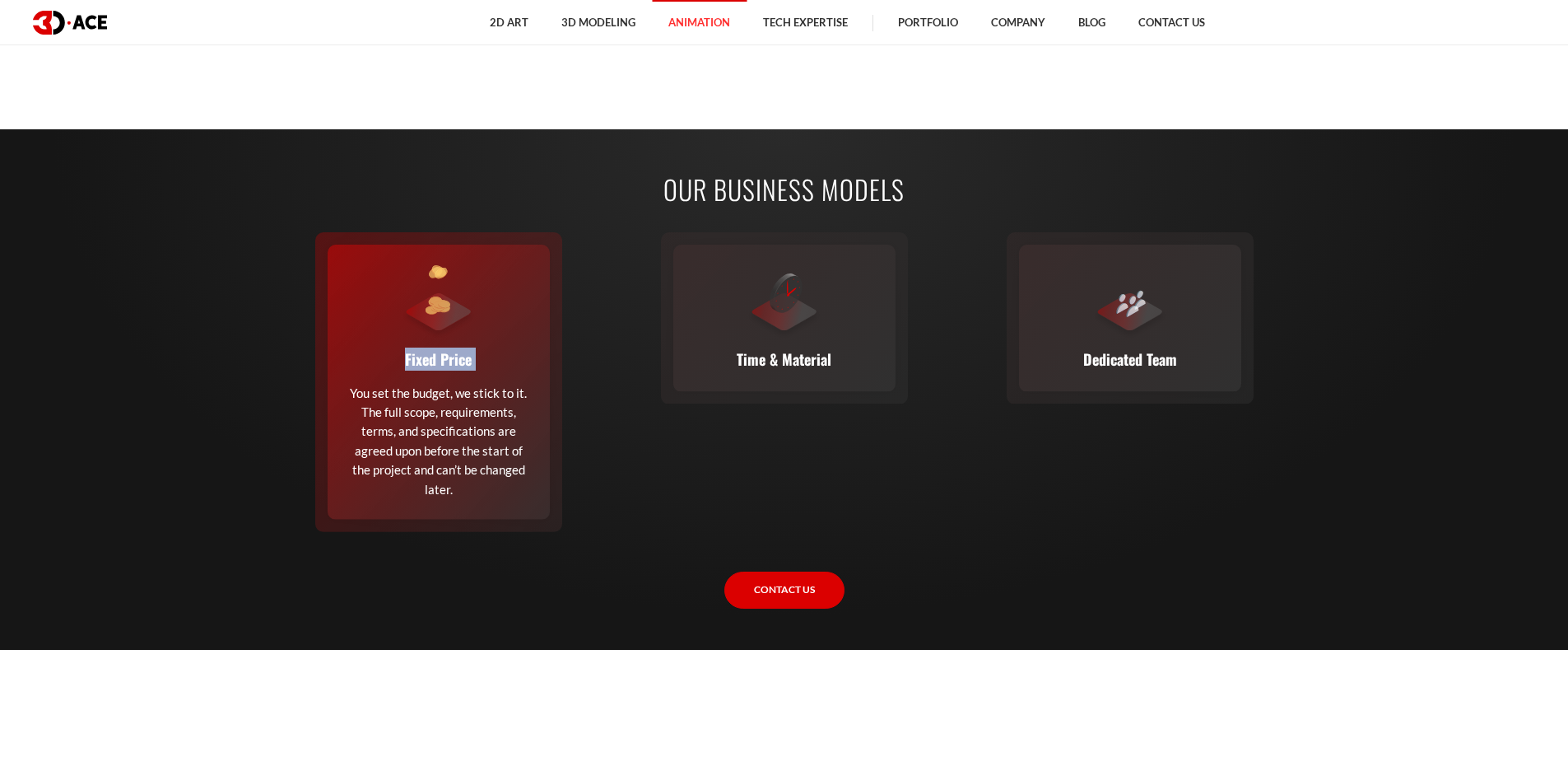
click at [442, 350] on p "Fixed Price" at bounding box center [438, 359] width 67 height 23
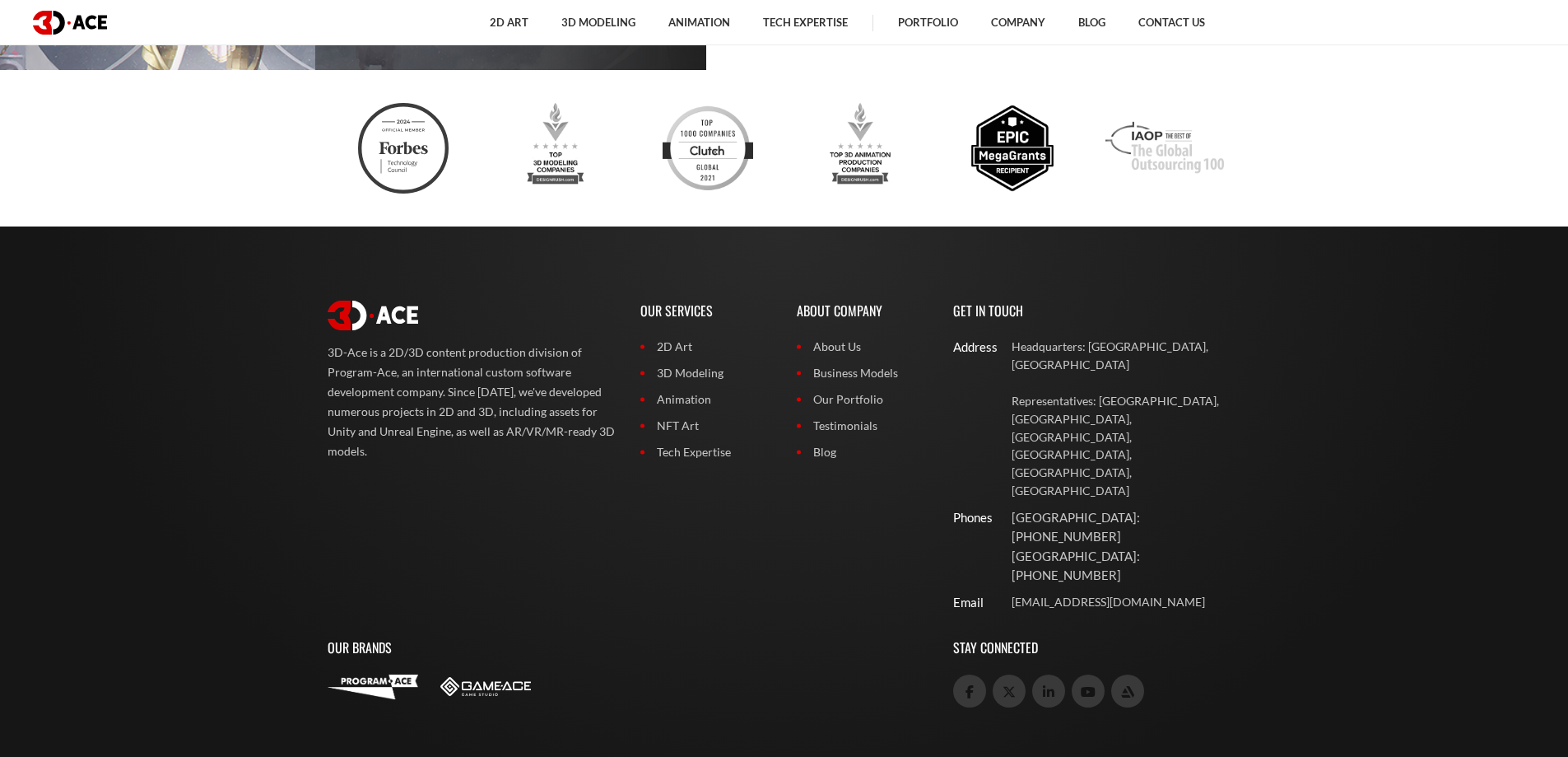
scroll to position [5671, 0]
